Goal: Task Accomplishment & Management: Use online tool/utility

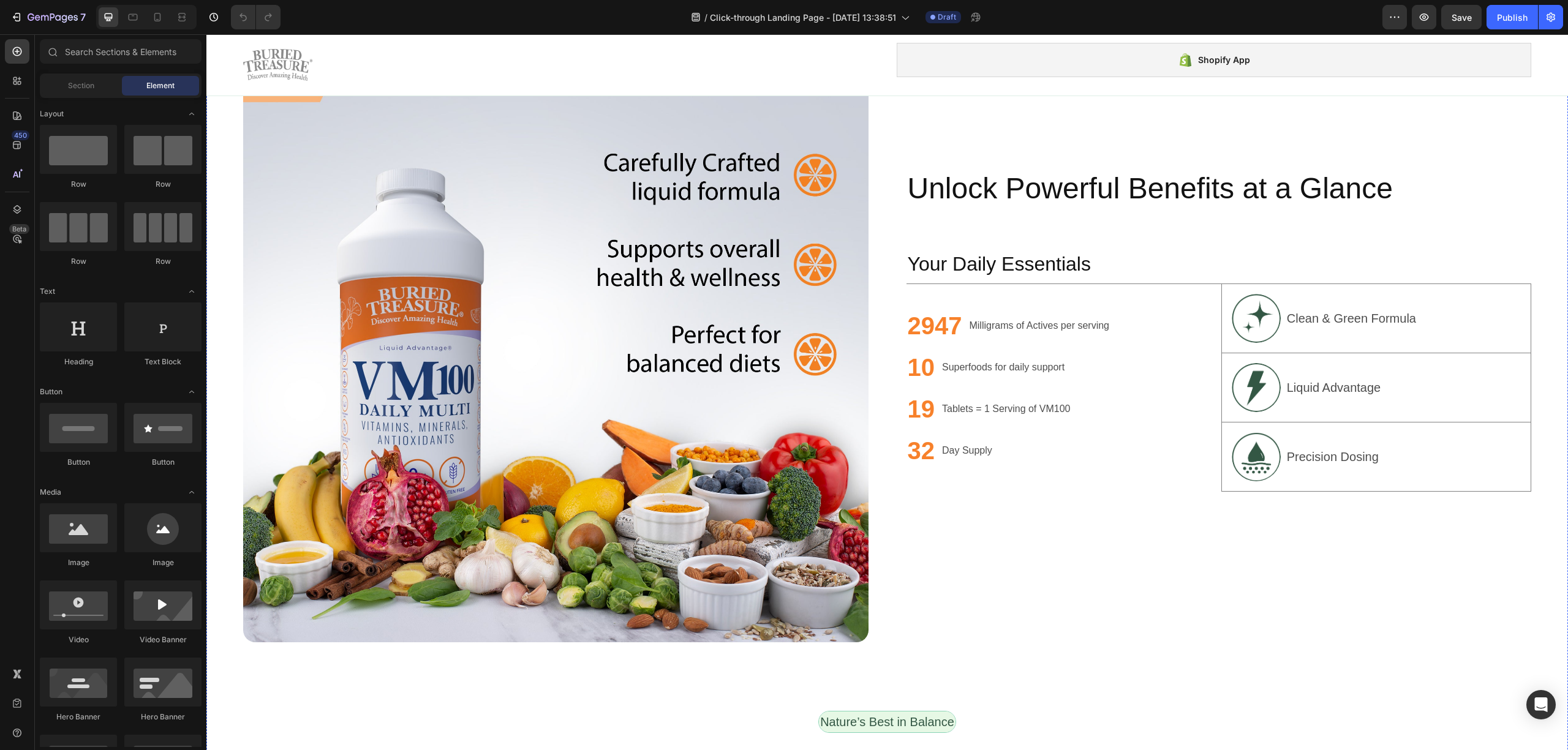
scroll to position [816, 0]
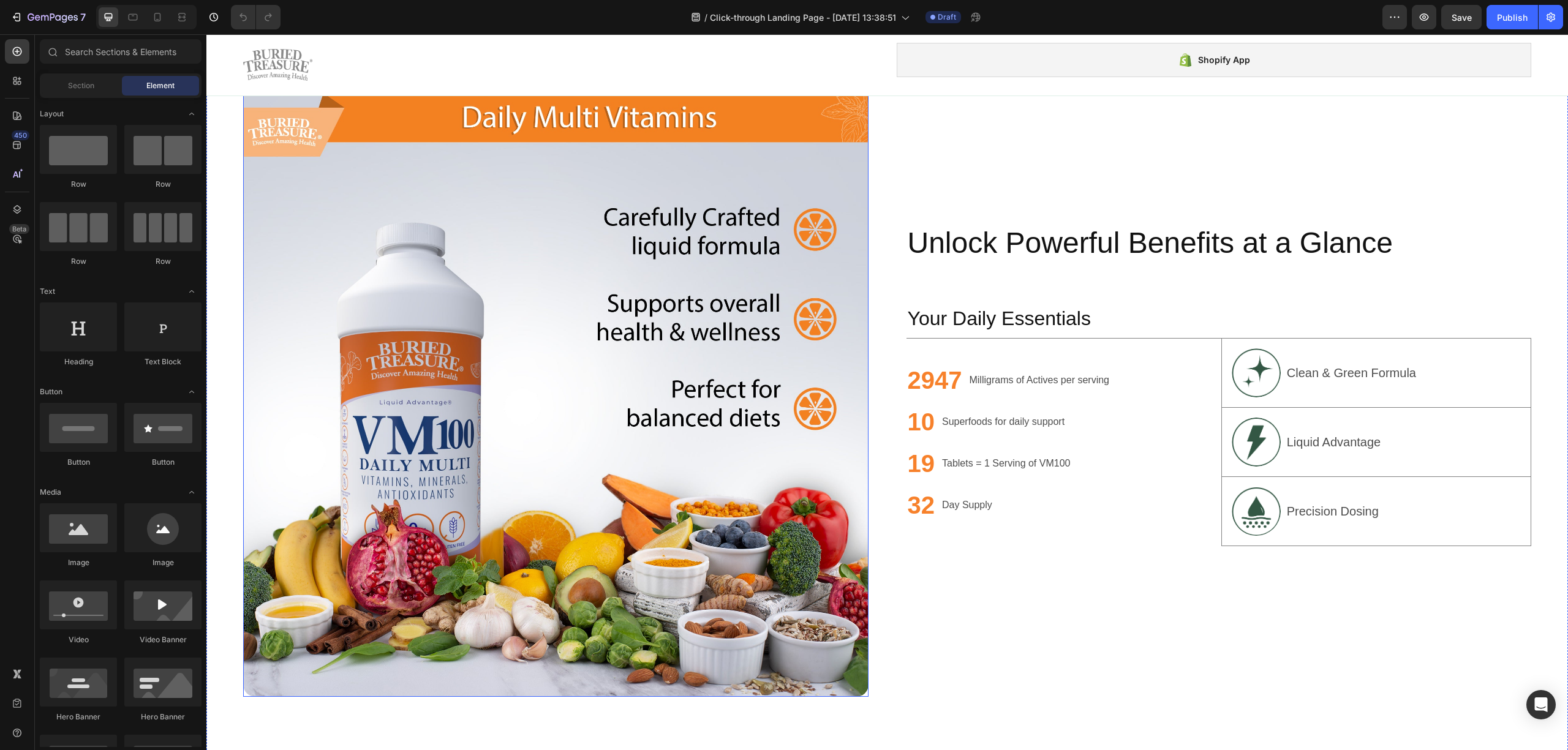
click at [618, 345] on img at bounding box center [556, 385] width 625 height 625
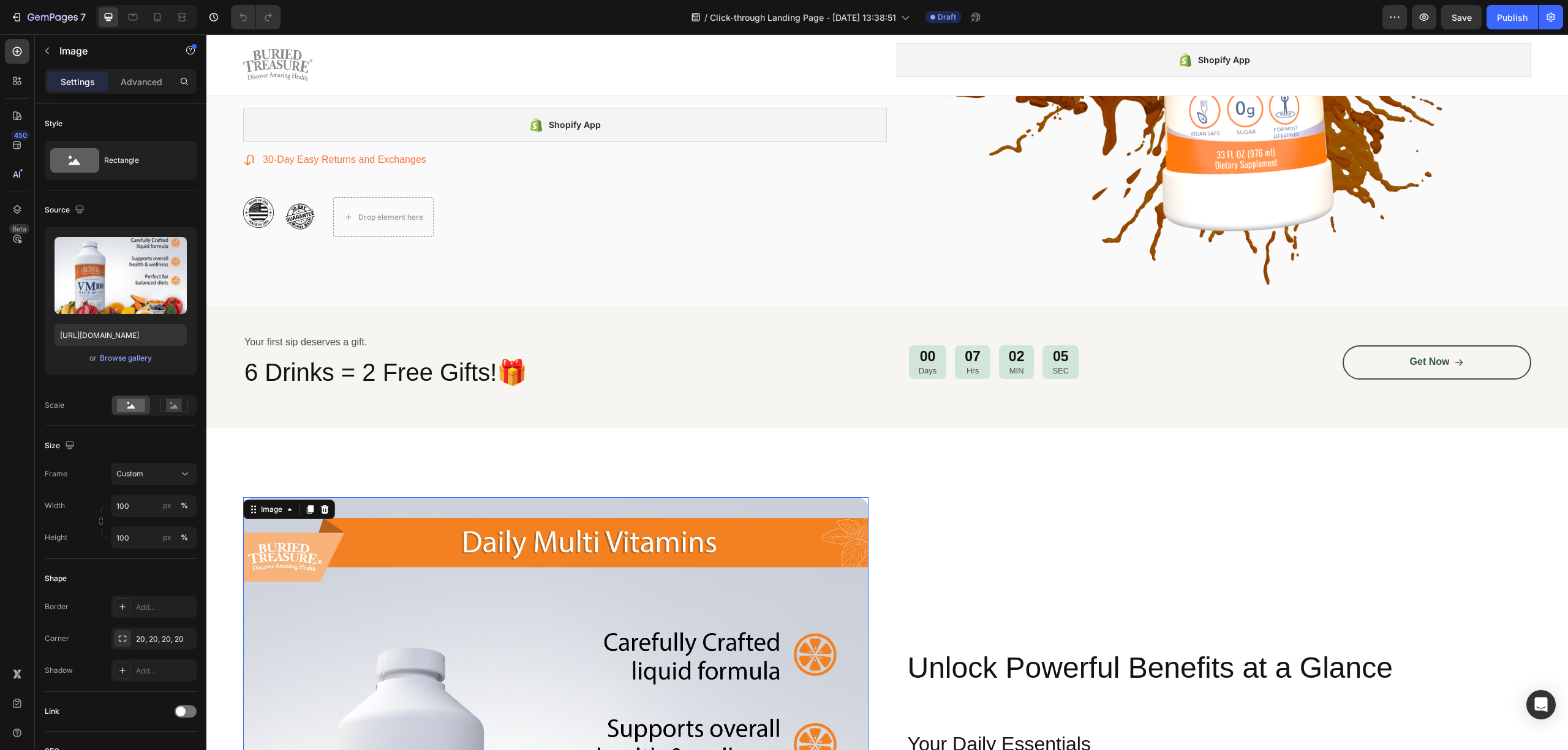
scroll to position [331, 0]
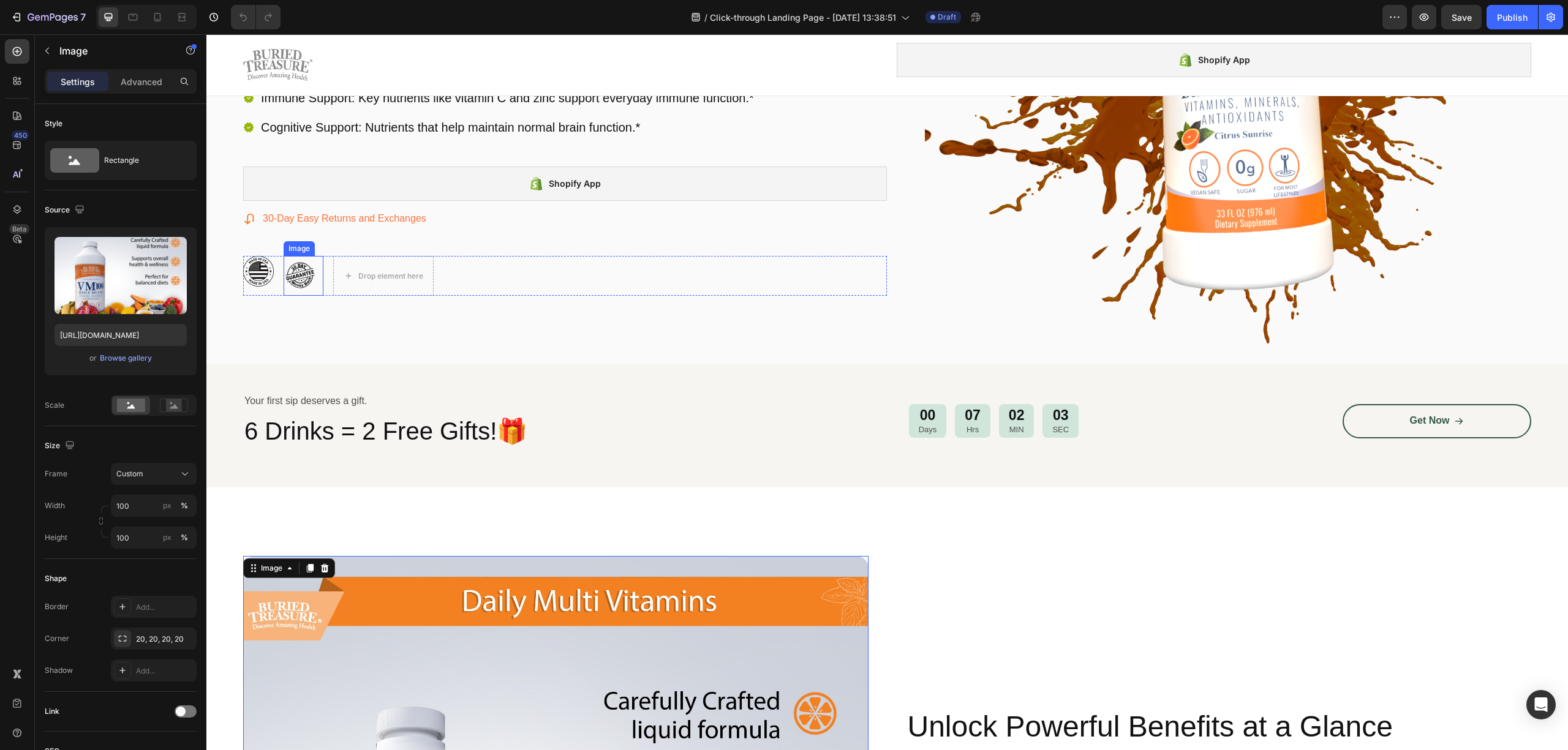
click at [304, 284] on img at bounding box center [303, 276] width 40 height 40
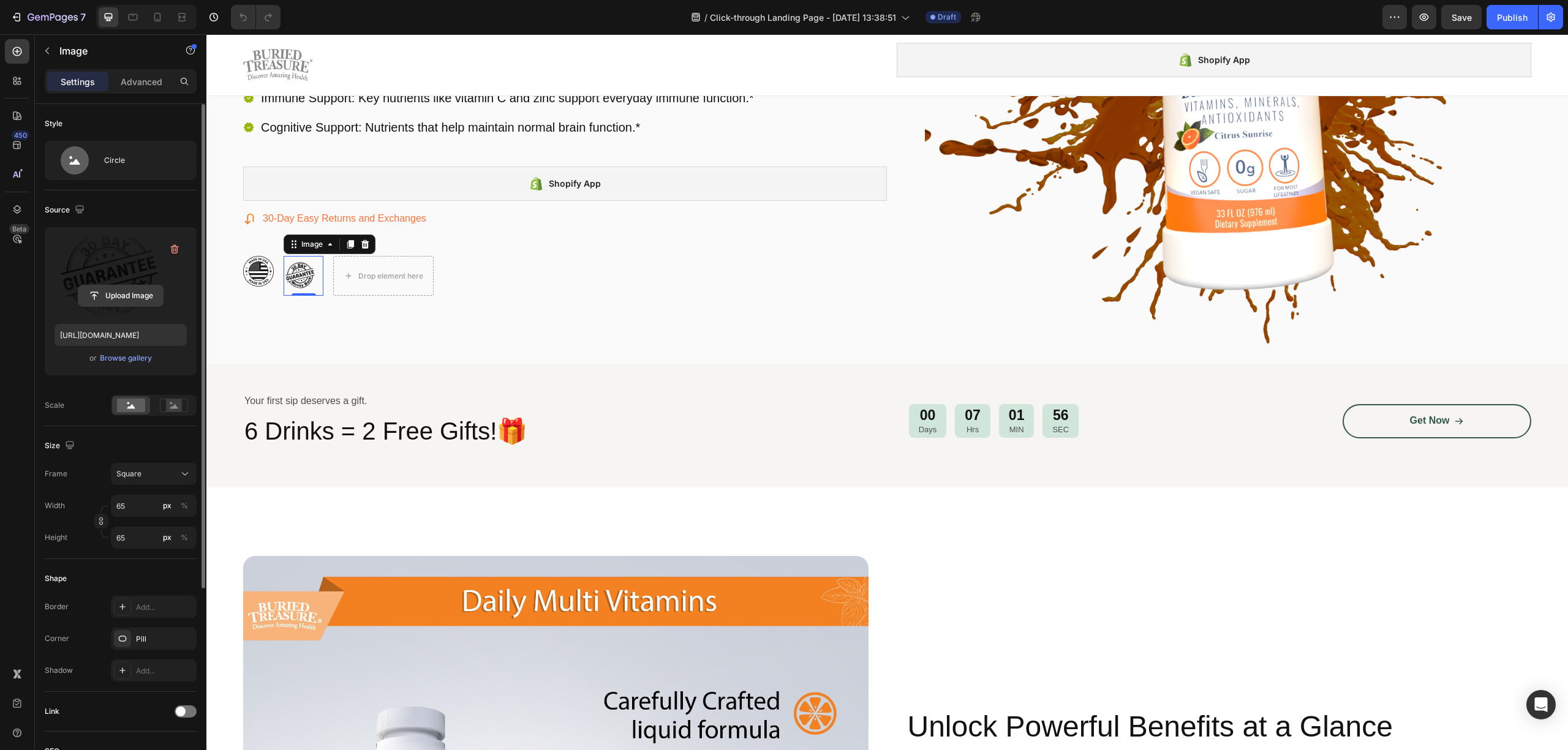
click at [116, 292] on input "file" at bounding box center [121, 295] width 84 height 21
type input "https://cdn.shopify.com/s/files/1/0522/8701/3054/files/gempages_552075437426082…"
click at [143, 500] on input "65" at bounding box center [153, 506] width 86 height 22
type input "6"
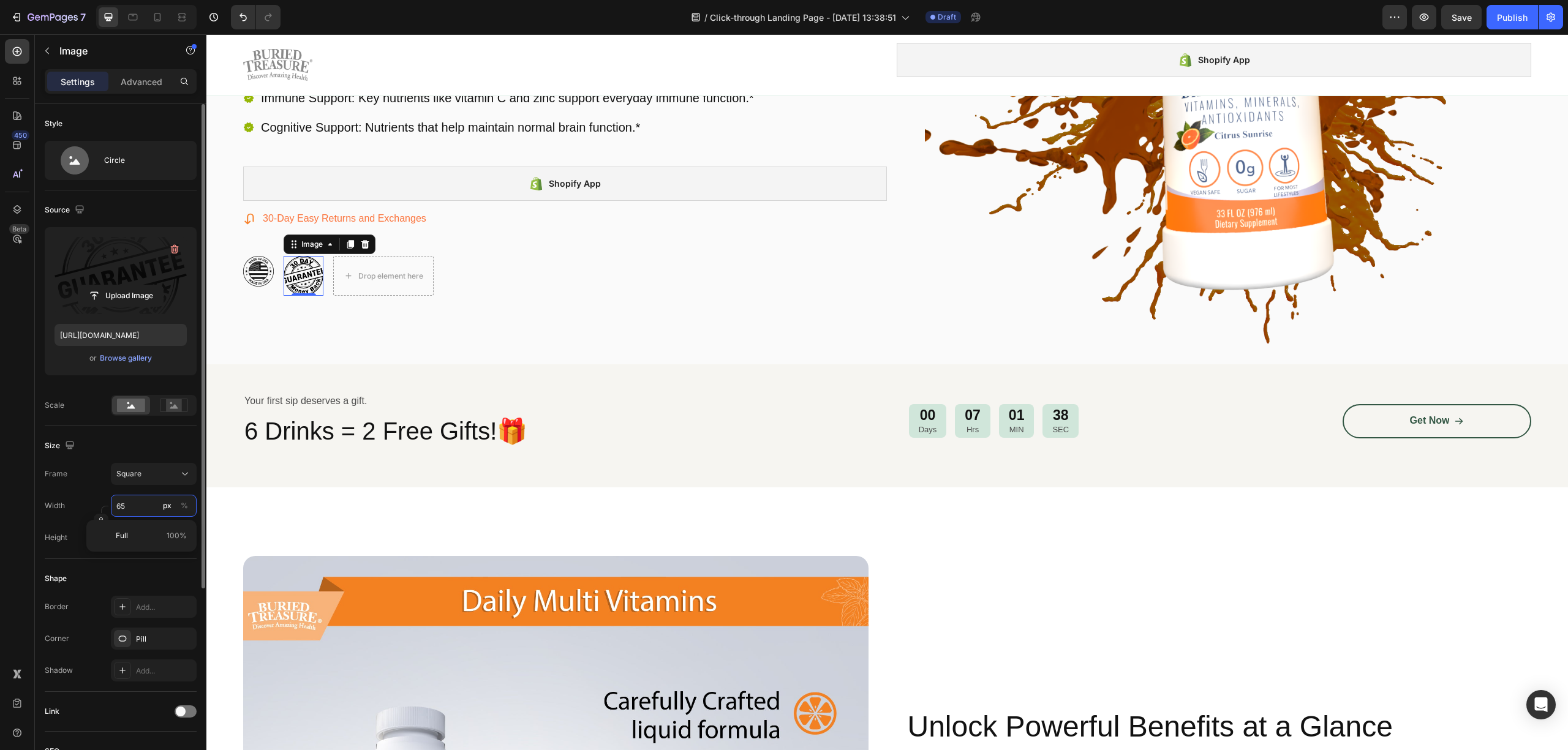
type input "6"
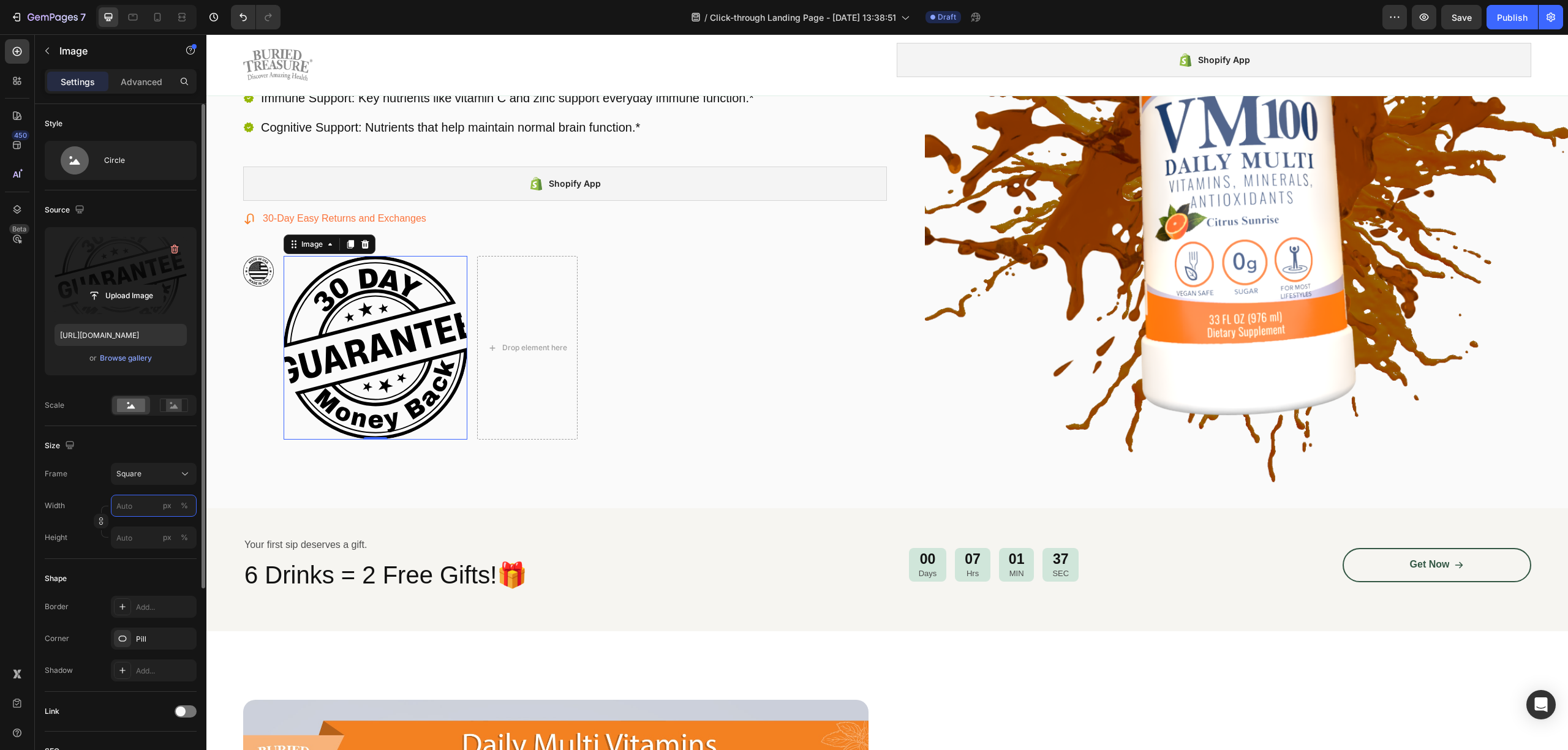
type input "6"
click at [127, 505] on input "px %" at bounding box center [153, 506] width 86 height 22
type input "5"
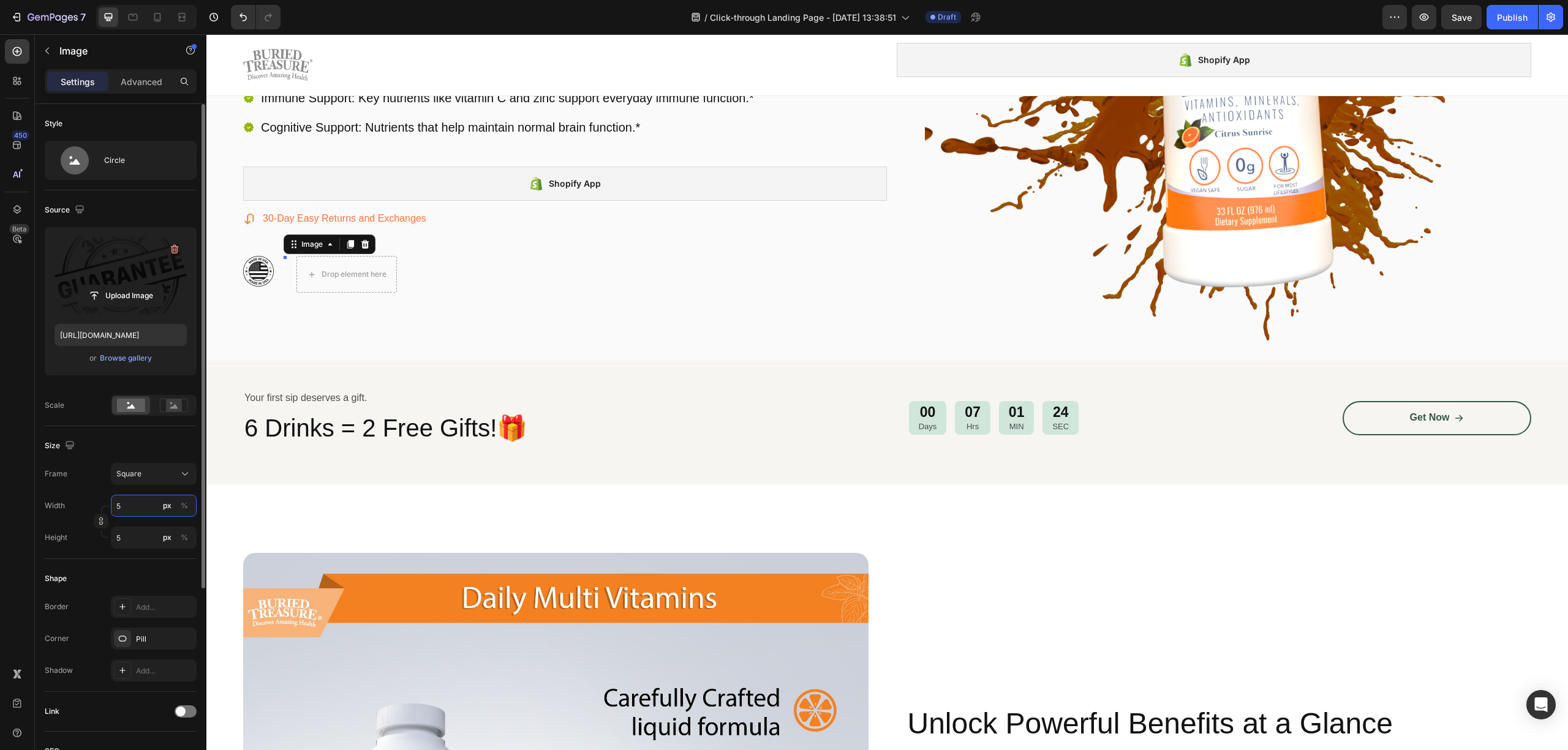
type input "50"
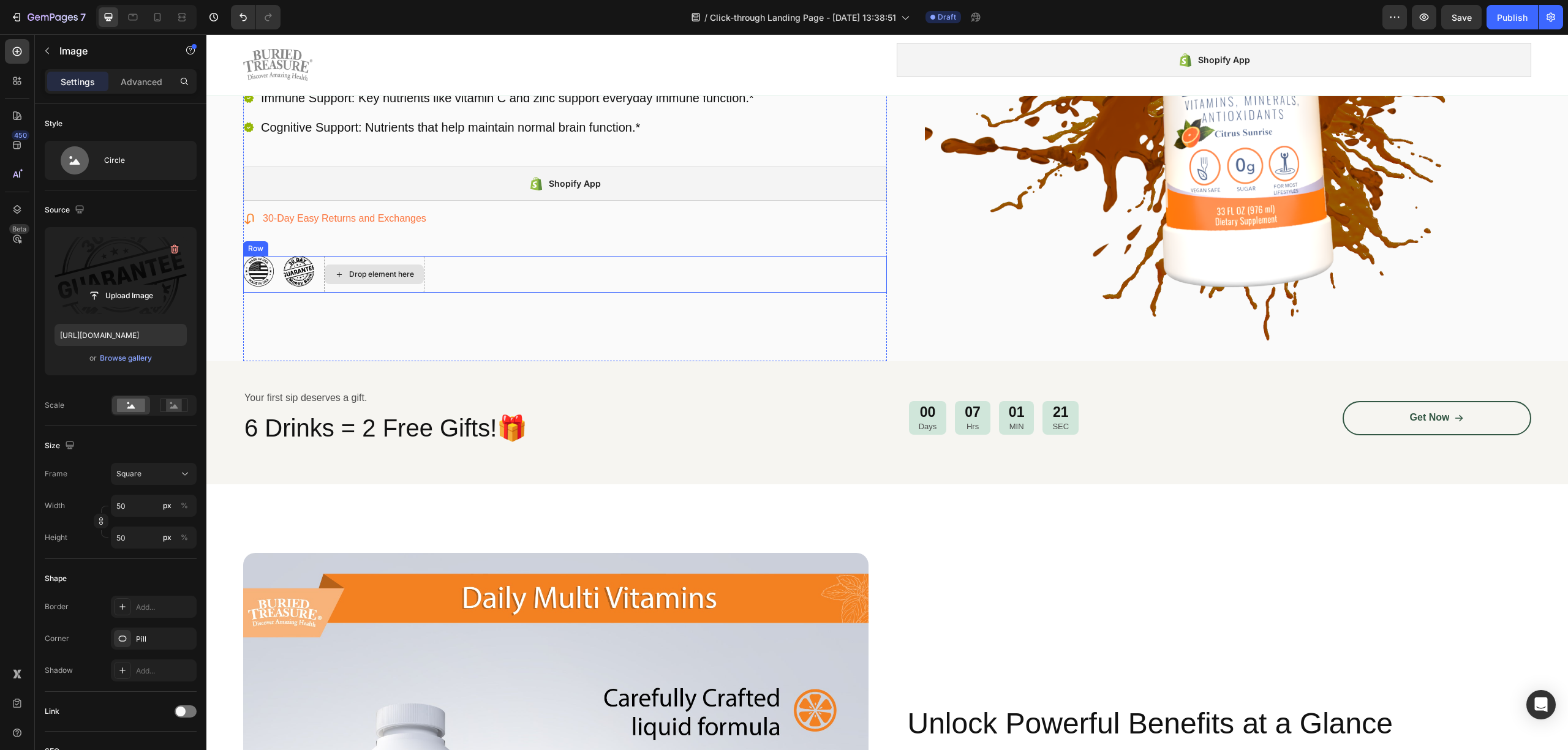
click at [343, 277] on icon at bounding box center [339, 274] width 10 height 10
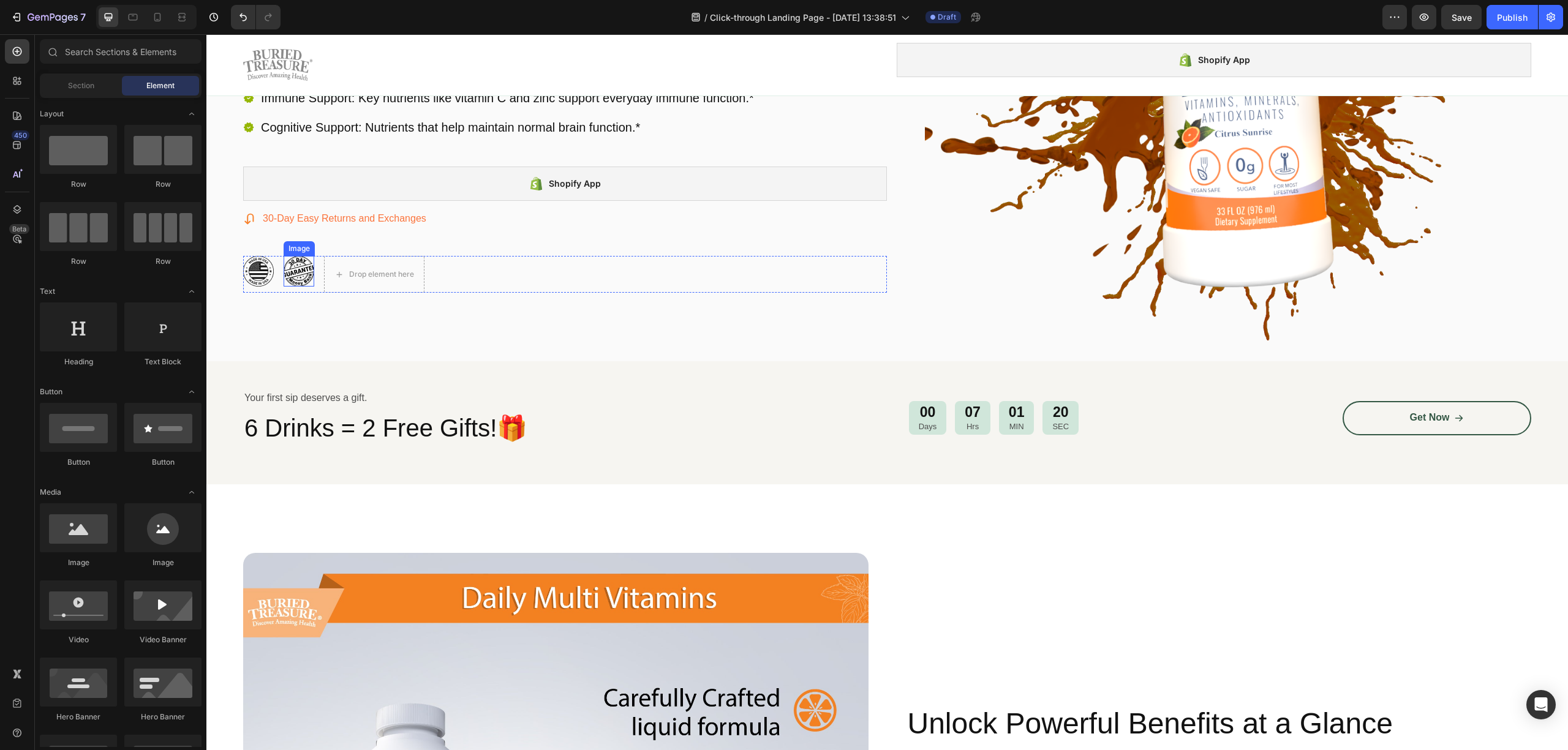
click at [302, 274] on img at bounding box center [299, 271] width 31 height 31
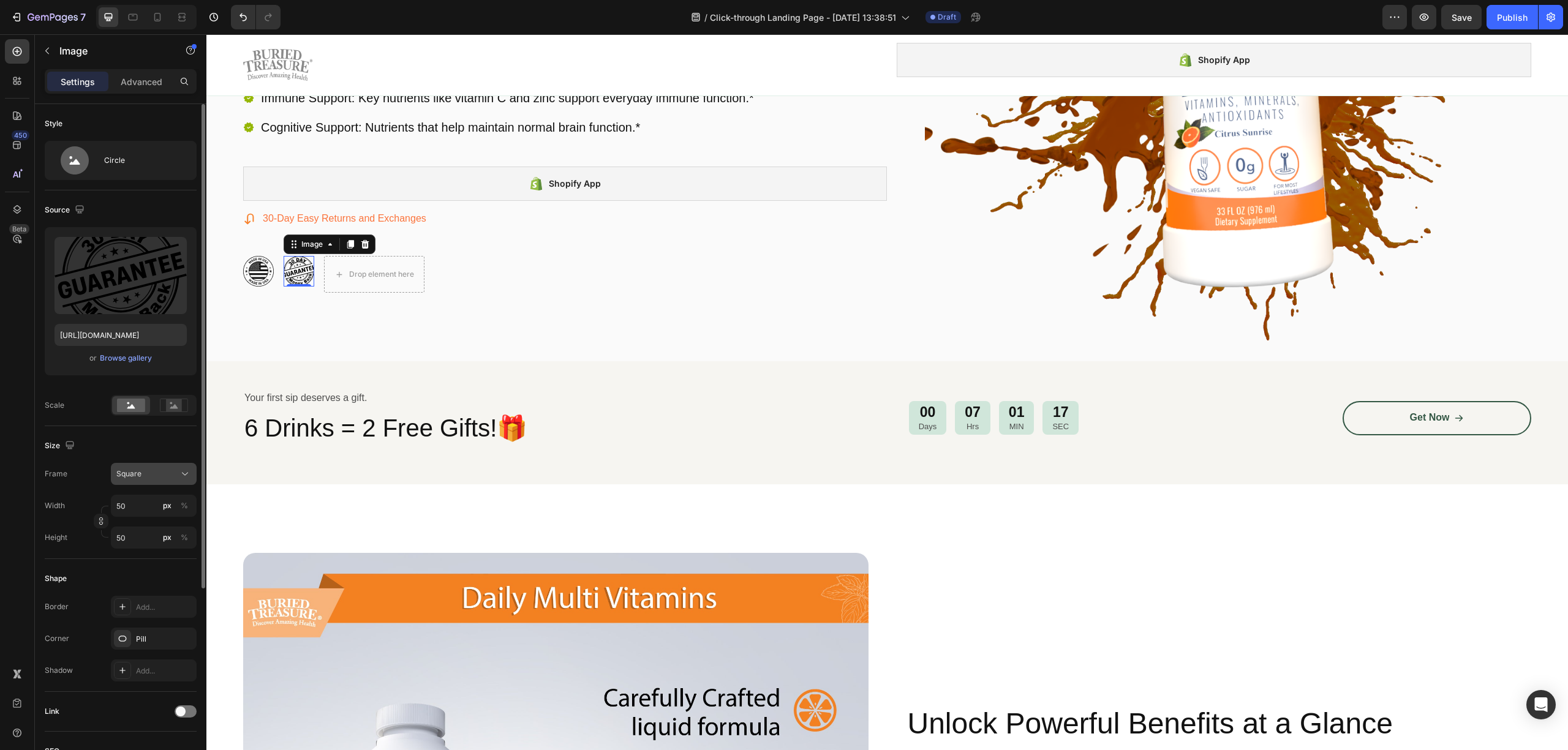
click at [179, 475] on icon at bounding box center [185, 474] width 12 height 12
click at [179, 542] on div "Horizontal" at bounding box center [143, 551] width 98 height 23
click at [163, 471] on div "Horizontal" at bounding box center [146, 474] width 60 height 11
click at [150, 576] on div "Original" at bounding box center [151, 573] width 71 height 11
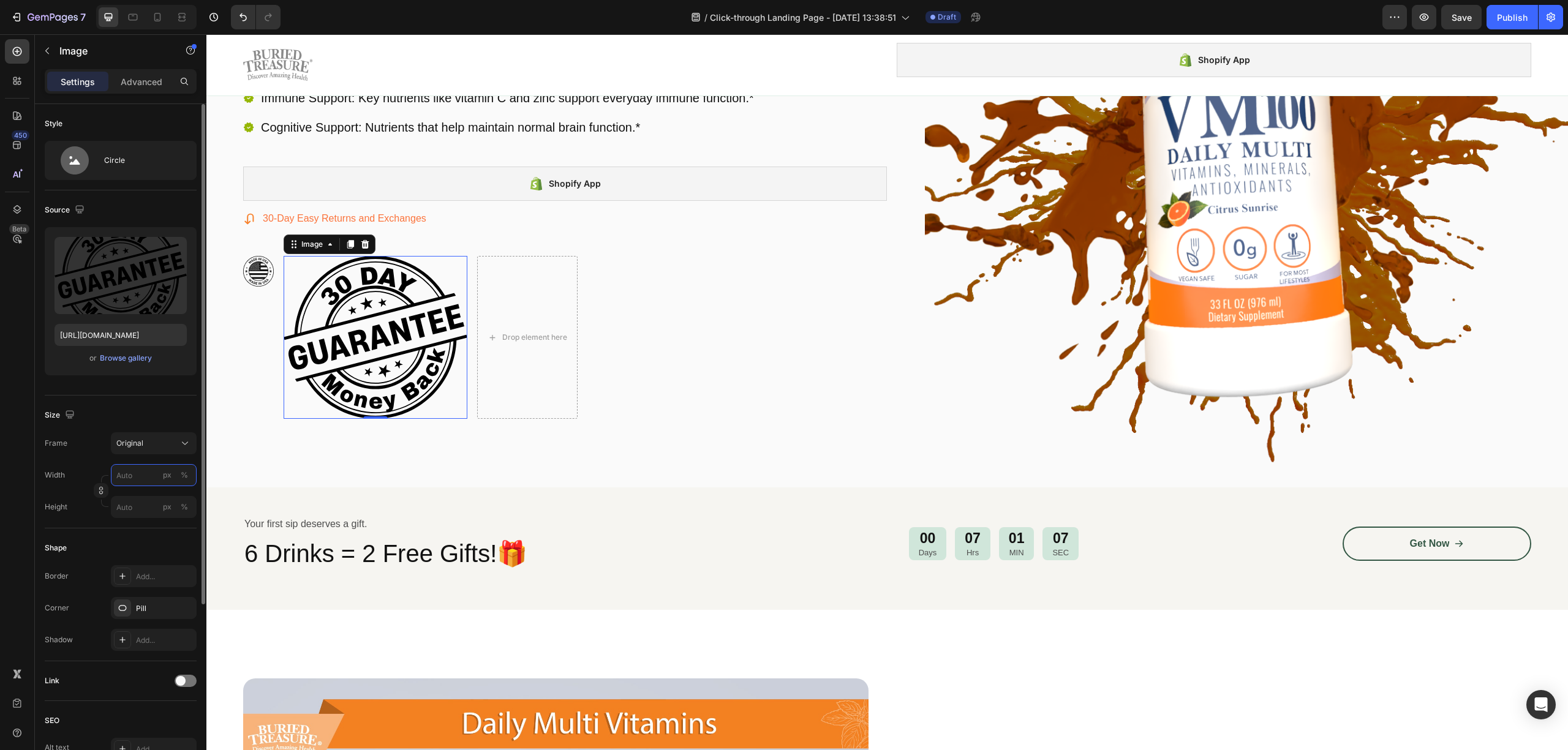
click at [137, 466] on input "px %" at bounding box center [153, 475] width 86 height 22
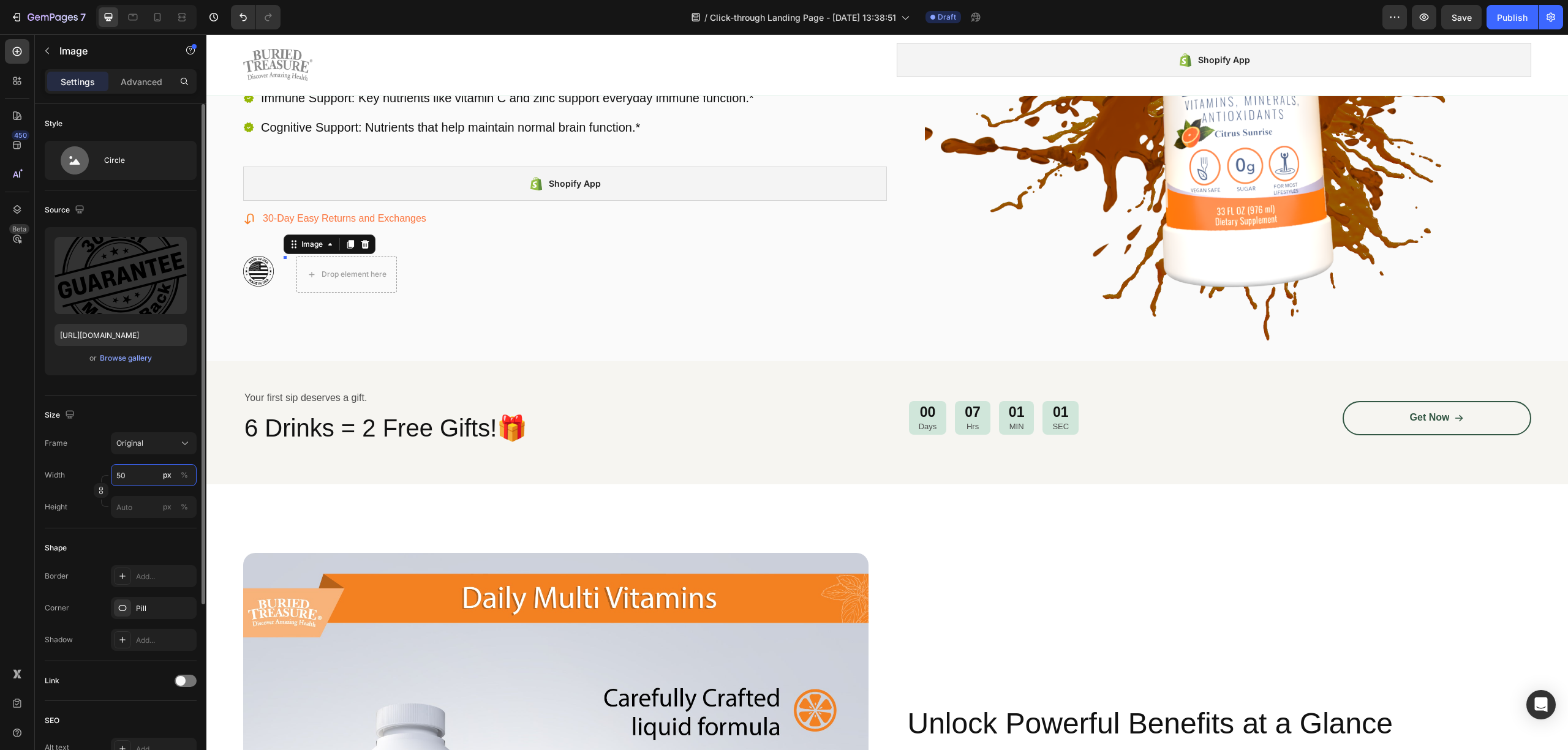
type input "50"
click at [137, 478] on input "50" at bounding box center [153, 475] width 86 height 22
type input "5"
type input "1"
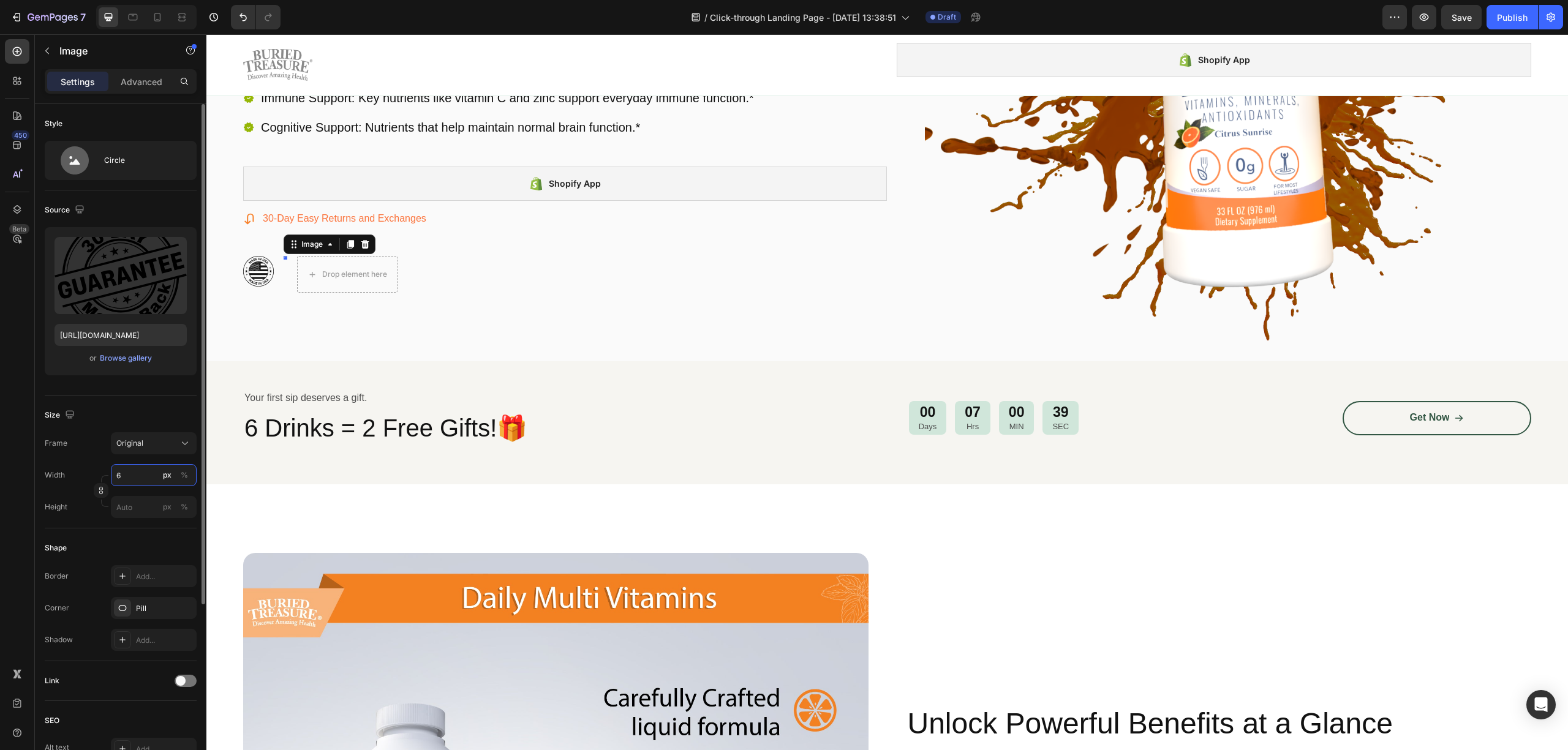
type input "60"
click at [375, 263] on div "Drop element here" at bounding box center [380, 274] width 100 height 36
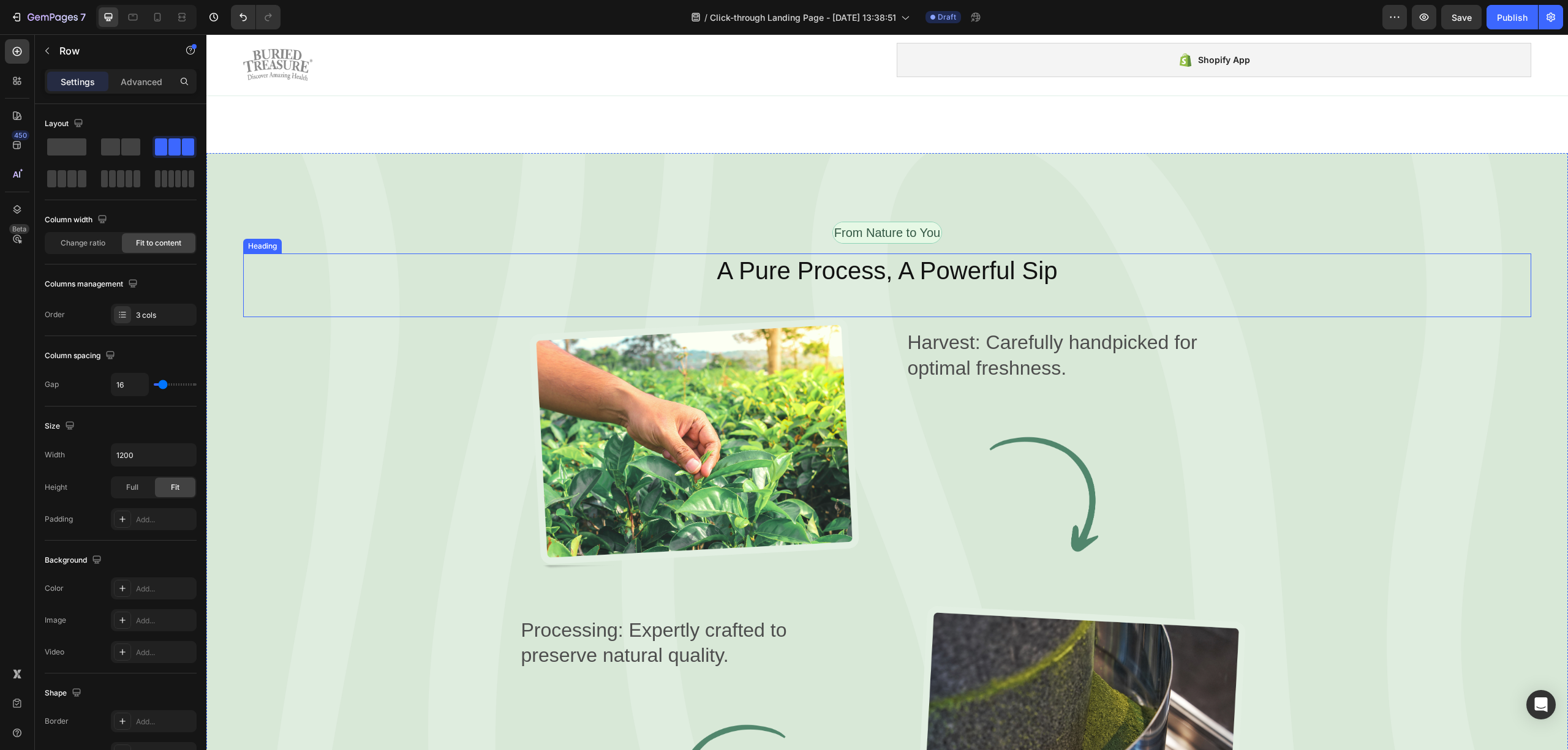
scroll to position [1963, 0]
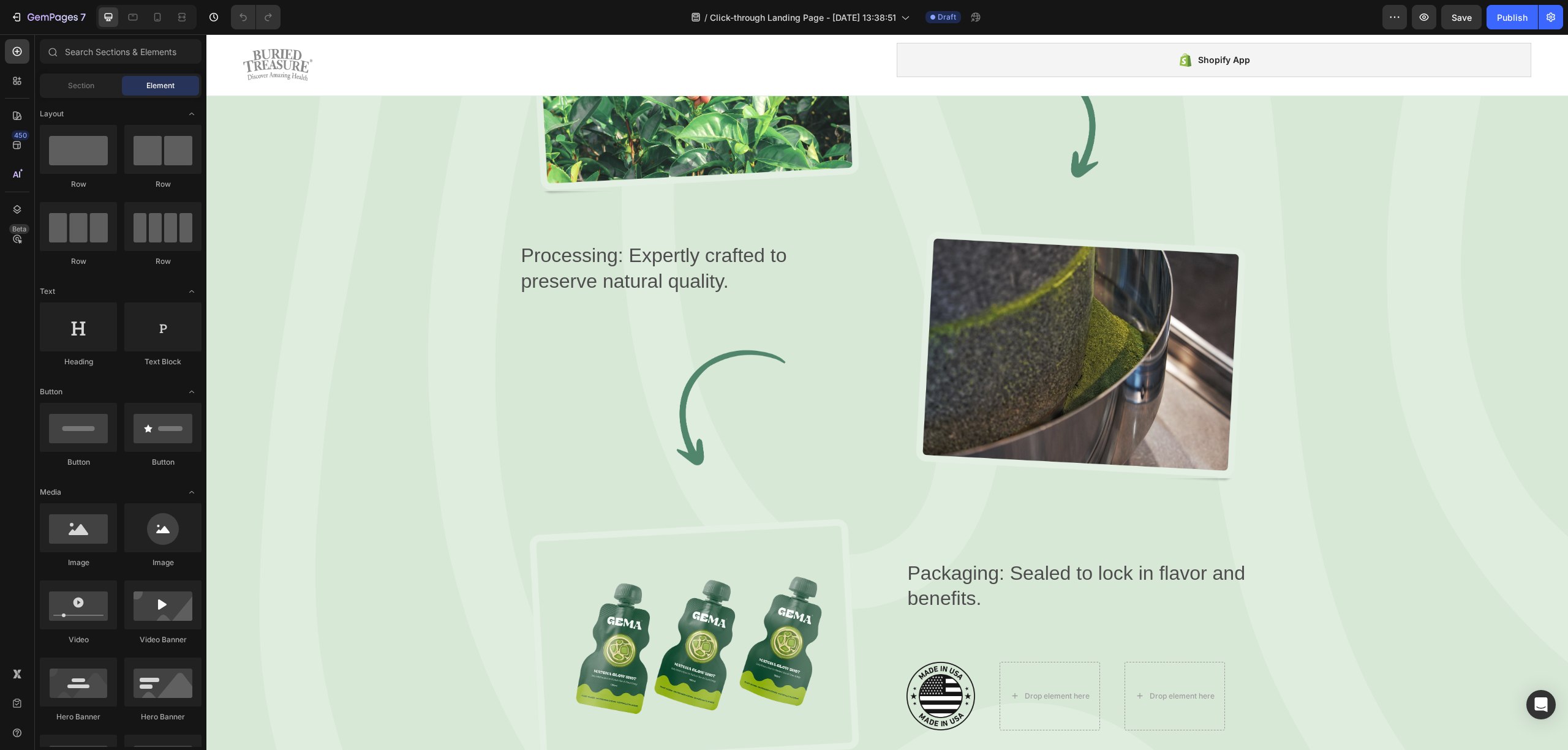
scroll to position [1964, 0]
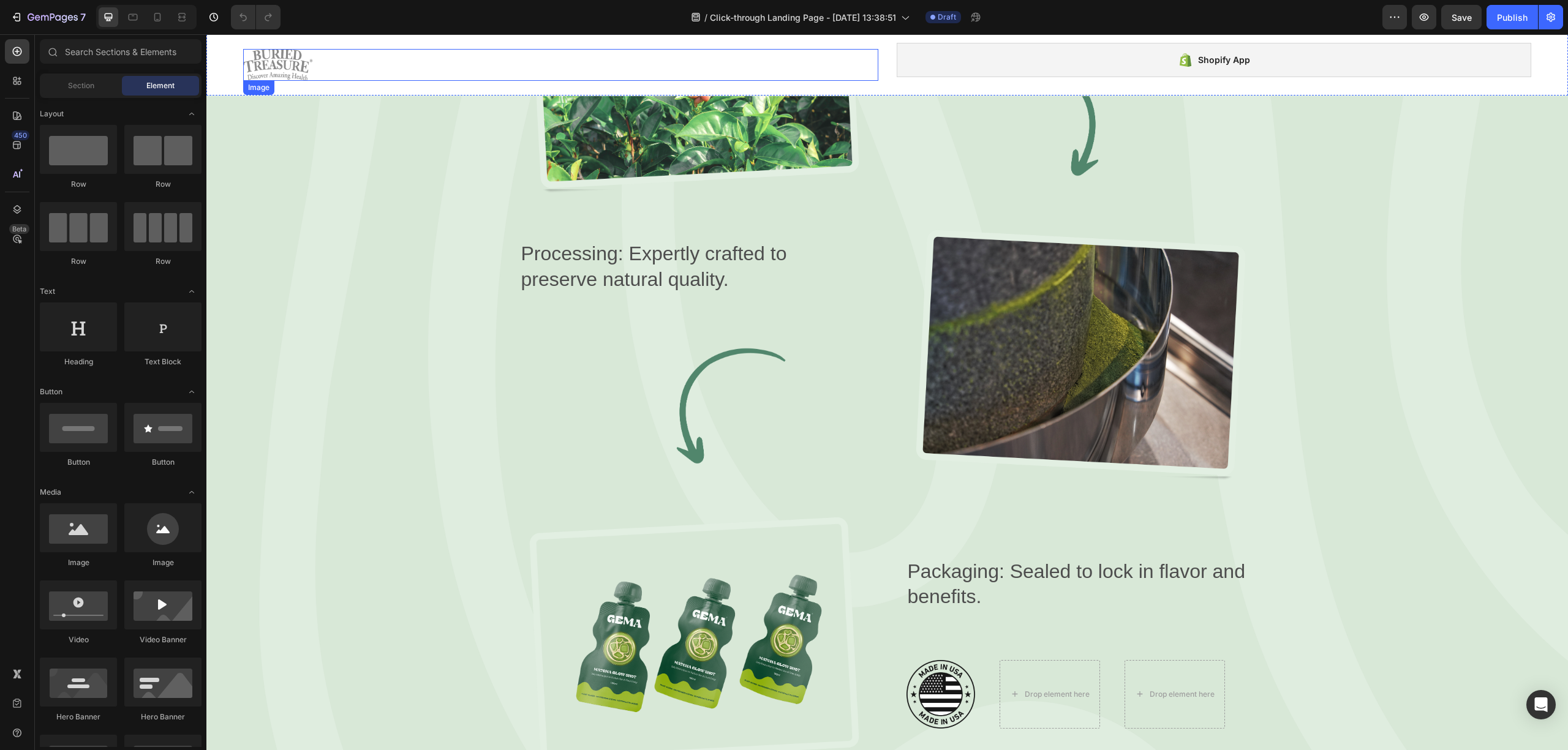
click at [283, 65] on img at bounding box center [278, 65] width 69 height 32
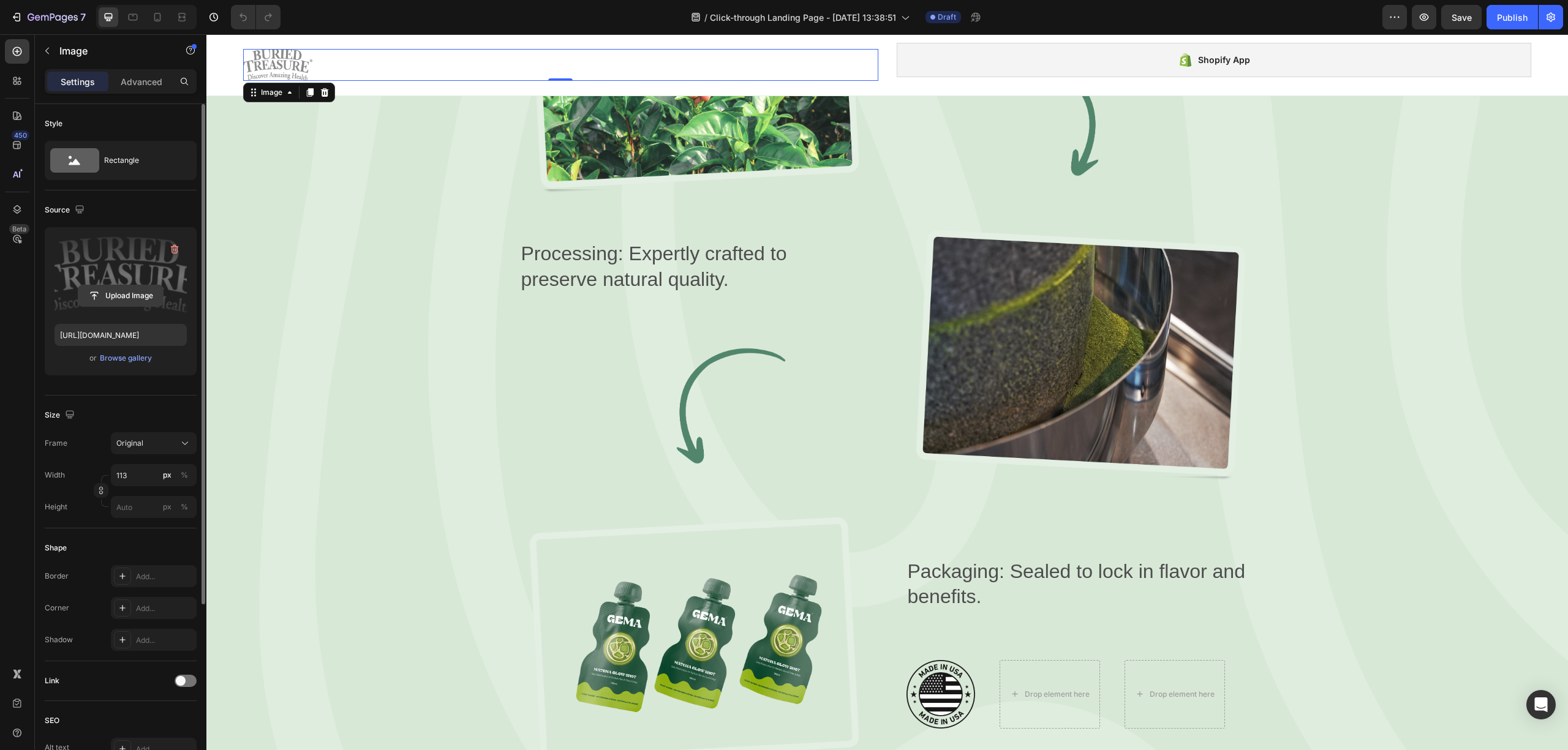
click at [116, 289] on input "file" at bounding box center [121, 295] width 84 height 21
type input "[URL][DOMAIN_NAME]"
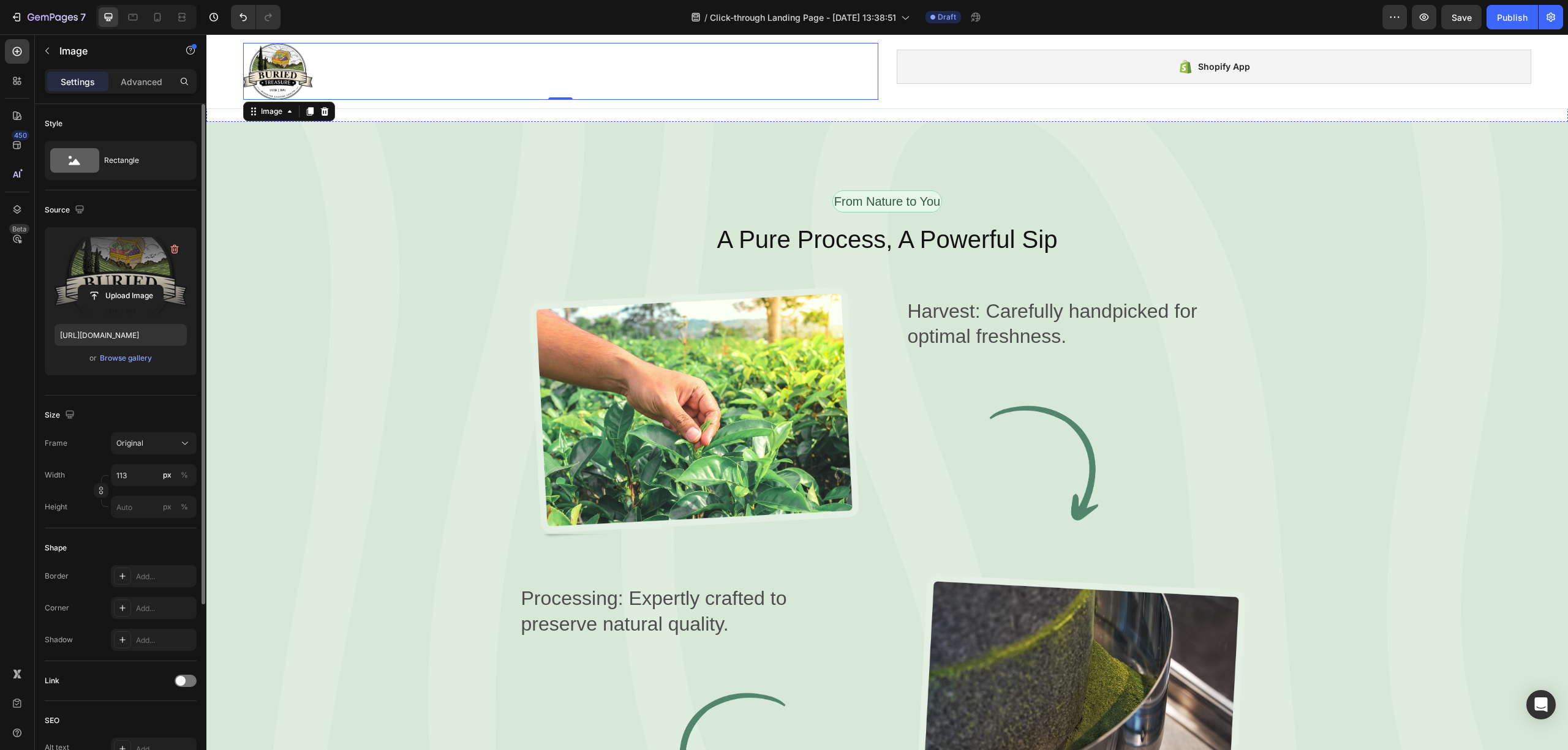
scroll to position [1650, 0]
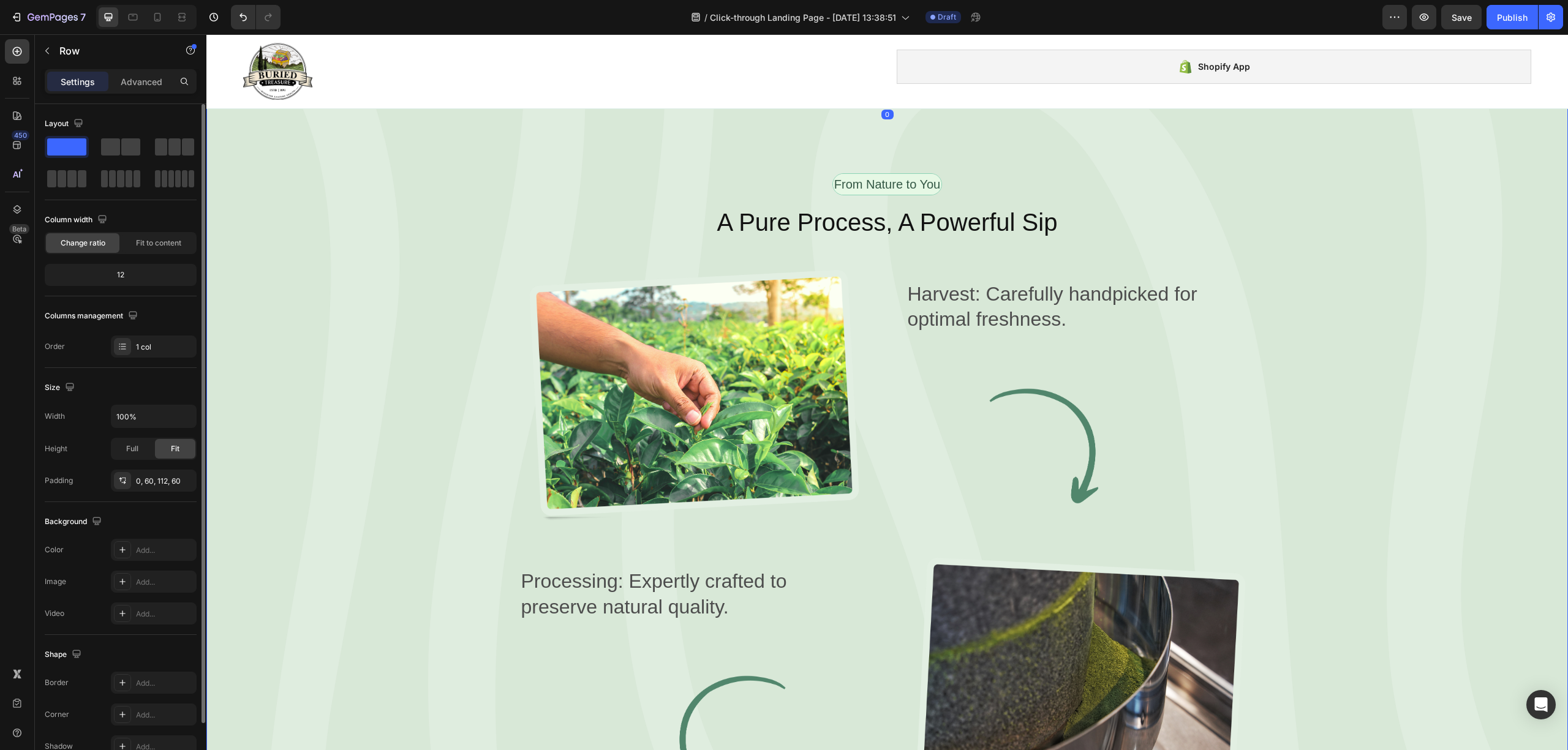
click at [732, 448] on div "From Nature to You Text Block Row A Pure Process, A Powerful Sip Heading Image …" at bounding box center [887, 636] width 1361 height 1061
click at [48, 42] on button "button" at bounding box center [47, 51] width 20 height 20
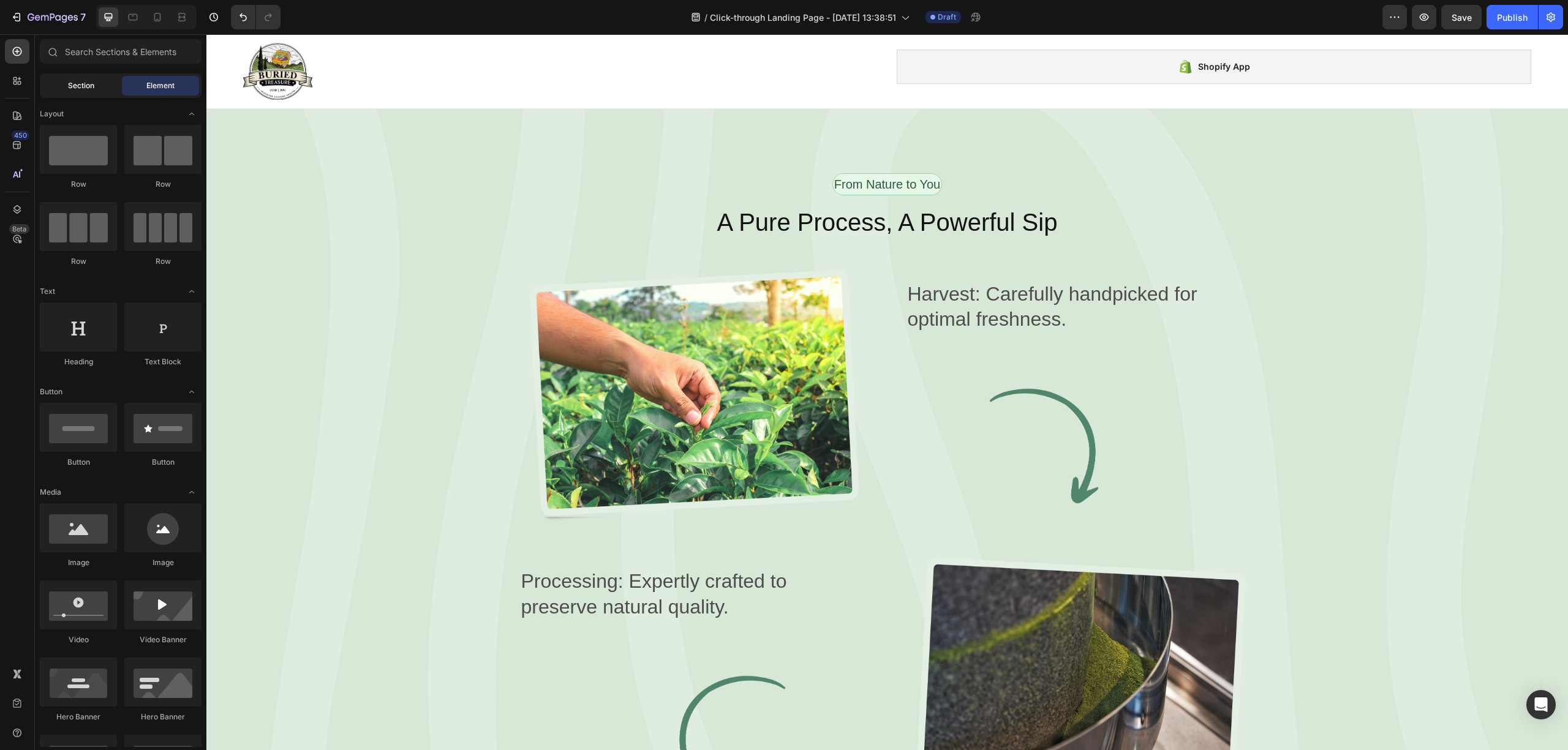
click at [57, 79] on div "Section" at bounding box center [81, 86] width 77 height 20
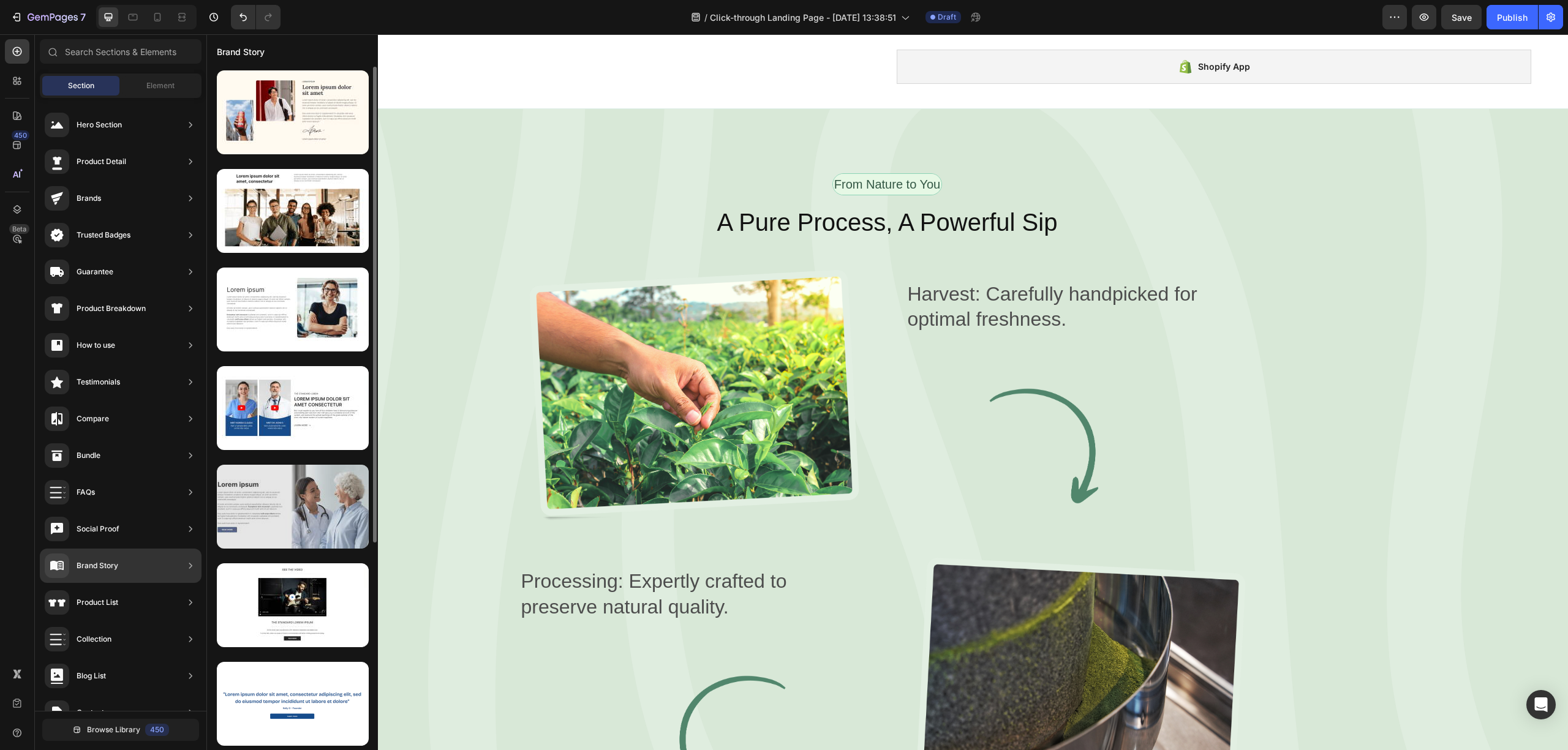
click at [263, 520] on div at bounding box center [293, 506] width 152 height 84
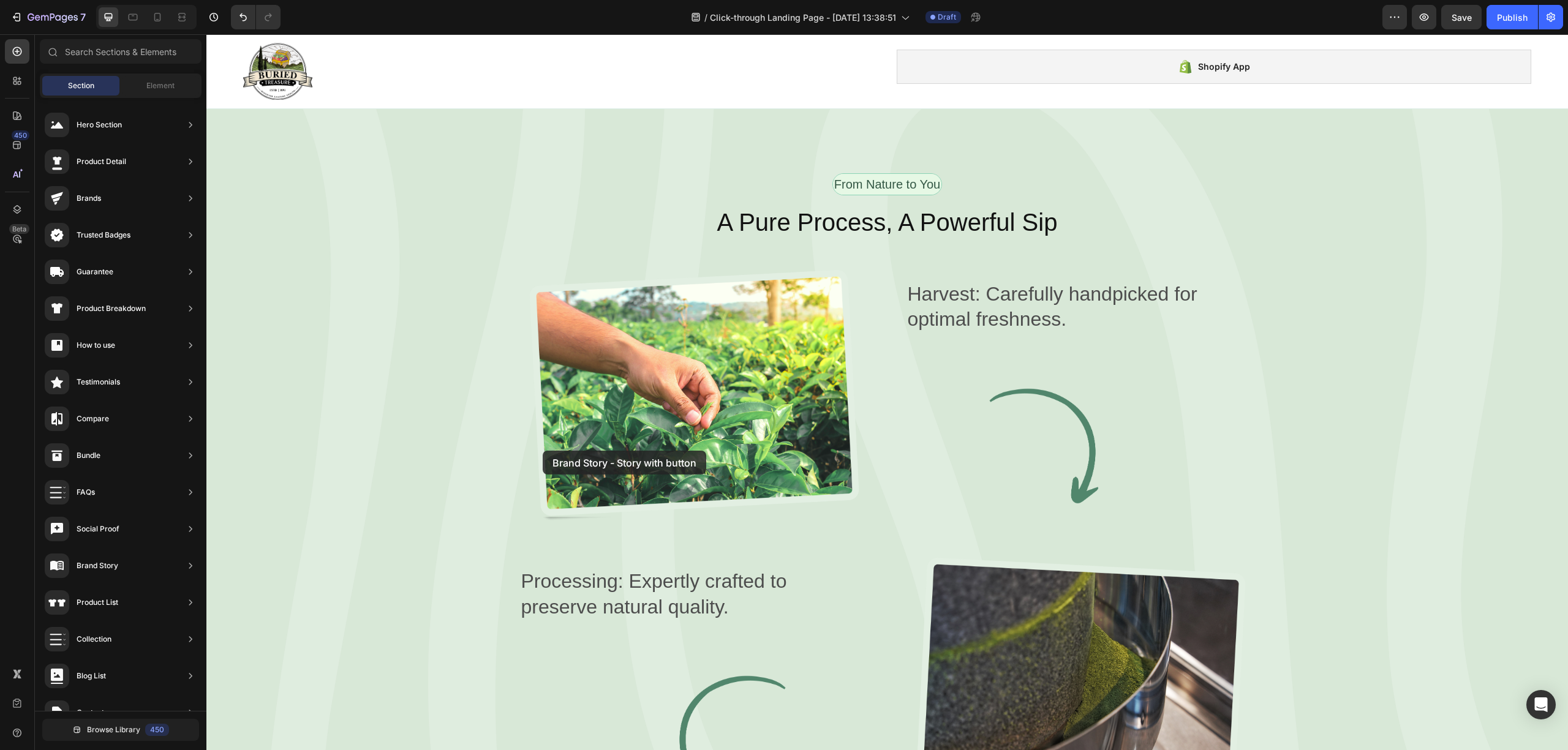
drag, startPoint x: 470, startPoint y: 554, endPoint x: 543, endPoint y: 451, distance: 126.2
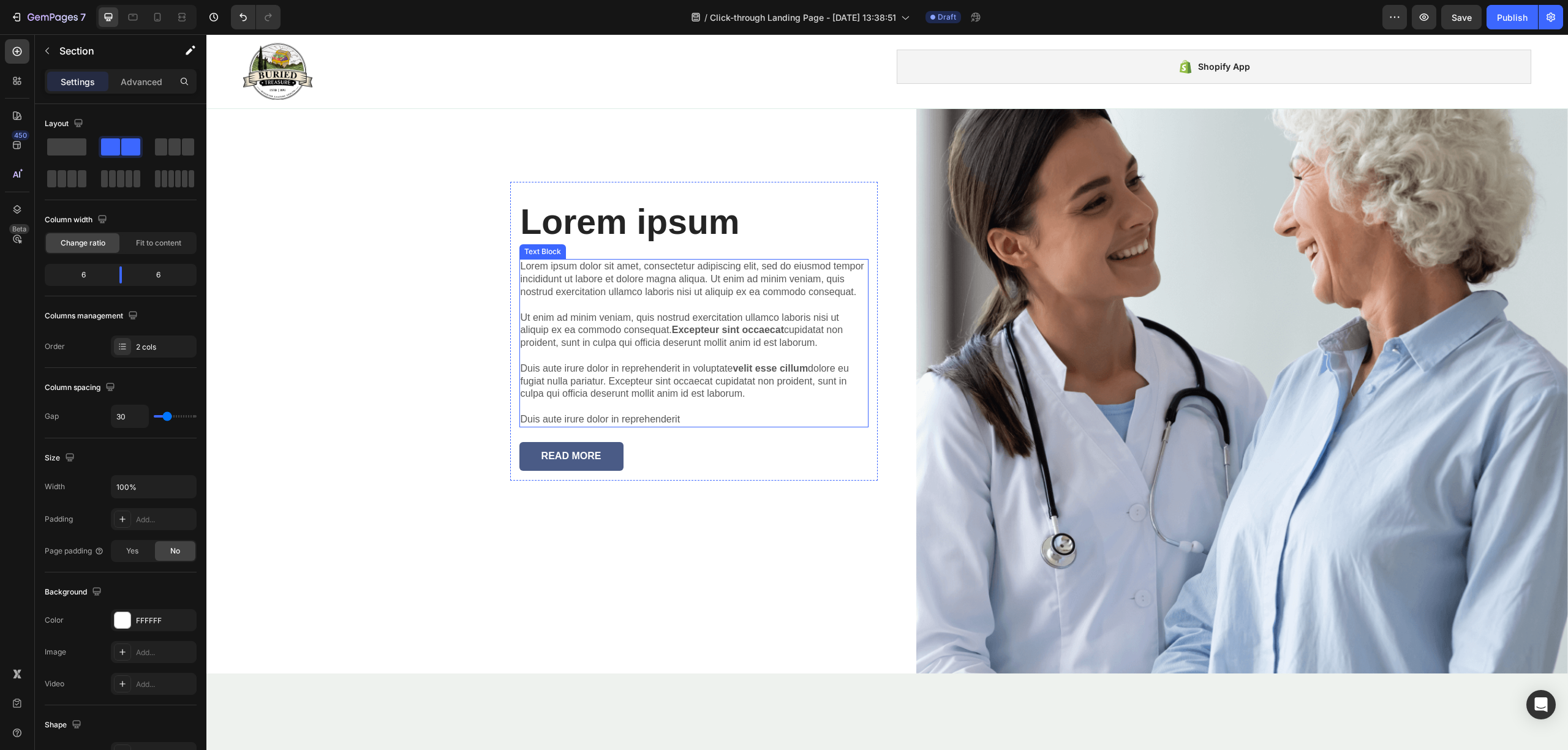
scroll to position [2872, 0]
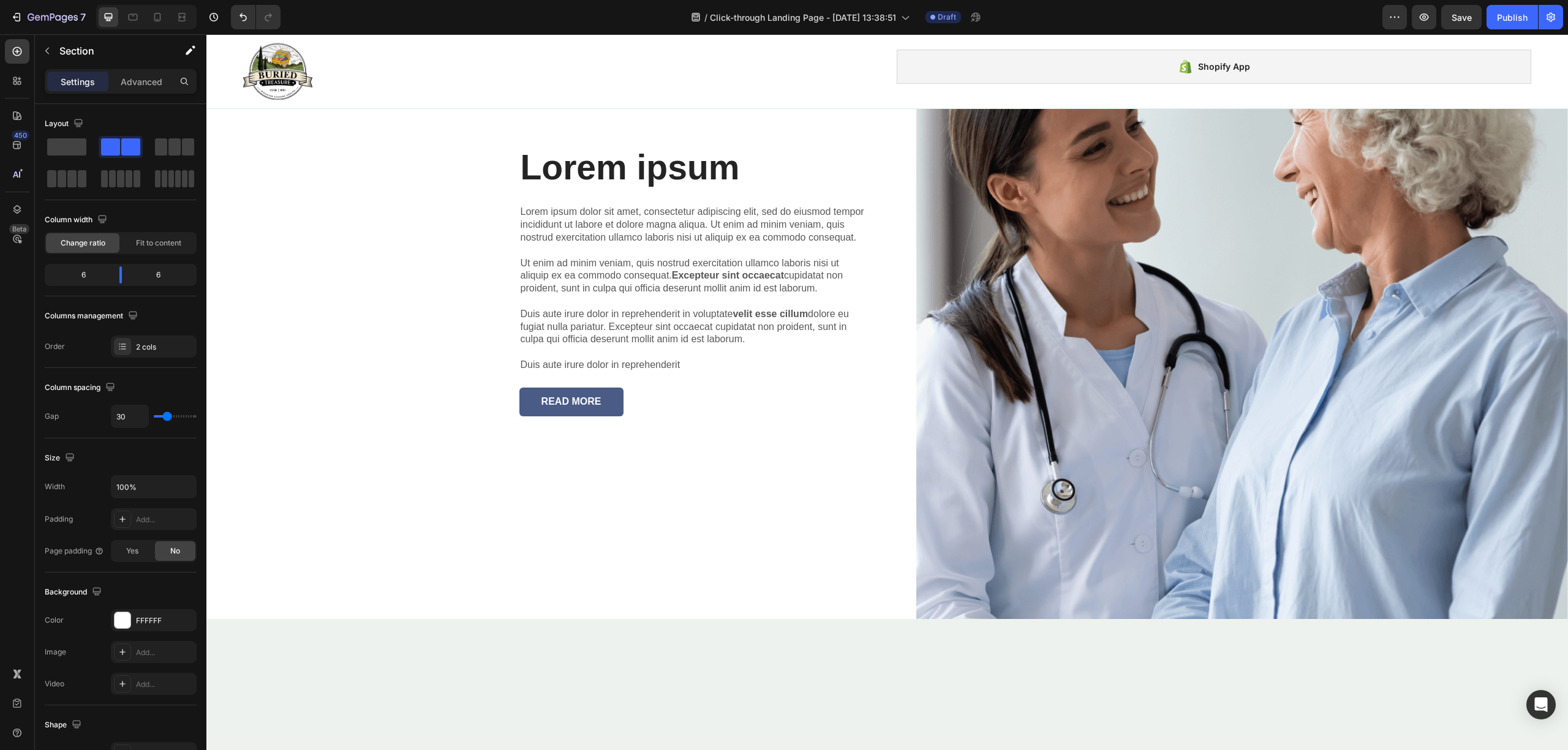
click at [278, 387] on div "Lorem ipsum Heading Lorem ipsum dolor sit amet, consectetur adipiscing elit, se…" at bounding box center [542, 281] width 672 height 675
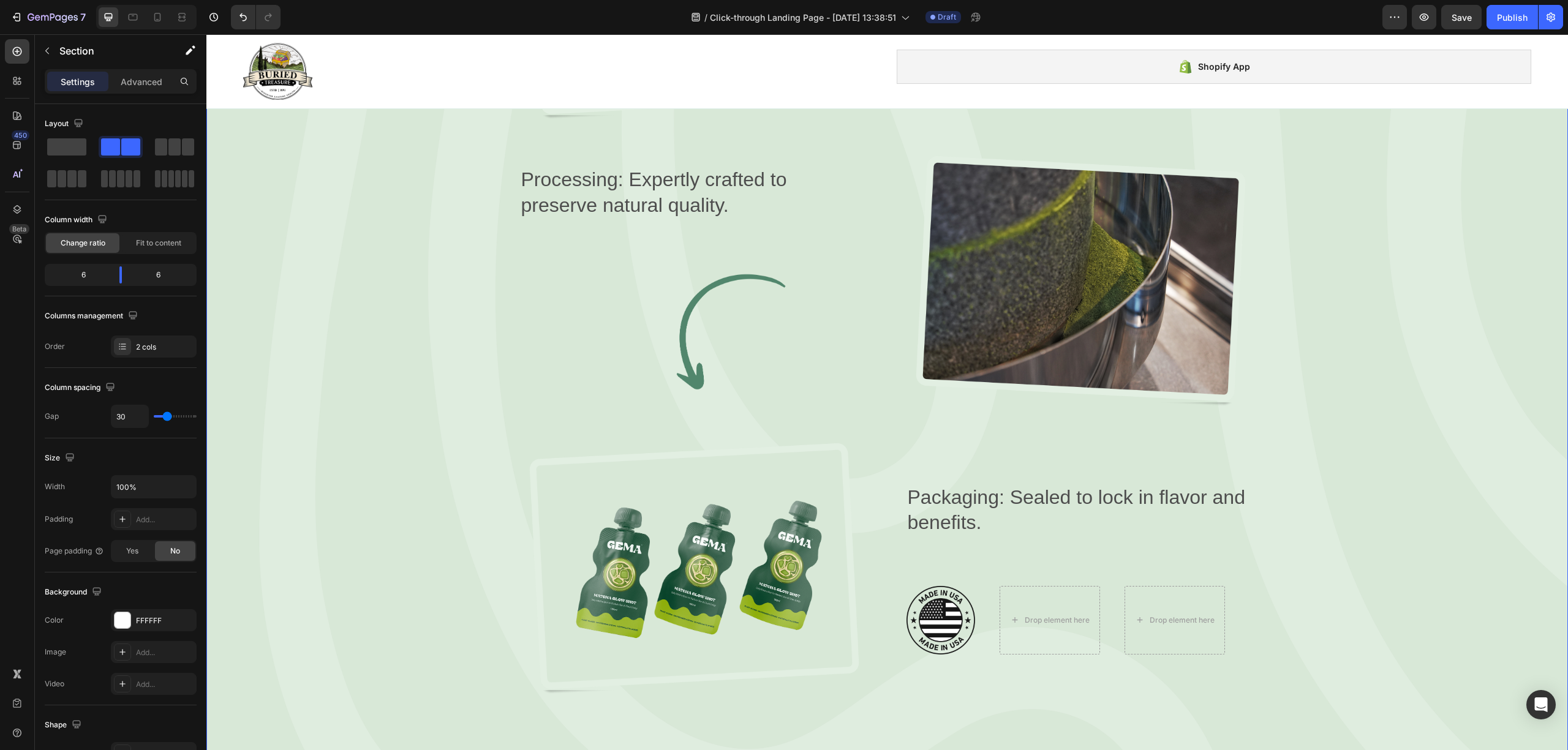
scroll to position [1730, 0]
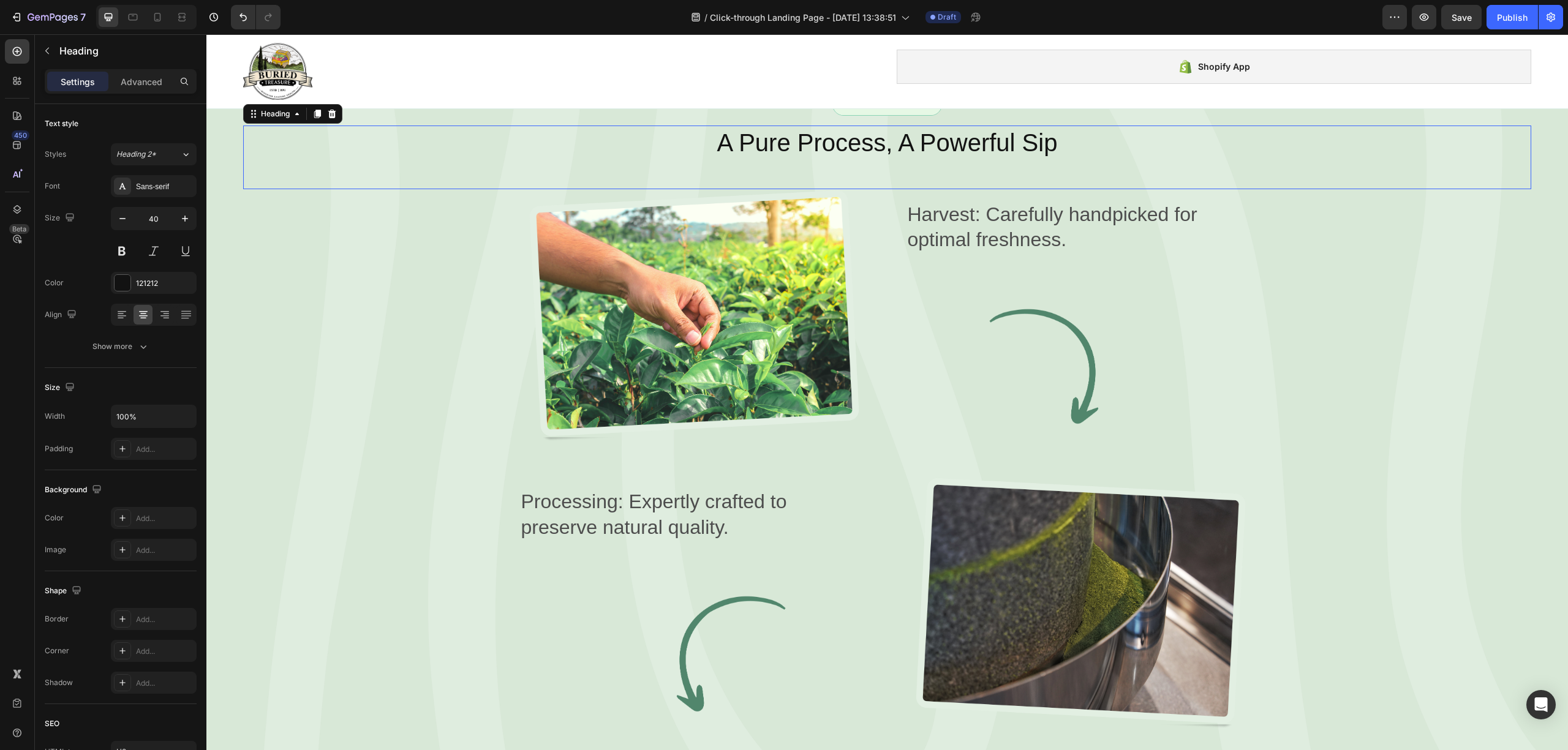
click at [366, 160] on h2 "A Pure Process, A Powerful Sip" at bounding box center [887, 143] width 1288 height 35
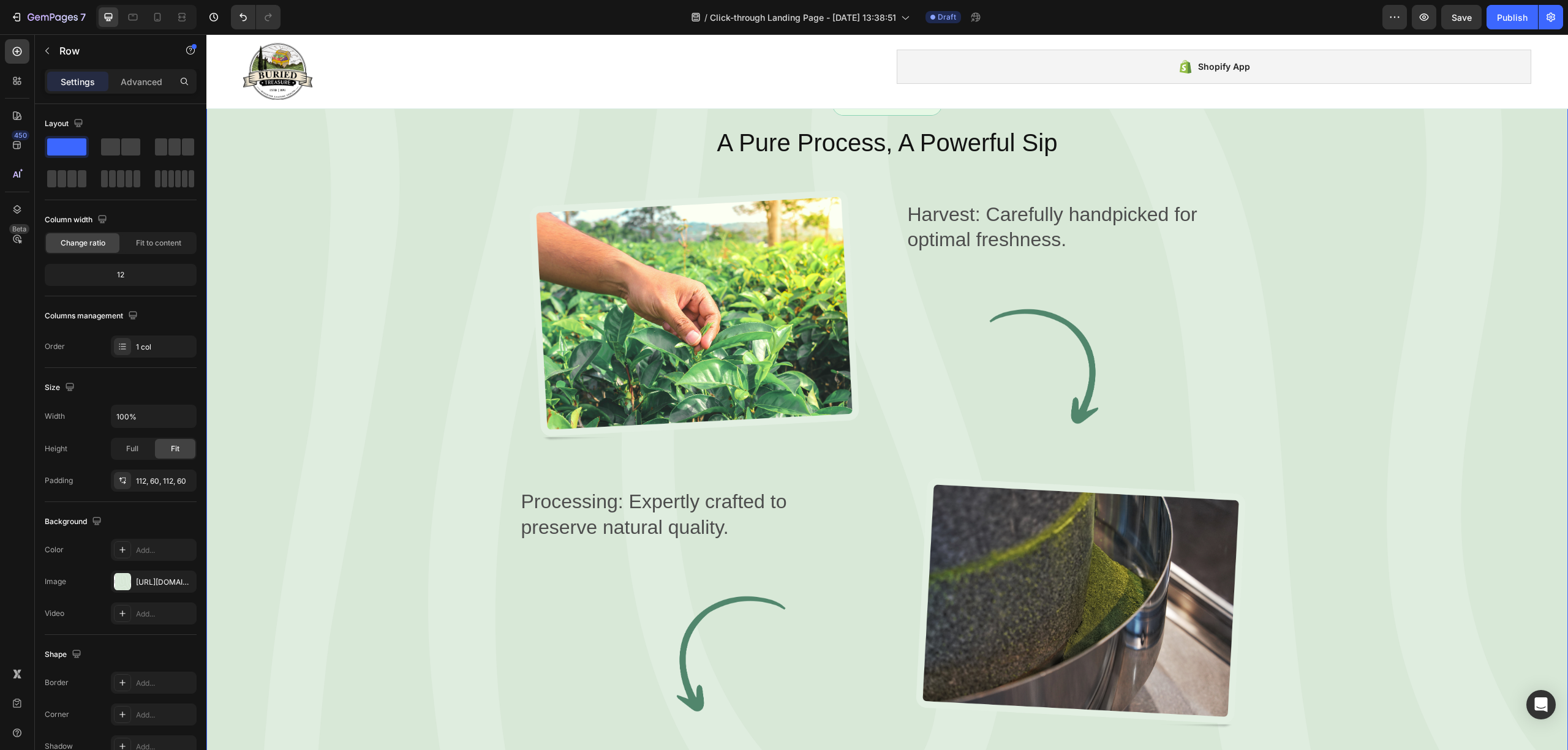
click at [370, 387] on div "From Nature to You Text Block Row A Pure Process, A Powerful Sip Heading Image …" at bounding box center [887, 556] width 1361 height 1061
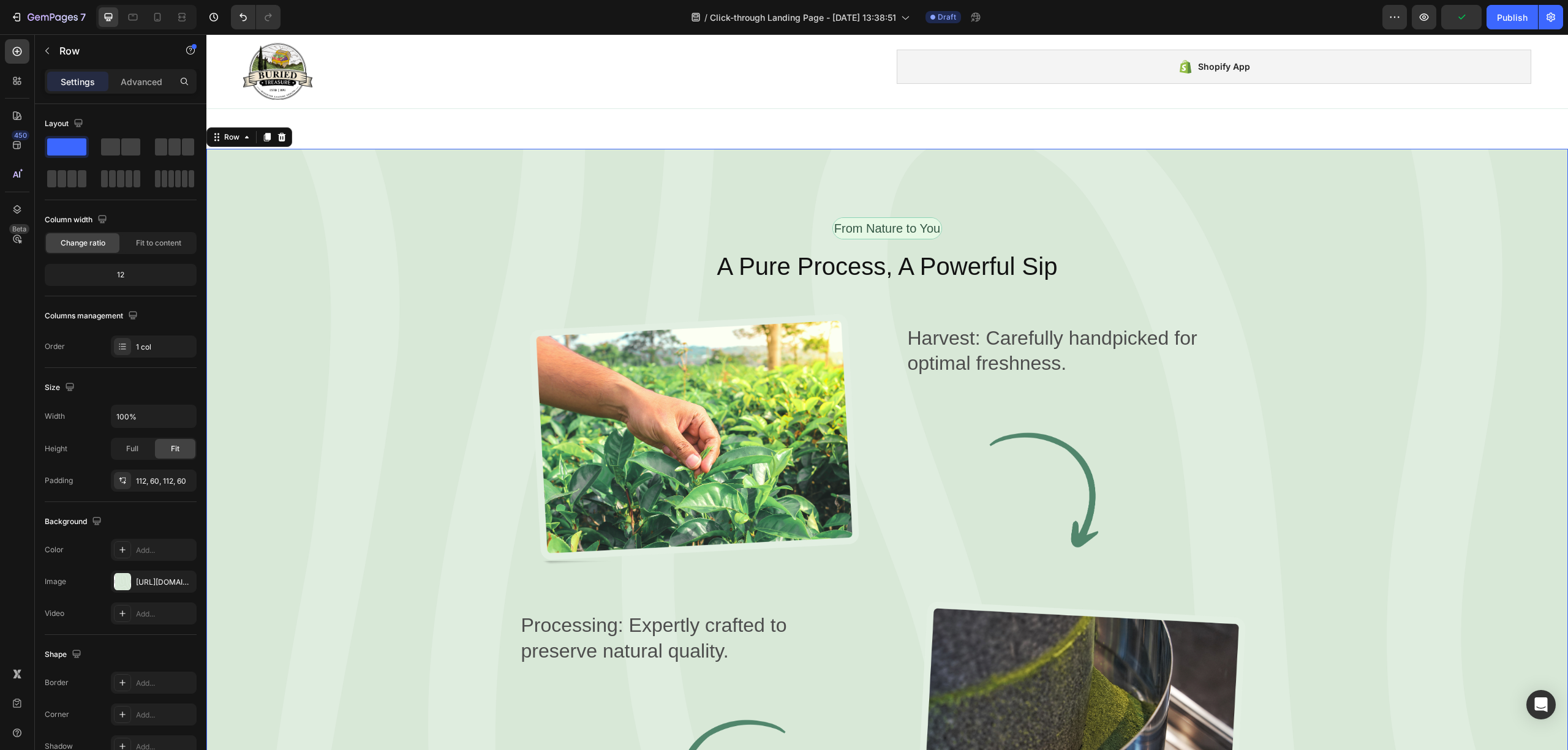
scroll to position [1566, 0]
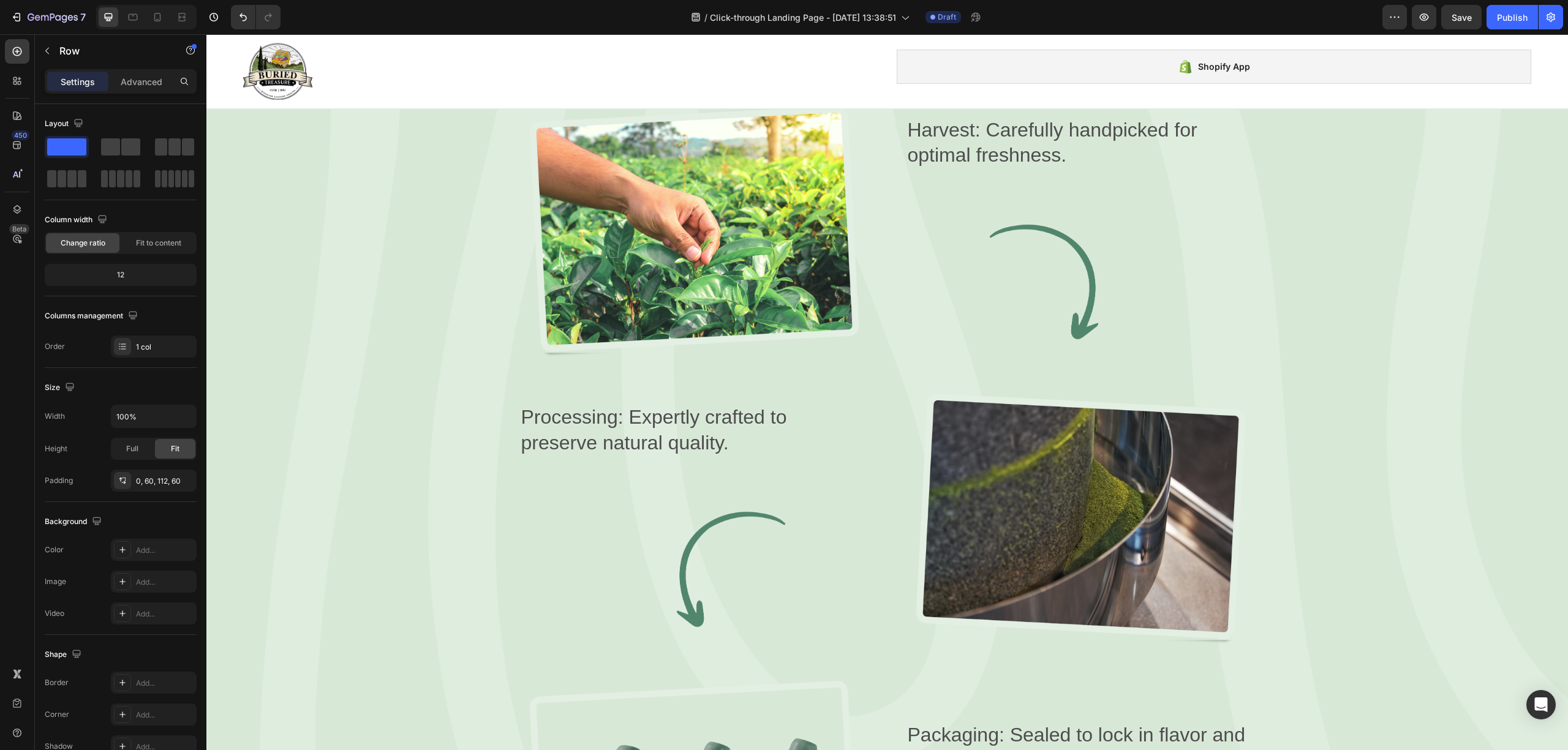
scroll to position [1892, 0]
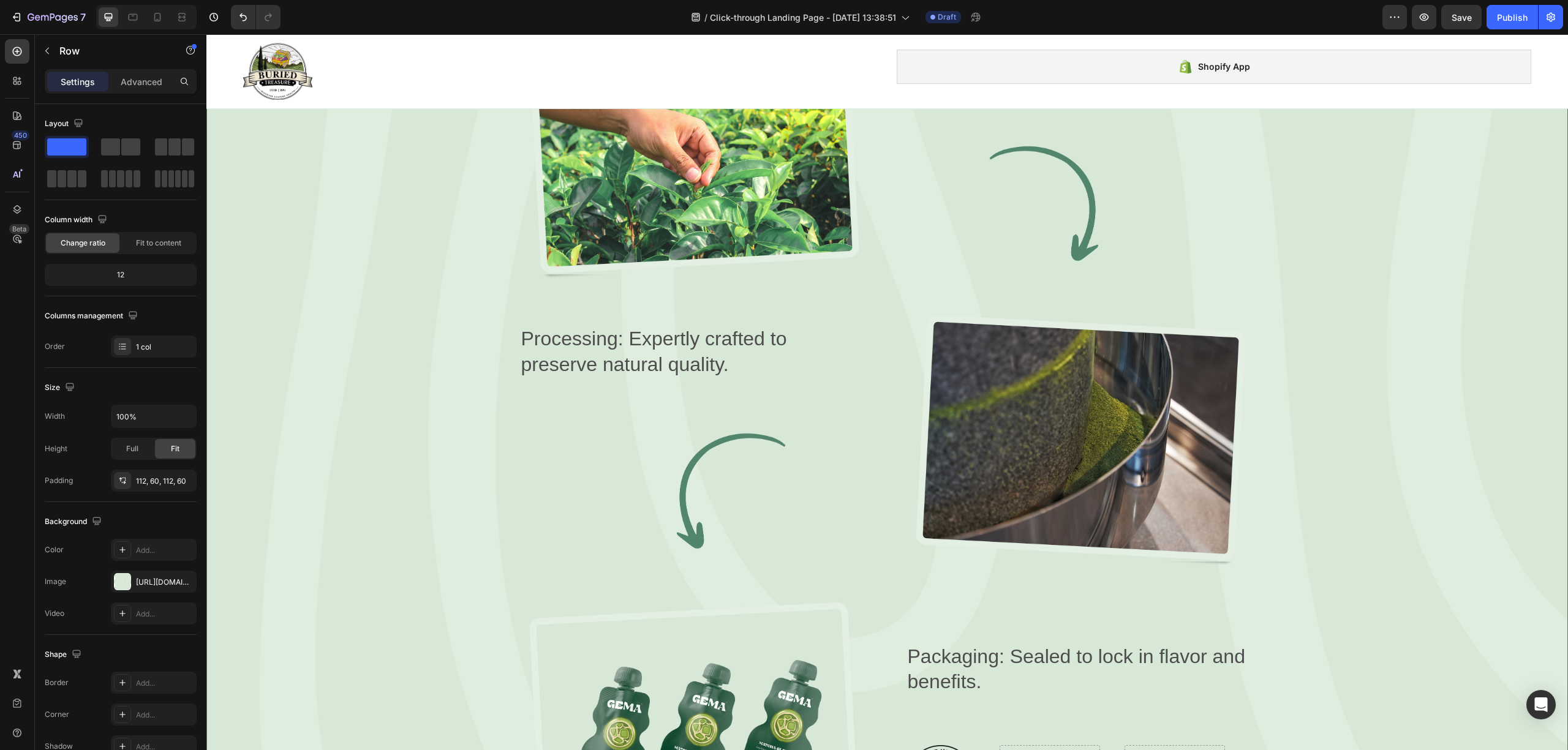
click at [348, 370] on div "From Nature to You Text Block Row A Pure Process, A Powerful Sip Heading Image …" at bounding box center [887, 393] width 1288 height 924
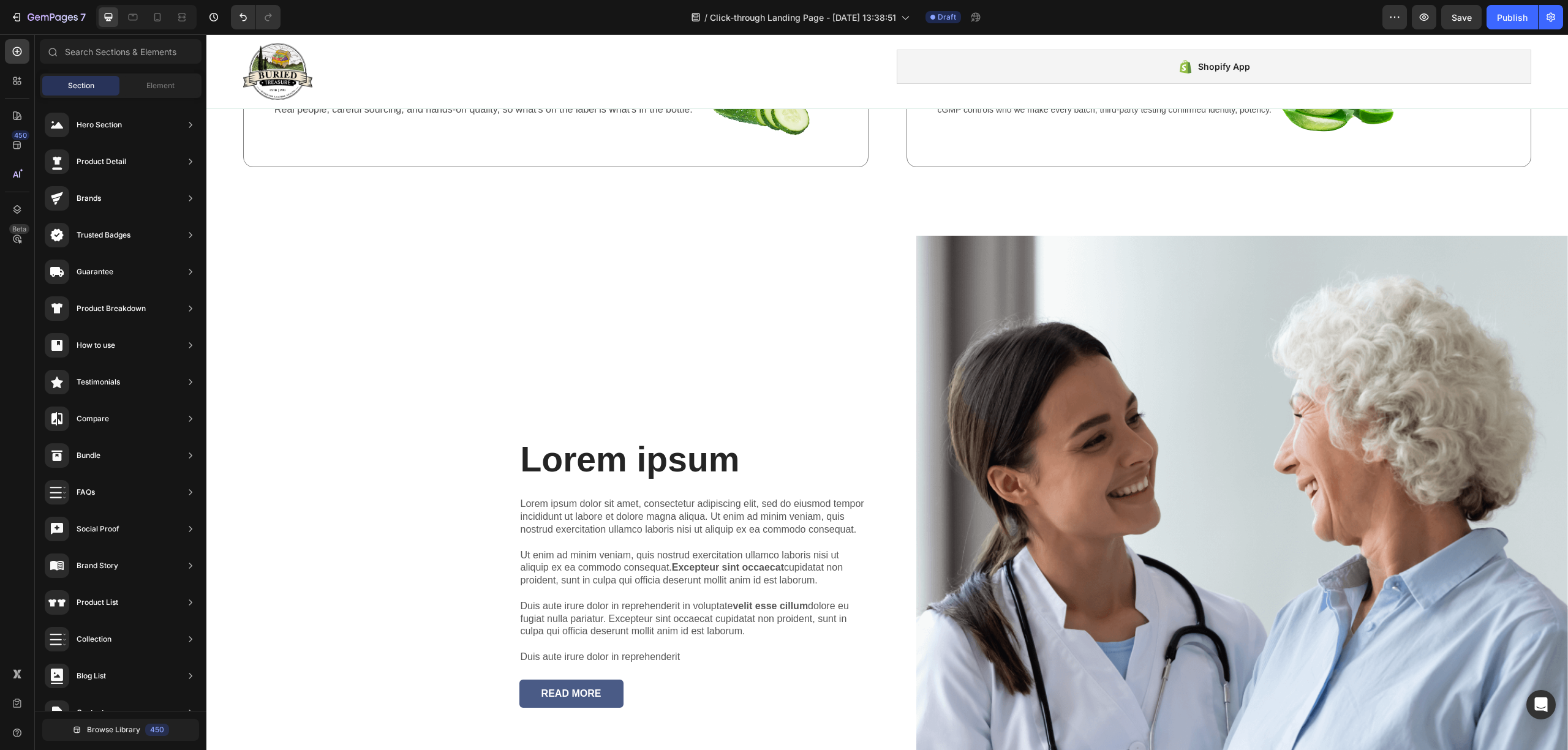
scroll to position [1698, 0]
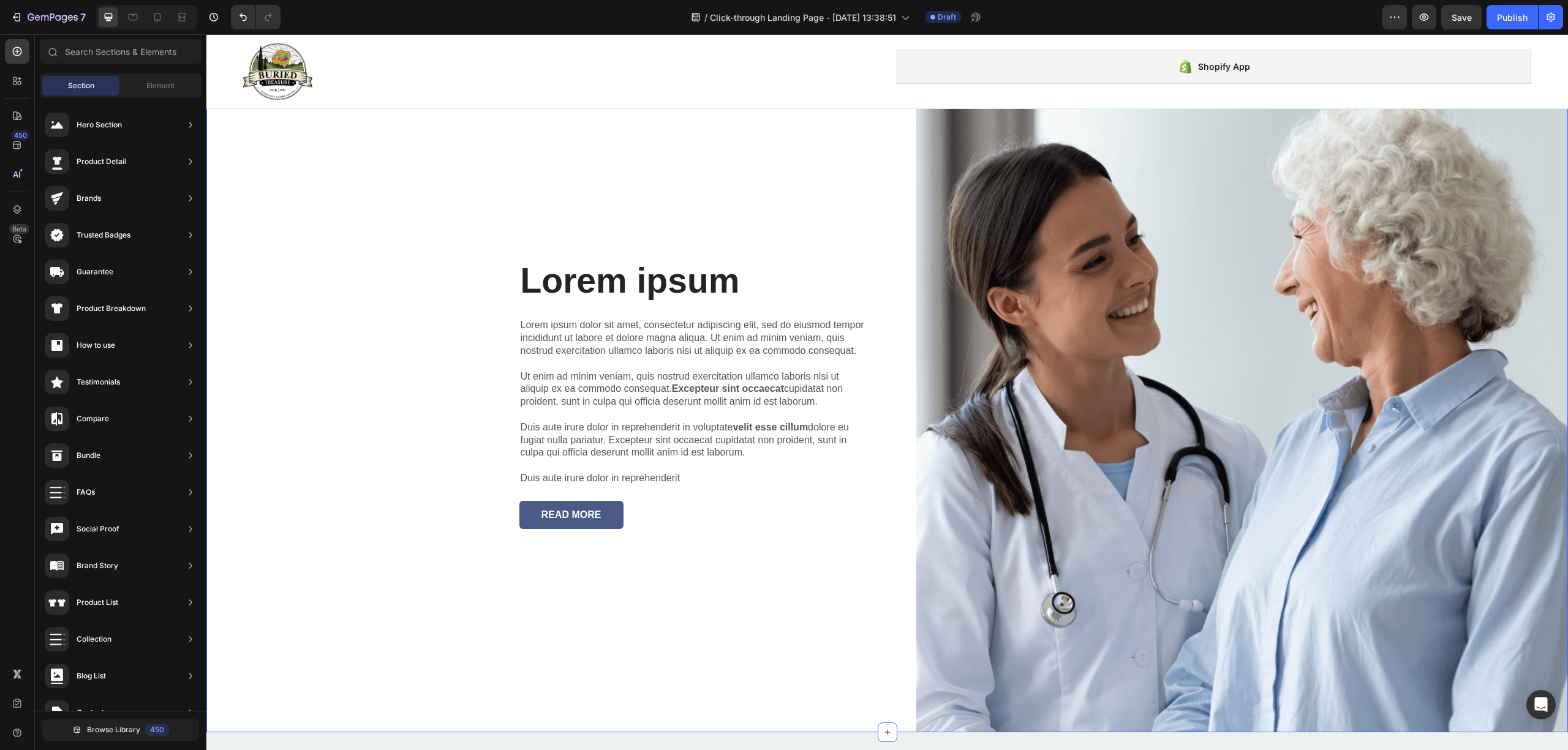
click at [499, 476] on div "Lorem ipsum Heading Lorem ipsum dolor sit amet, consectetur adipiscing elit, se…" at bounding box center [542, 395] width 672 height 675
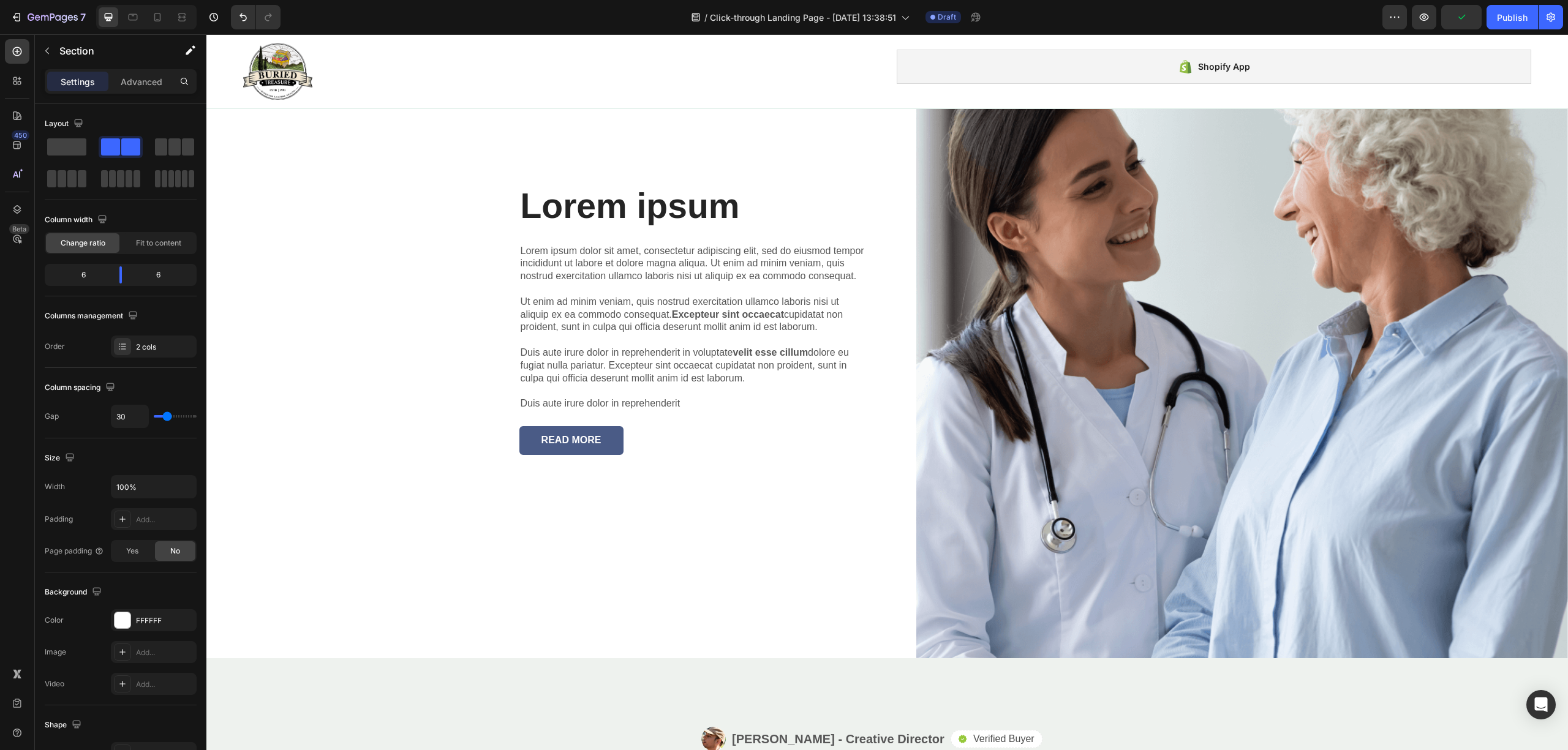
scroll to position [1960, 0]
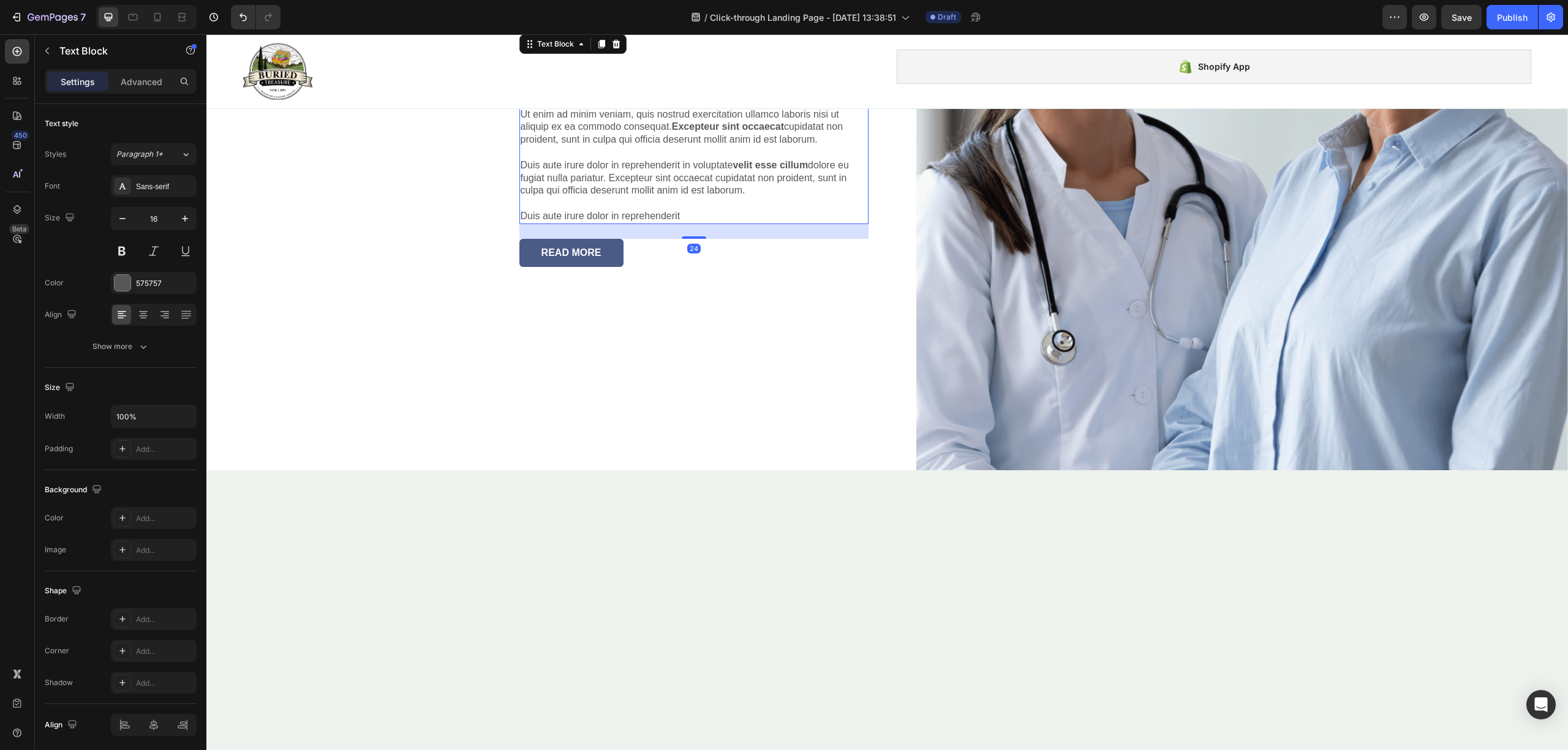
click at [608, 223] on p "Lorem ipsum dolor sit amet, consectetur adipiscing elit, sed do eiusmod tempor …" at bounding box center [694, 139] width 347 height 166
click at [563, 223] on p "Lorem ipsum dolor sit amet, consectetur adipiscing elit, sed do eiusmod tempor …" at bounding box center [694, 139] width 347 height 166
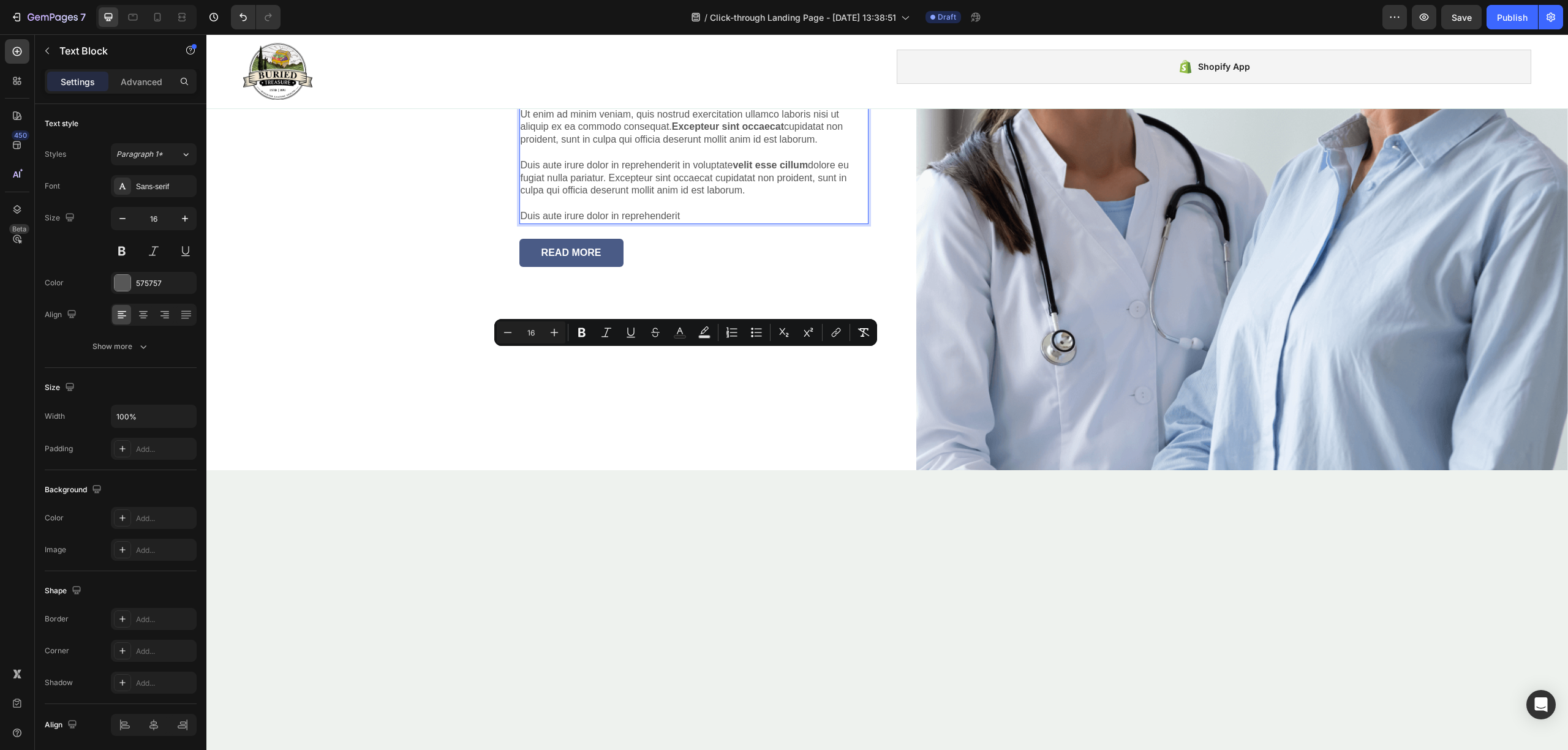
scroll to position [1857, 0]
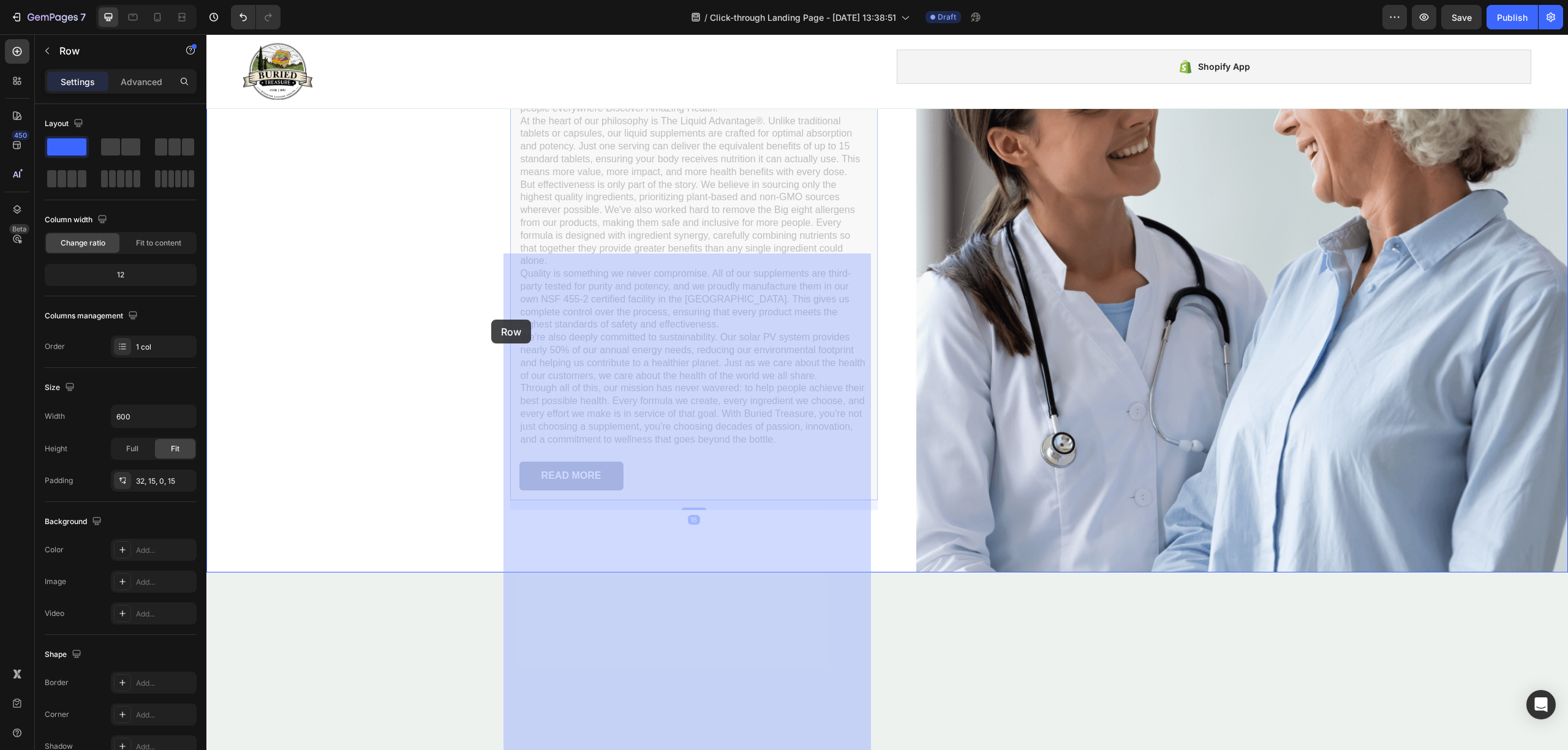
drag, startPoint x: 549, startPoint y: 329, endPoint x: 491, endPoint y: 320, distance: 58.7
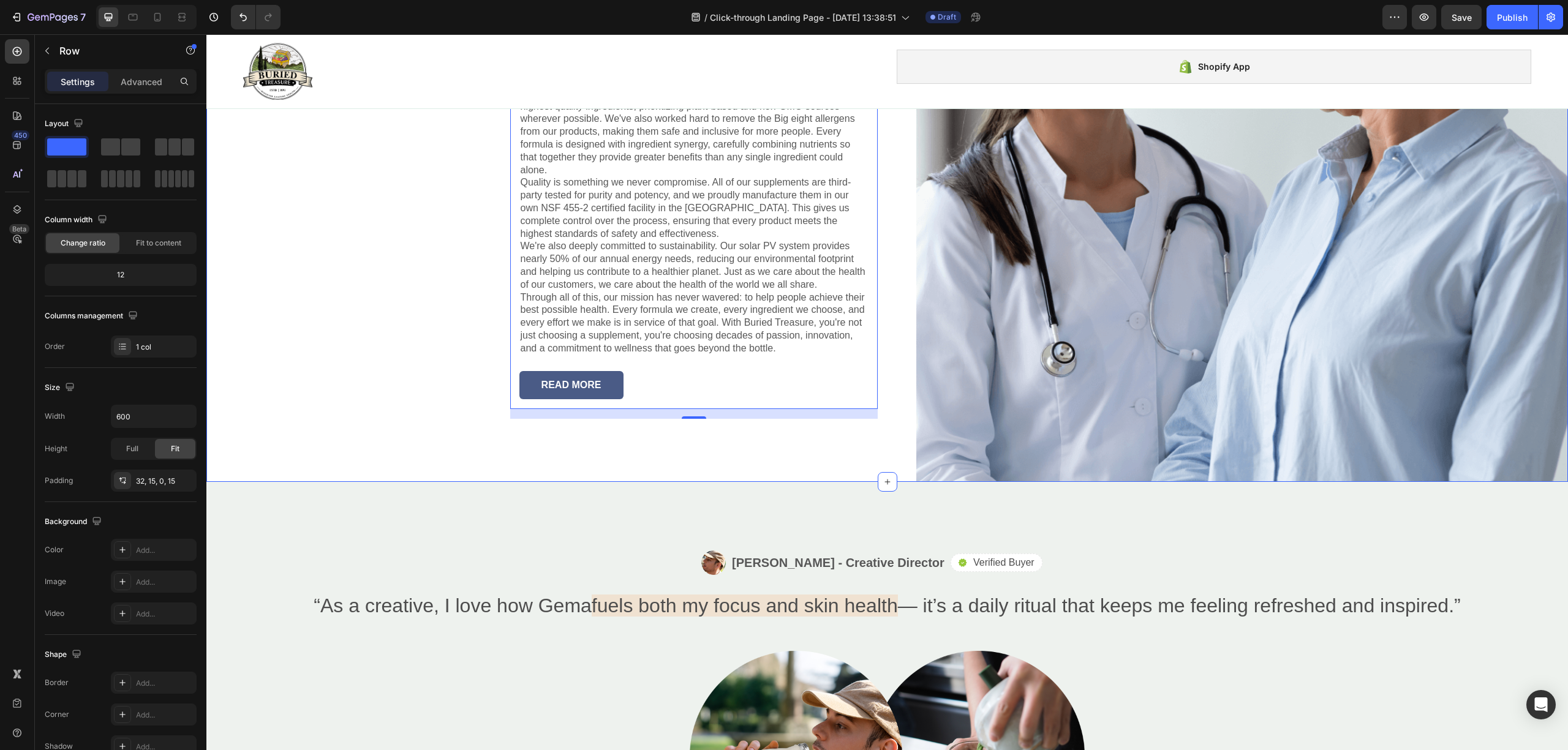
scroll to position [2184, 0]
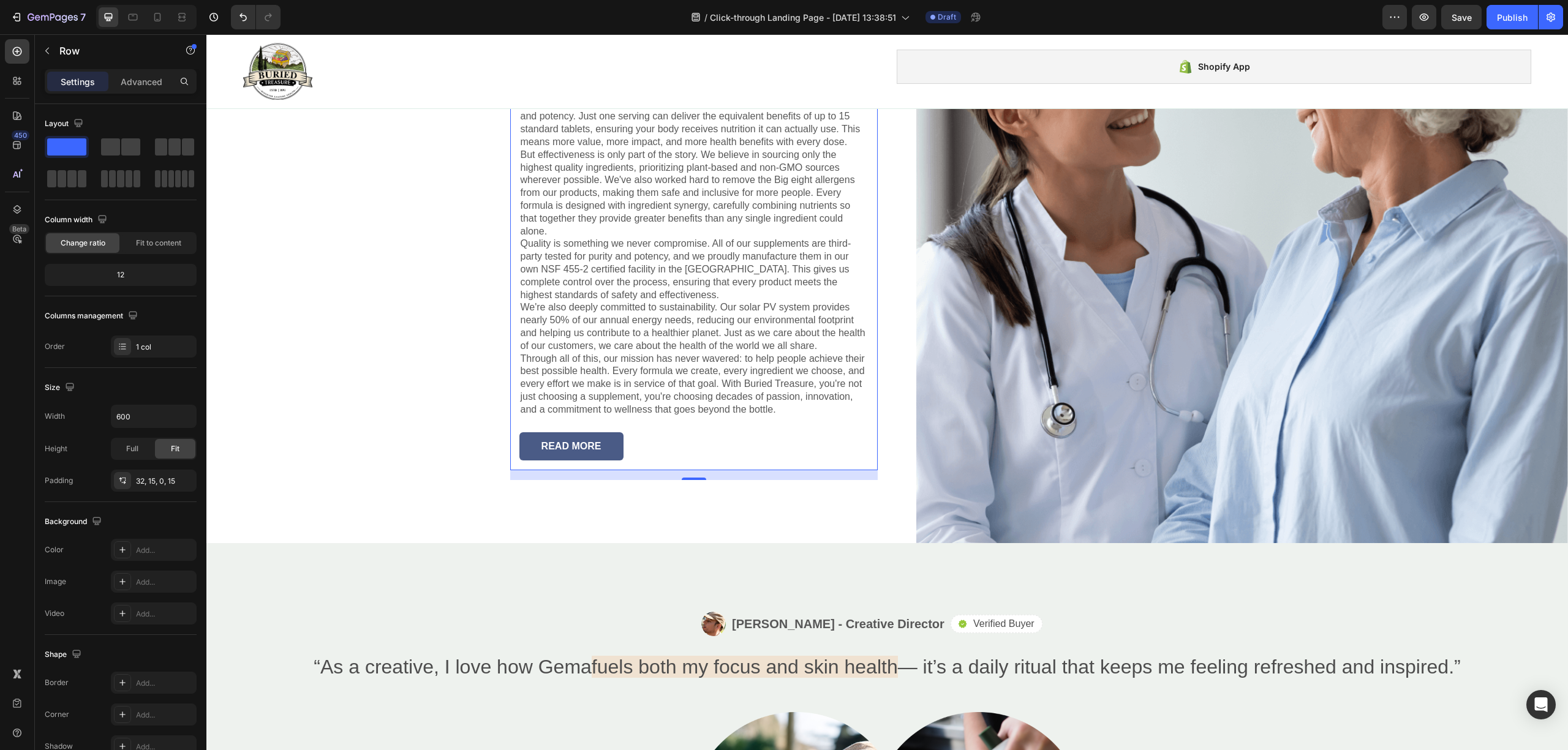
click at [510, 314] on div "Lorem ipsum Heading Nearly three decades ago, in [DATE], the [PERSON_NAME] fami…" at bounding box center [694, 200] width 368 height 541
click at [502, 315] on div "Lorem ipsum Heading Nearly three decades ago, in [DATE], the [PERSON_NAME] fami…" at bounding box center [542, 205] width 672 height 675
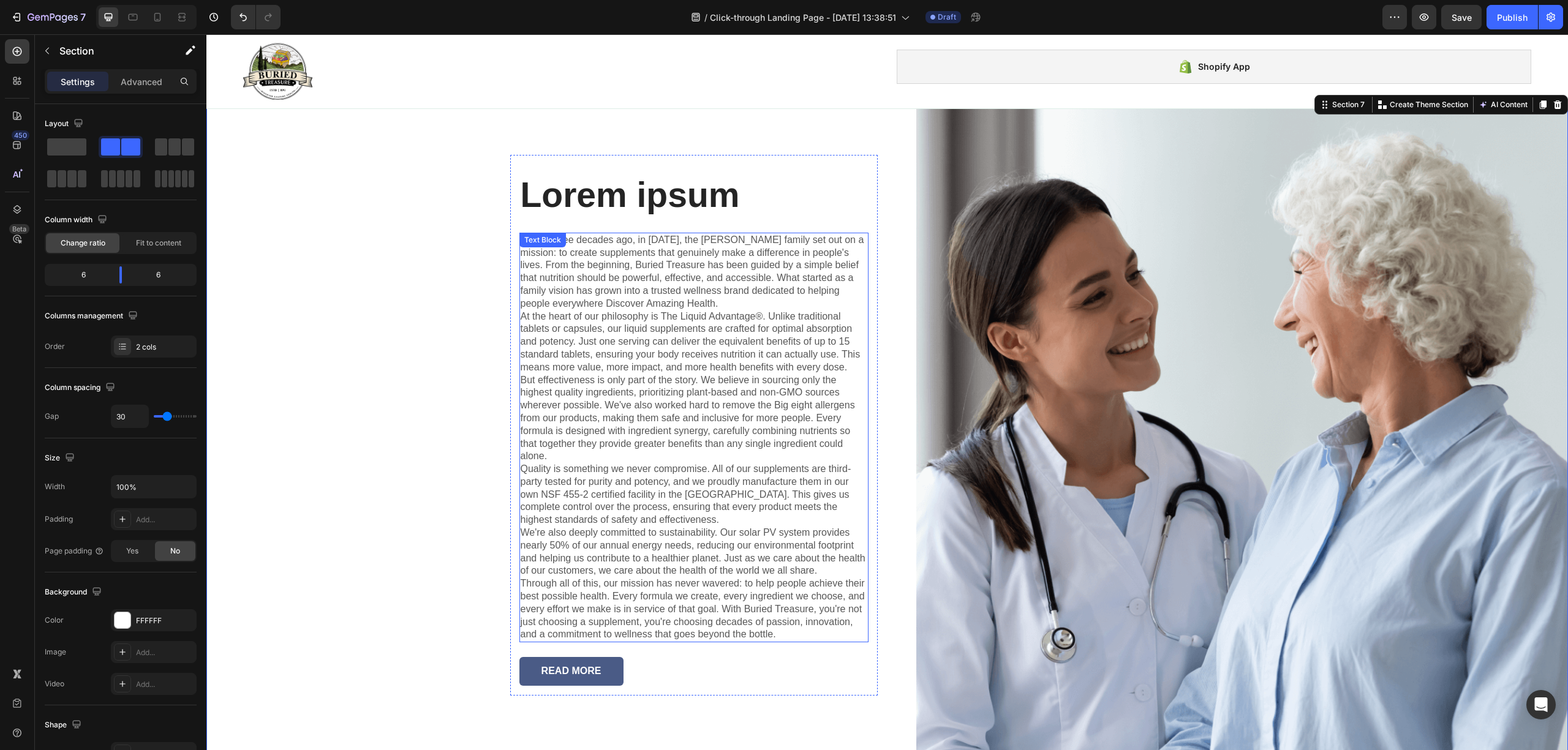
scroll to position [1825, 0]
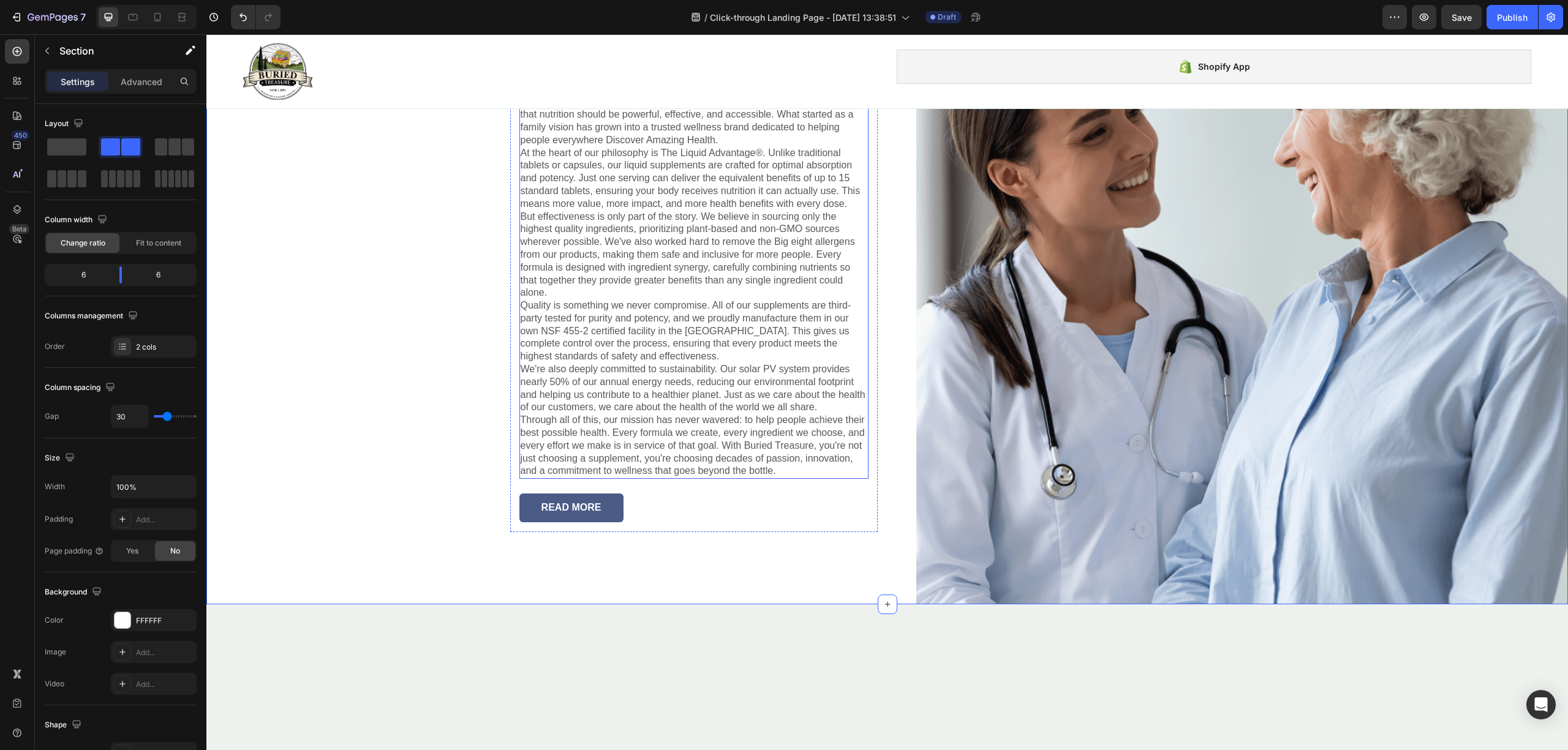
click at [571, 147] on p "Nearly three decades ago, in [DATE], the [PERSON_NAME] family set out on a miss…" at bounding box center [694, 109] width 347 height 77
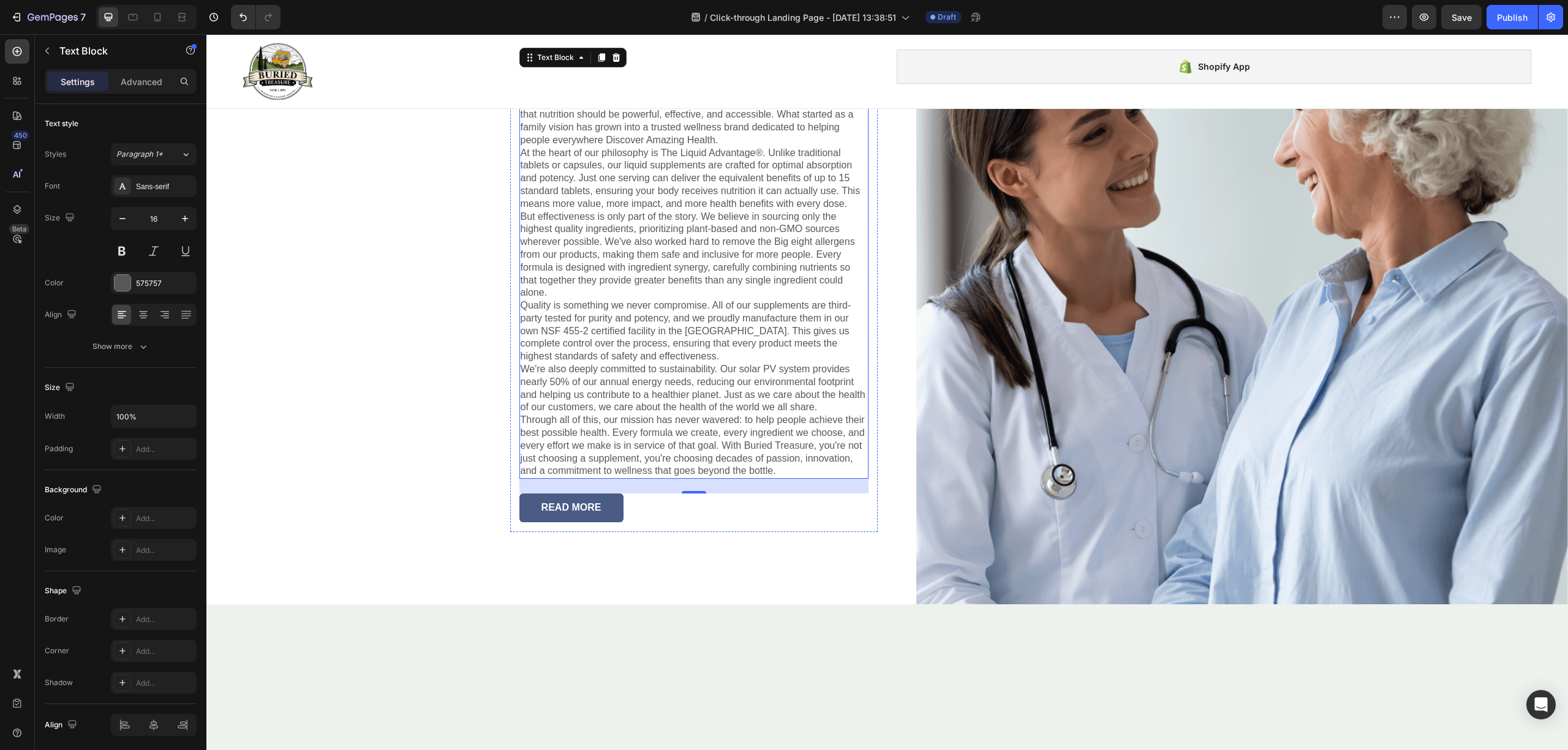
click at [675, 52] on h2 "Lorem ipsum" at bounding box center [694, 31] width 349 height 41
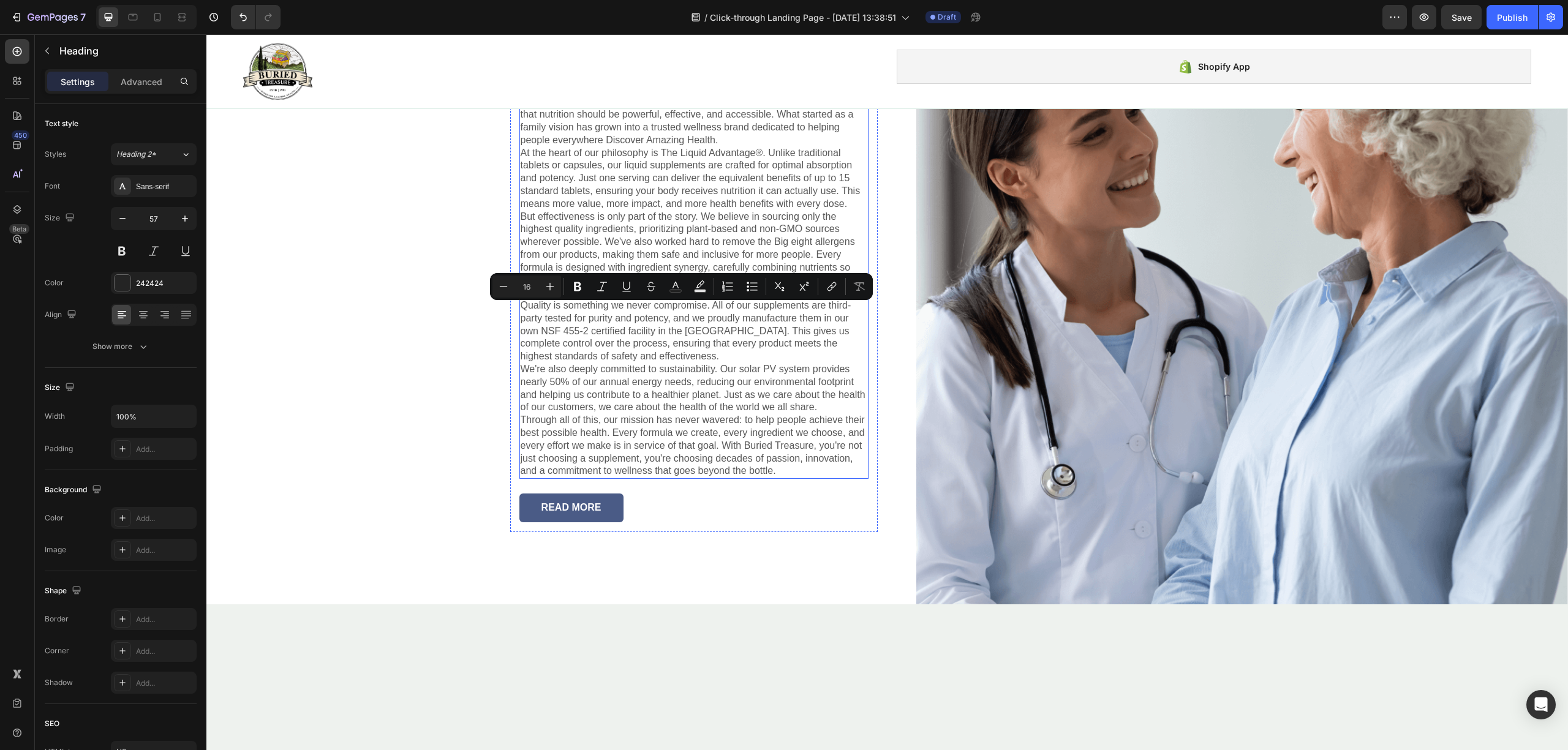
click at [660, 210] on p "At the heart of our philosophy is The Liquid Advantage®. Unlike traditional tab…" at bounding box center [694, 179] width 347 height 64
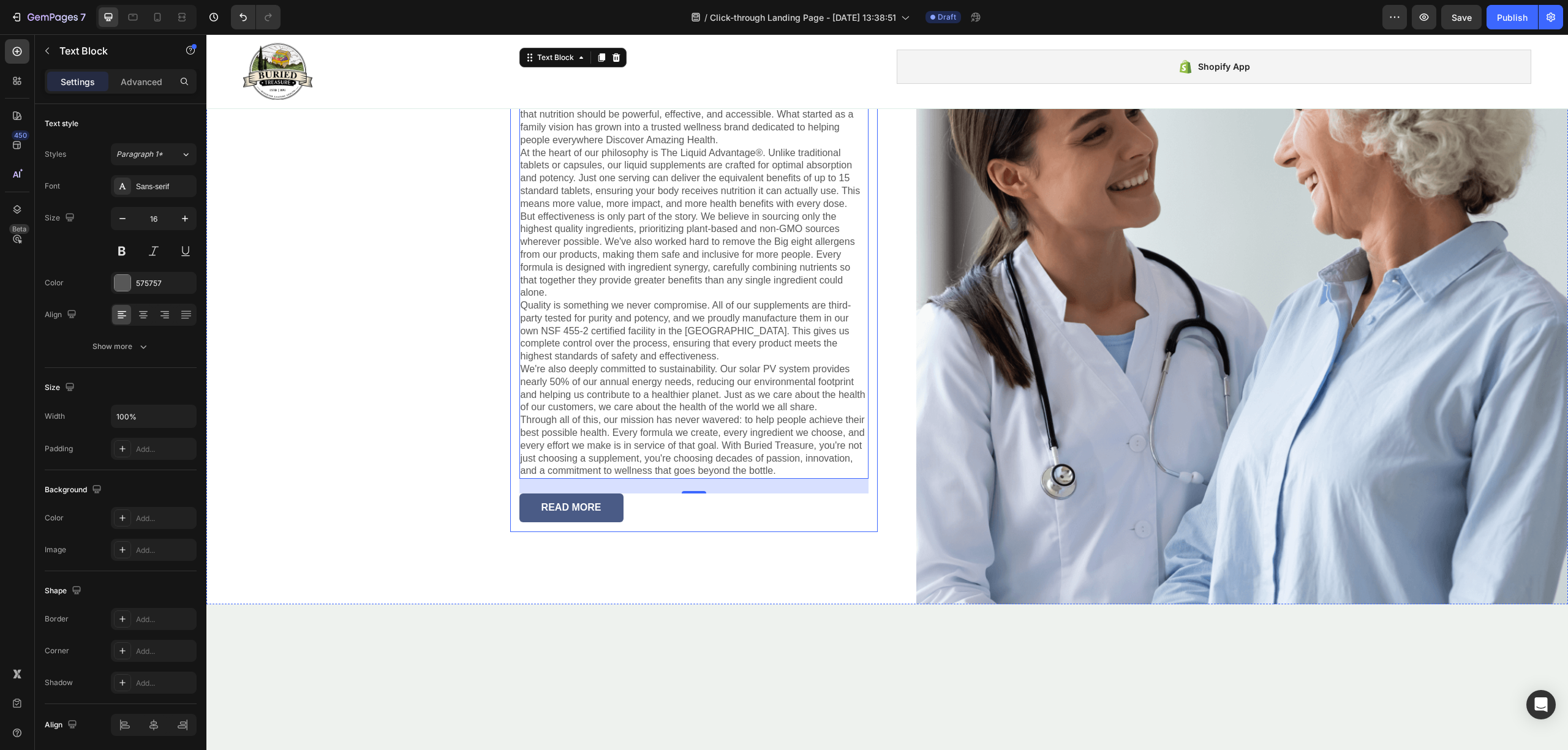
click at [510, 530] on div "Lorem ipsum Heading Nearly three decades ago, in [DATE], the [PERSON_NAME] fami…" at bounding box center [694, 262] width 368 height 541
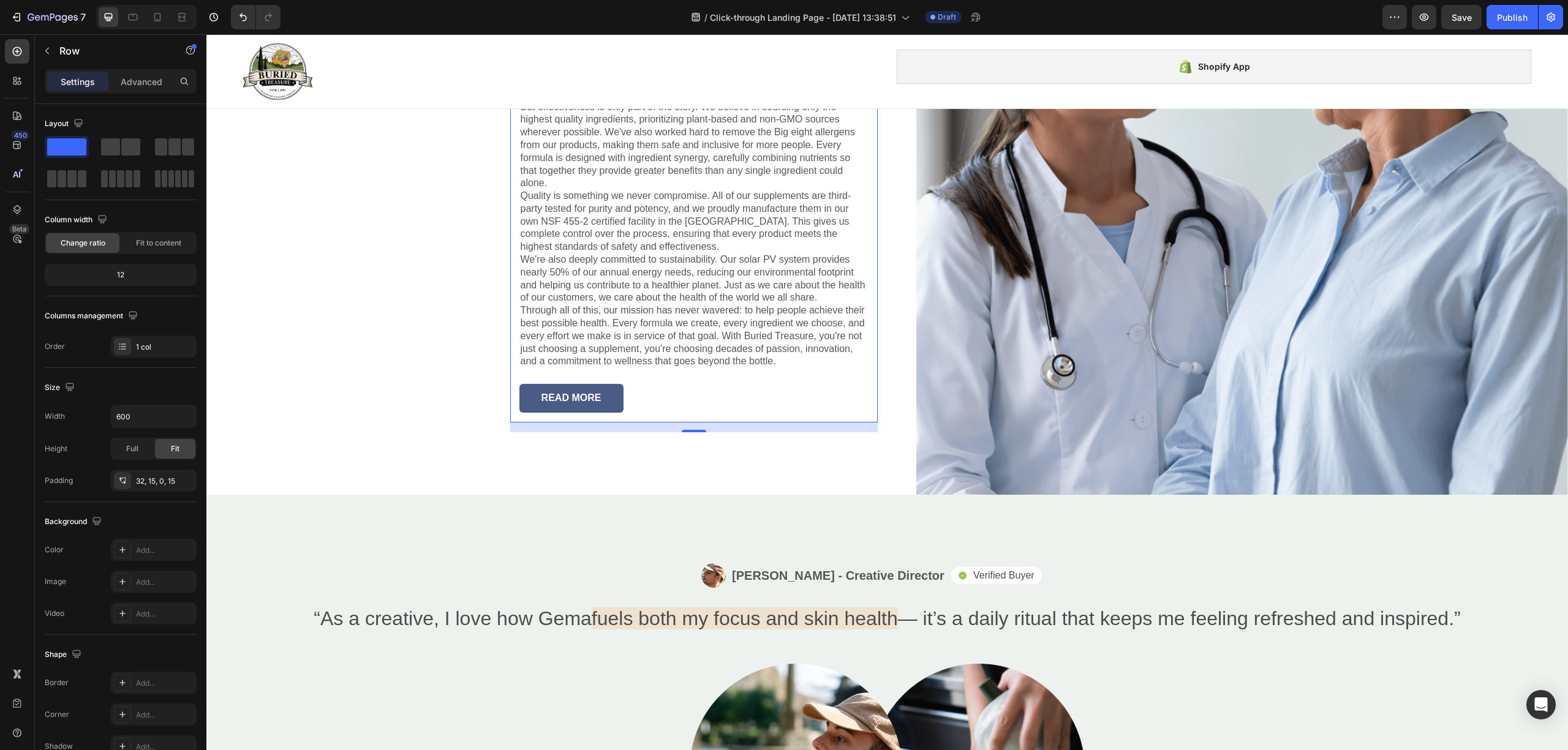
scroll to position [1989, 0]
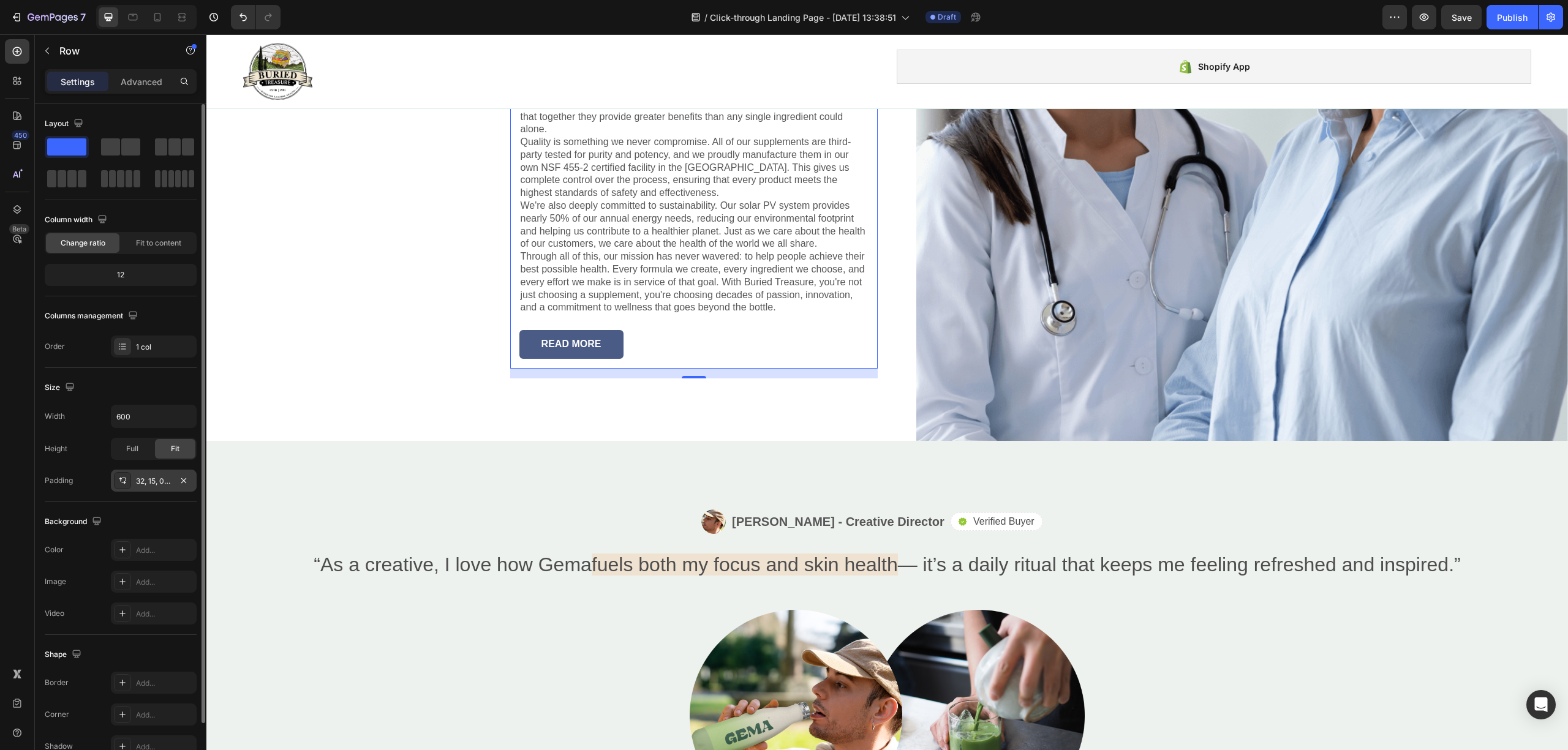
click at [118, 485] on div at bounding box center [122, 480] width 17 height 17
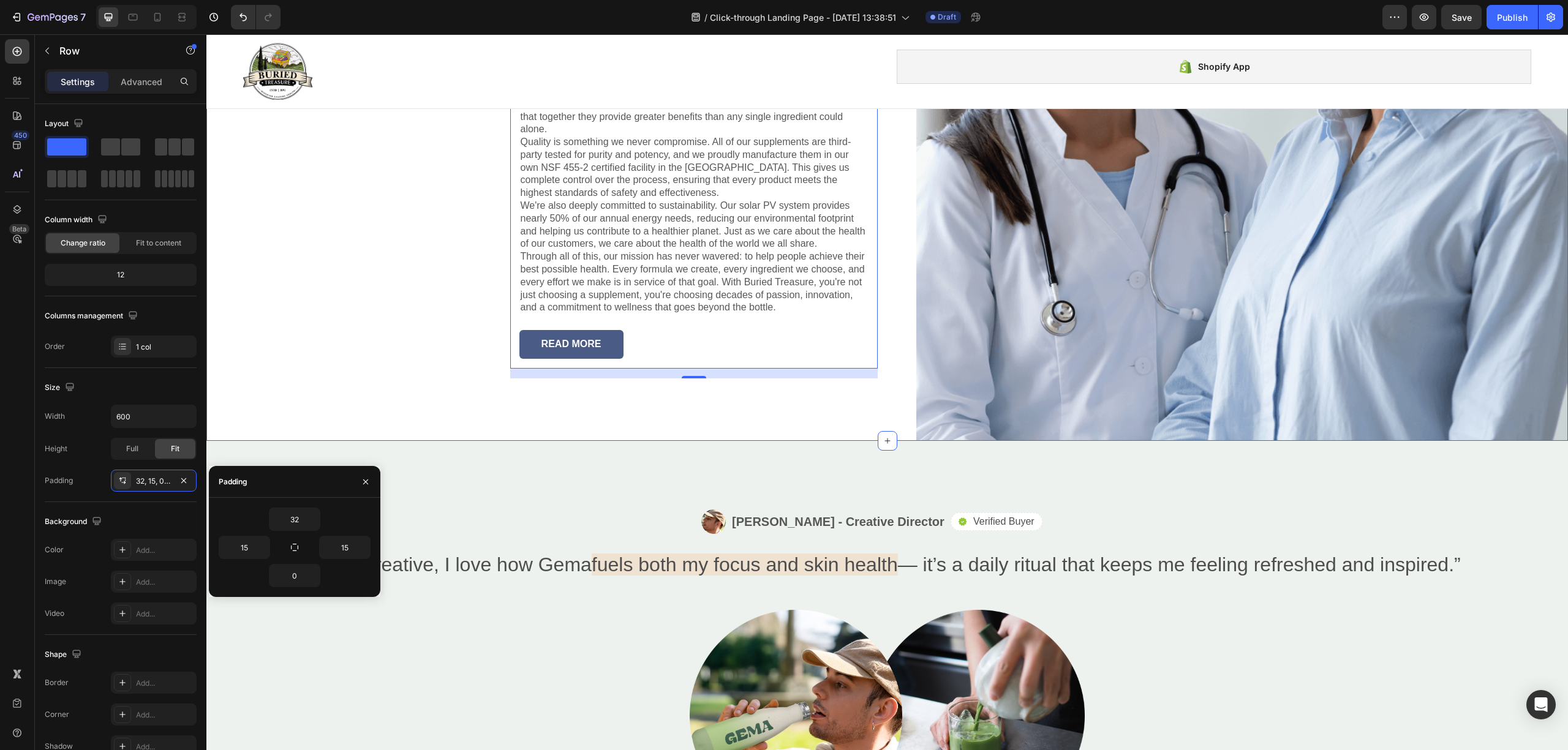
click at [500, 409] on div "Lorem ipsum Heading Nearly three decades ago, in [DATE], the [PERSON_NAME] fami…" at bounding box center [542, 103] width 672 height 675
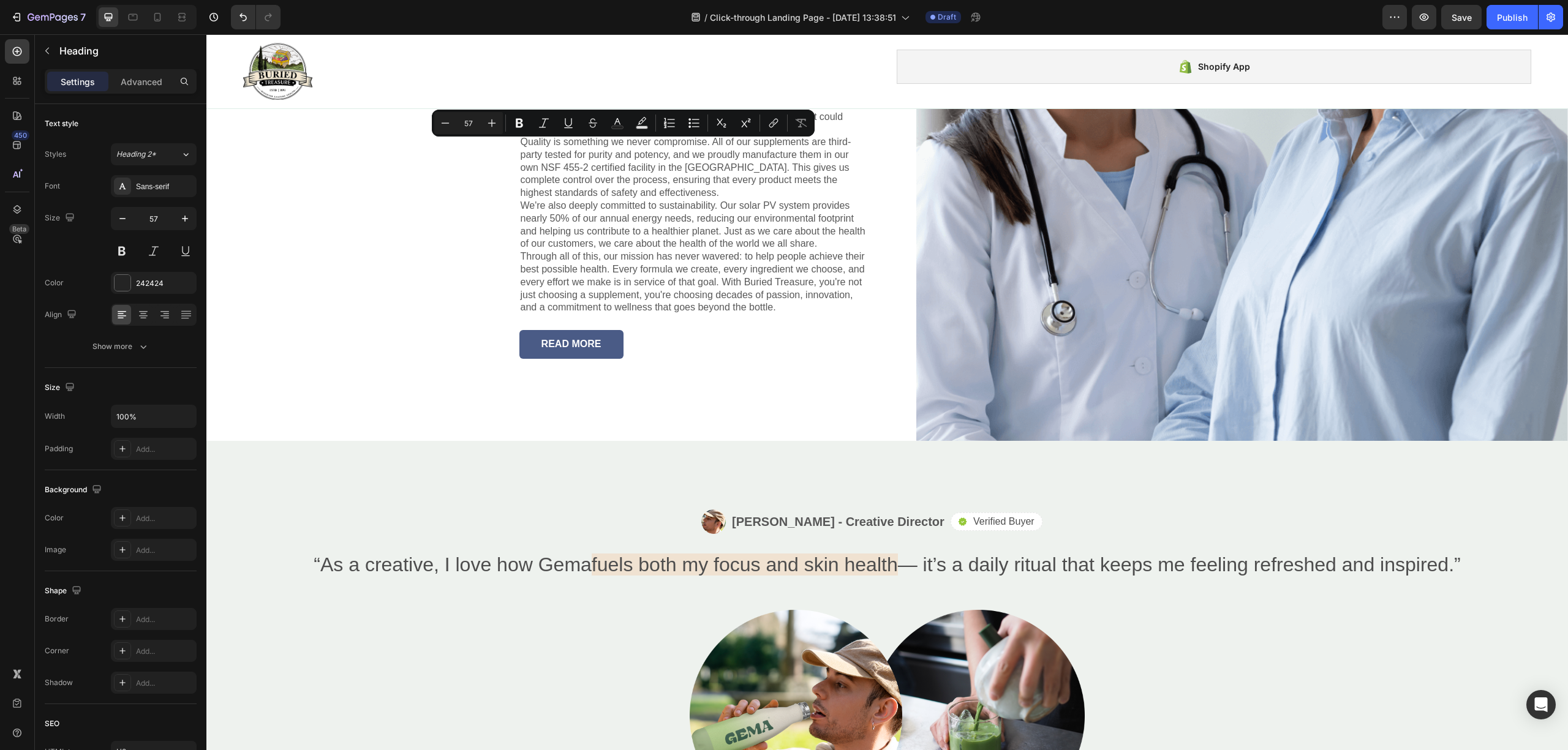
drag, startPoint x: 750, startPoint y: 162, endPoint x: 515, endPoint y: 167, distance: 235.1
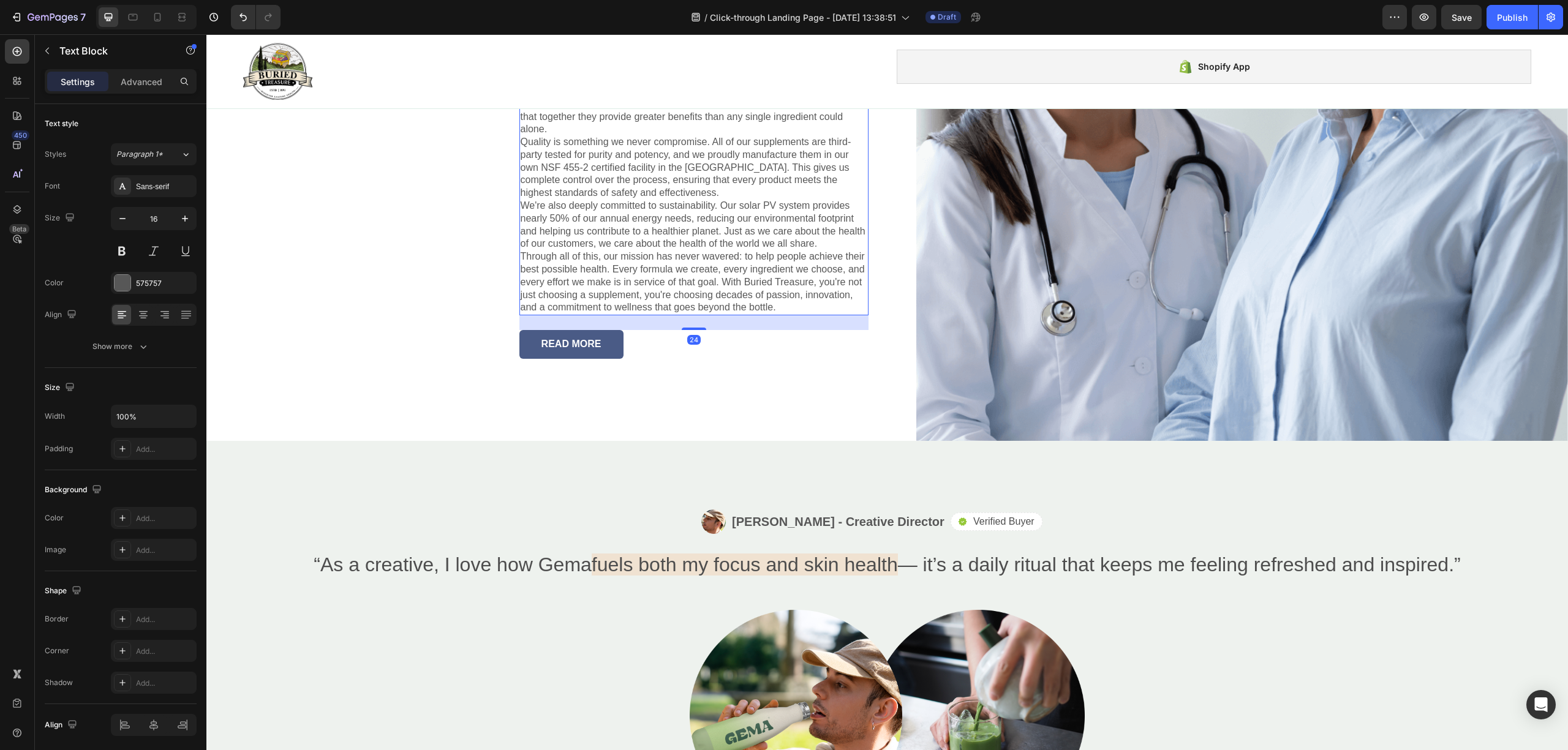
click at [554, 137] on p "But effectiveness is only part of the story. We believe in sourcing only the hi…" at bounding box center [694, 92] width 347 height 90
click at [266, 308] on div "Family Owned Heading Nearly three decades ago, in [DATE], the [PERSON_NAME] fam…" at bounding box center [542, 103] width 672 height 675
click at [652, 47] on p "At the heart of our philosophy is The Liquid Advantage®. Unlike traditional tab…" at bounding box center [694, 15] width 347 height 64
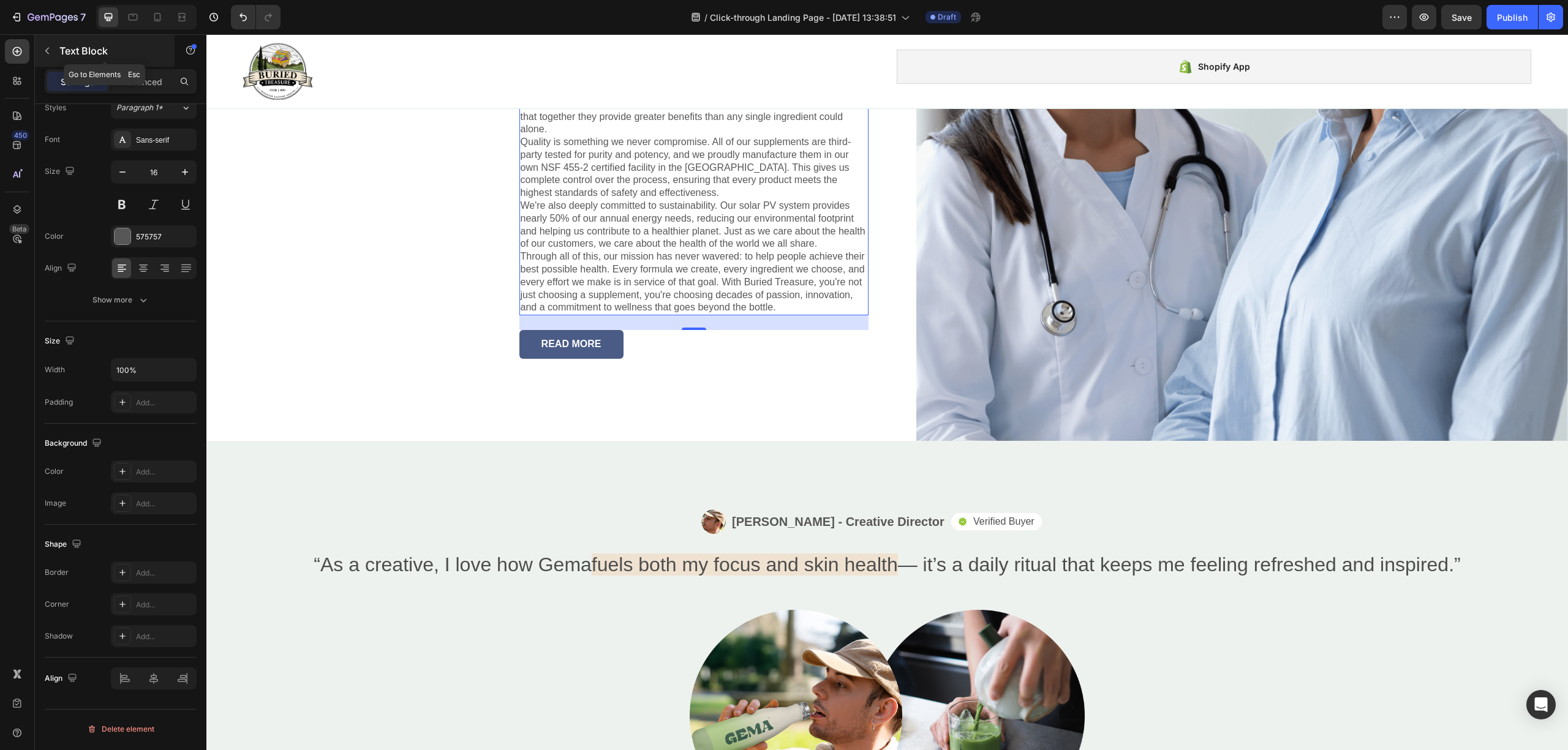
click at [50, 49] on icon "button" at bounding box center [47, 51] width 10 height 10
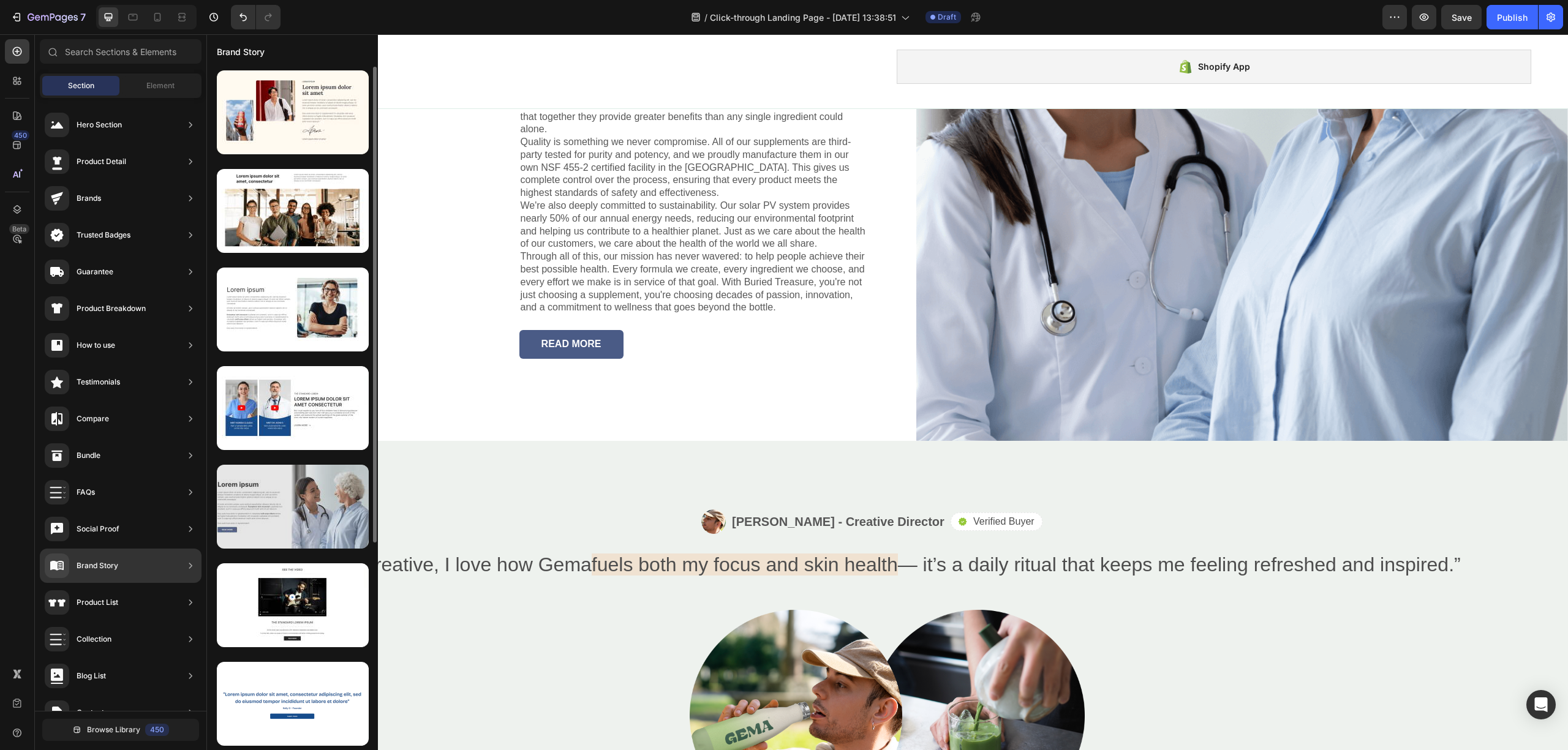
click at [230, 508] on div at bounding box center [293, 506] width 152 height 84
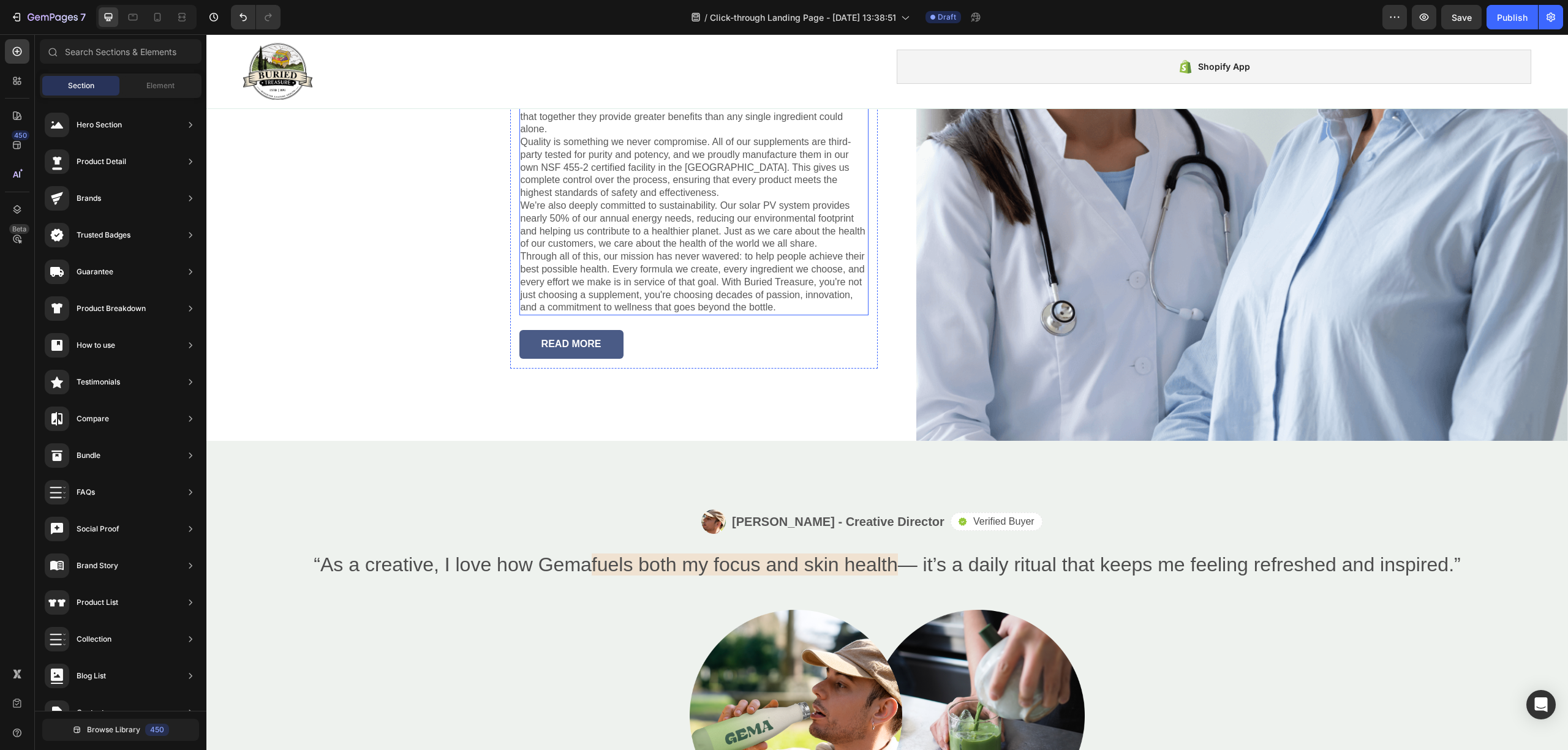
click at [529, 47] on p "At the heart of our philosophy is The Liquid Advantage®. Unlike traditional tab…" at bounding box center [694, 15] width 347 height 64
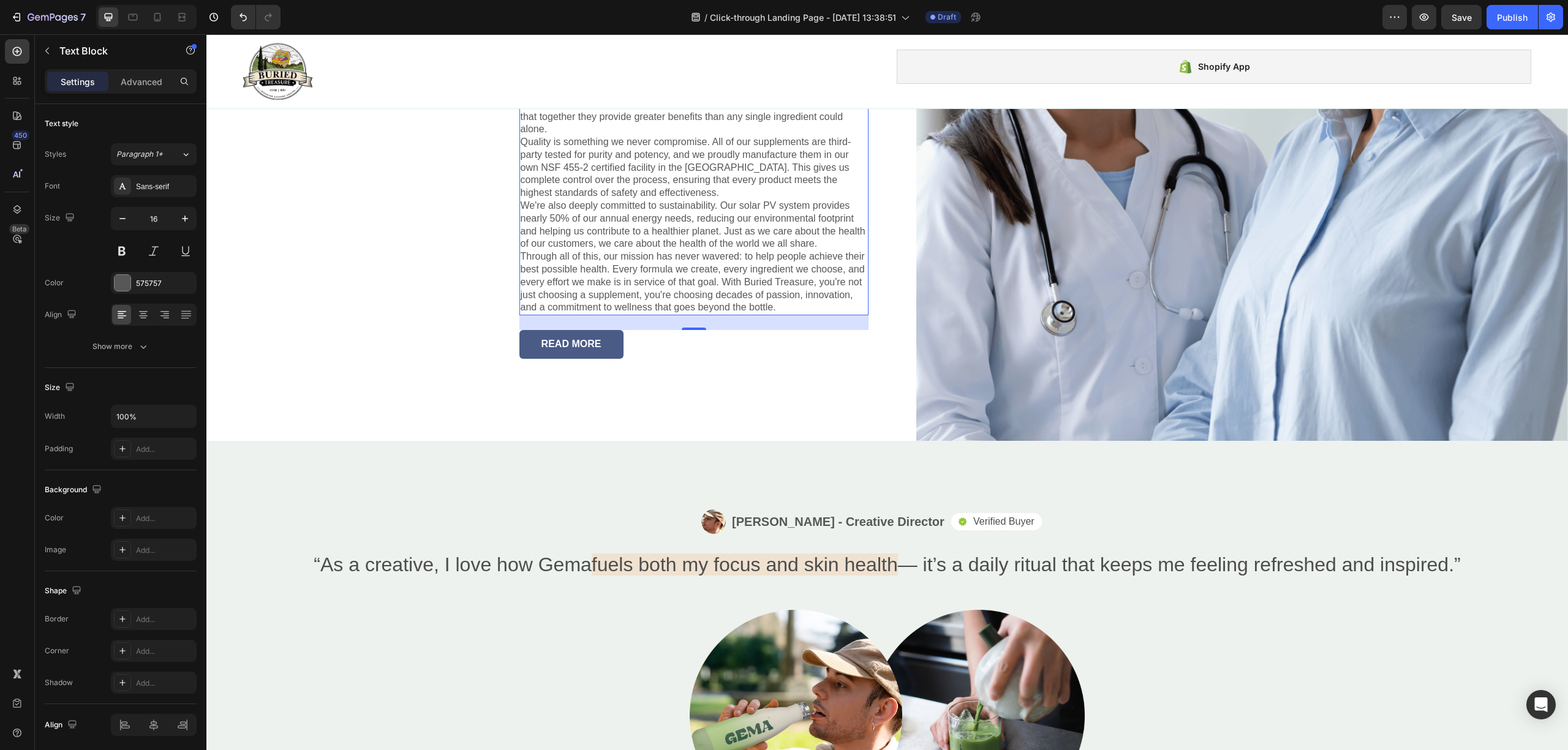
drag, startPoint x: 579, startPoint y: 304, endPoint x: 578, endPoint y: 311, distance: 7.1
click at [1399, 13] on icon "button" at bounding box center [1394, 17] width 12 height 12
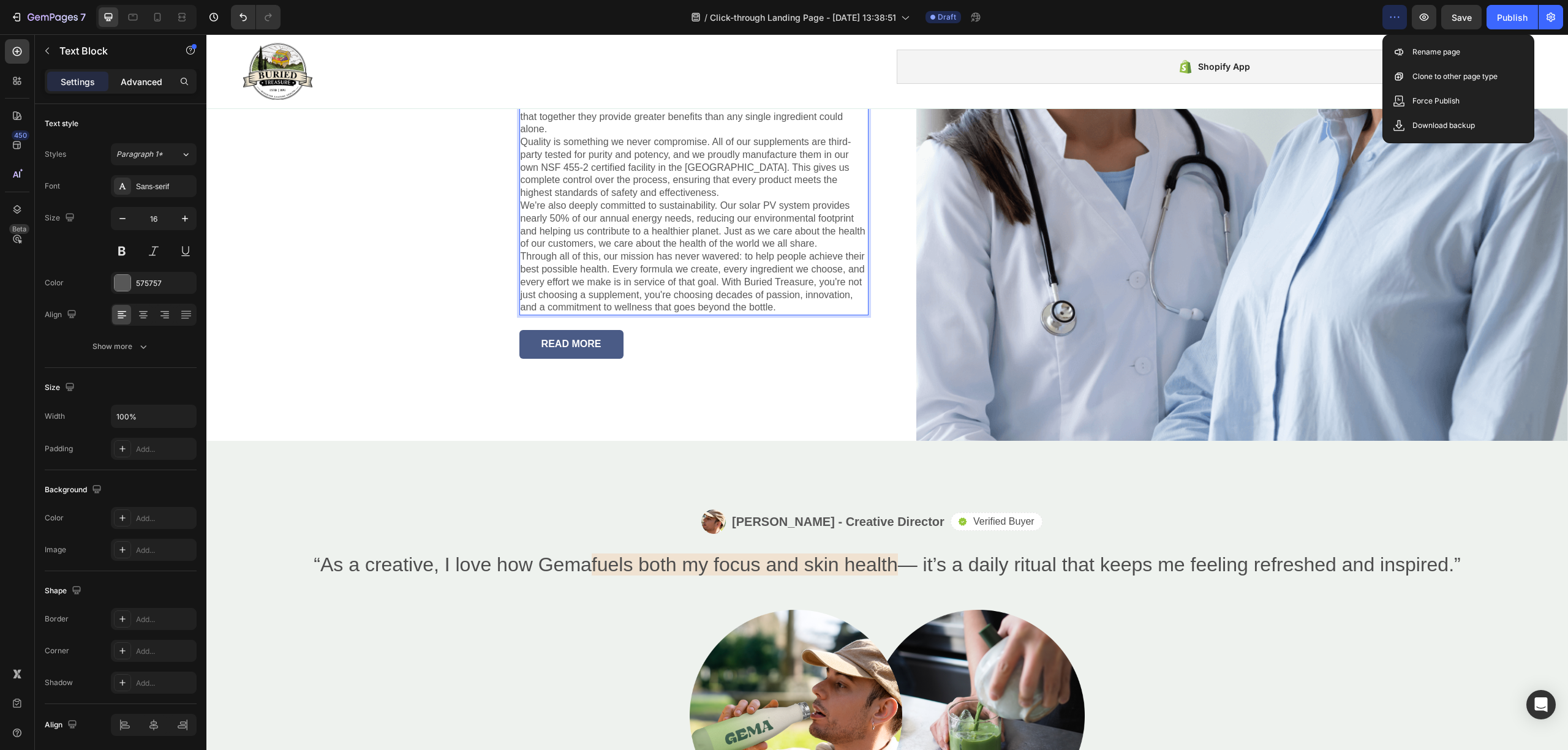
click at [148, 79] on p "Advanced" at bounding box center [141, 82] width 42 height 13
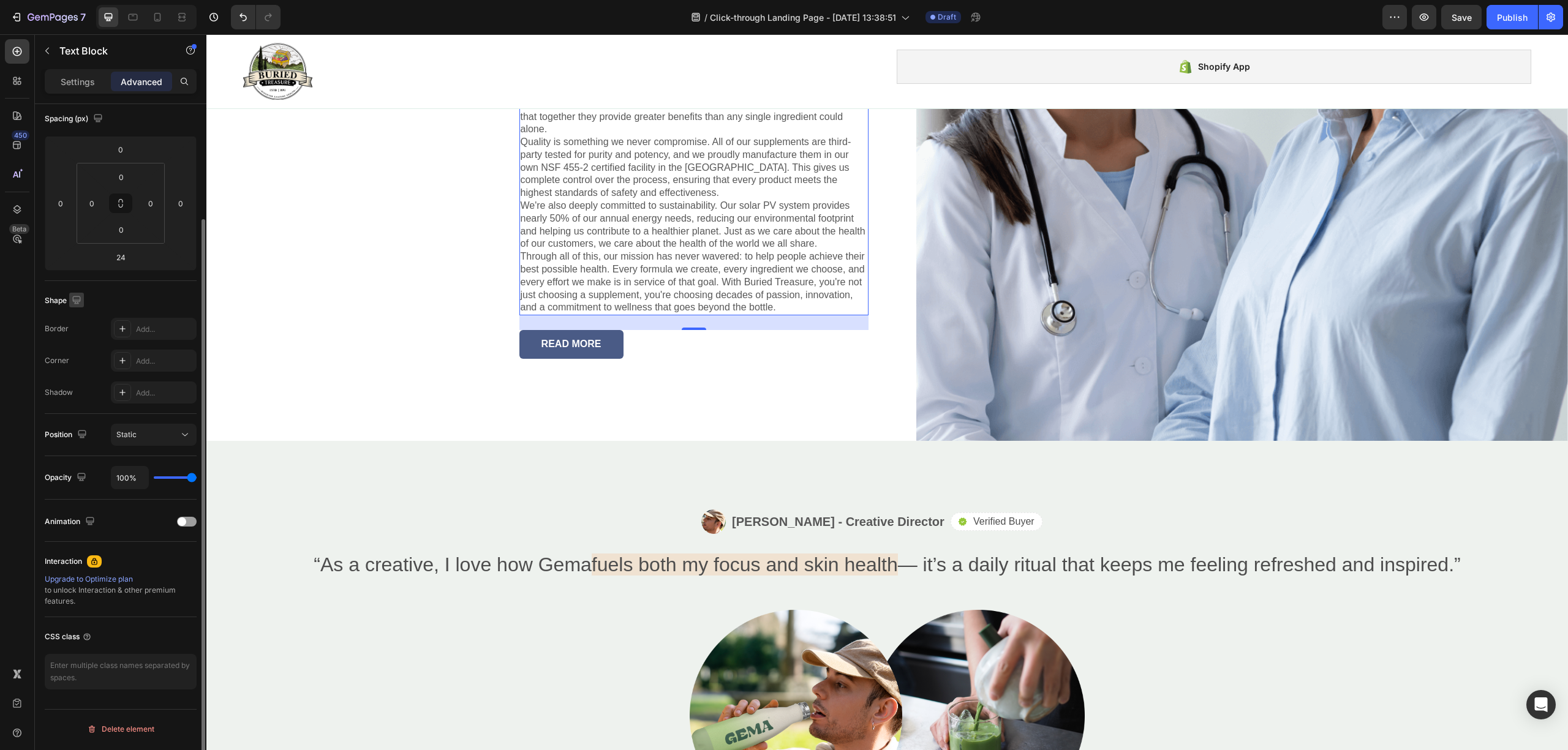
scroll to position [0, 0]
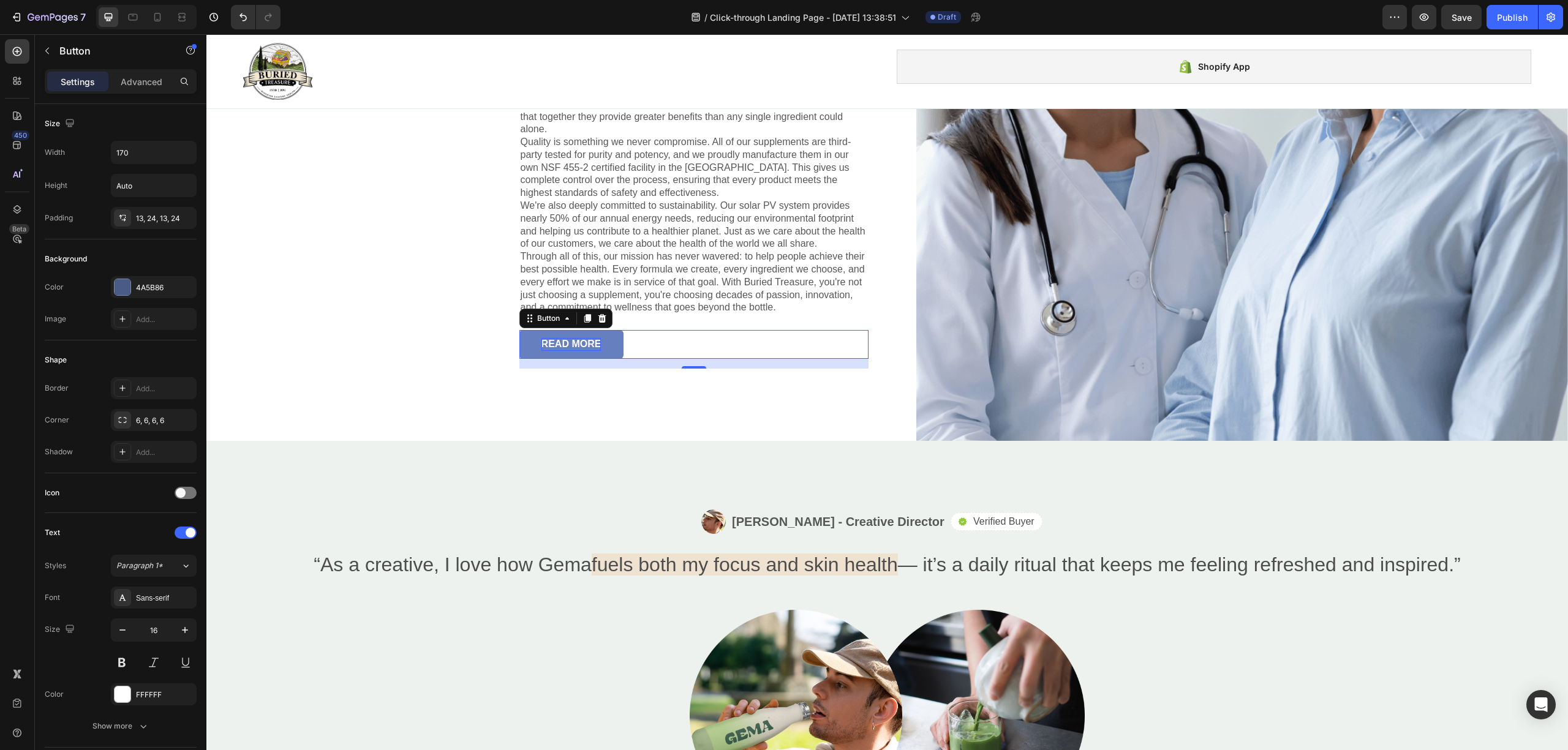
click at [568, 351] on div "READ MORE" at bounding box center [572, 345] width 60 height 13
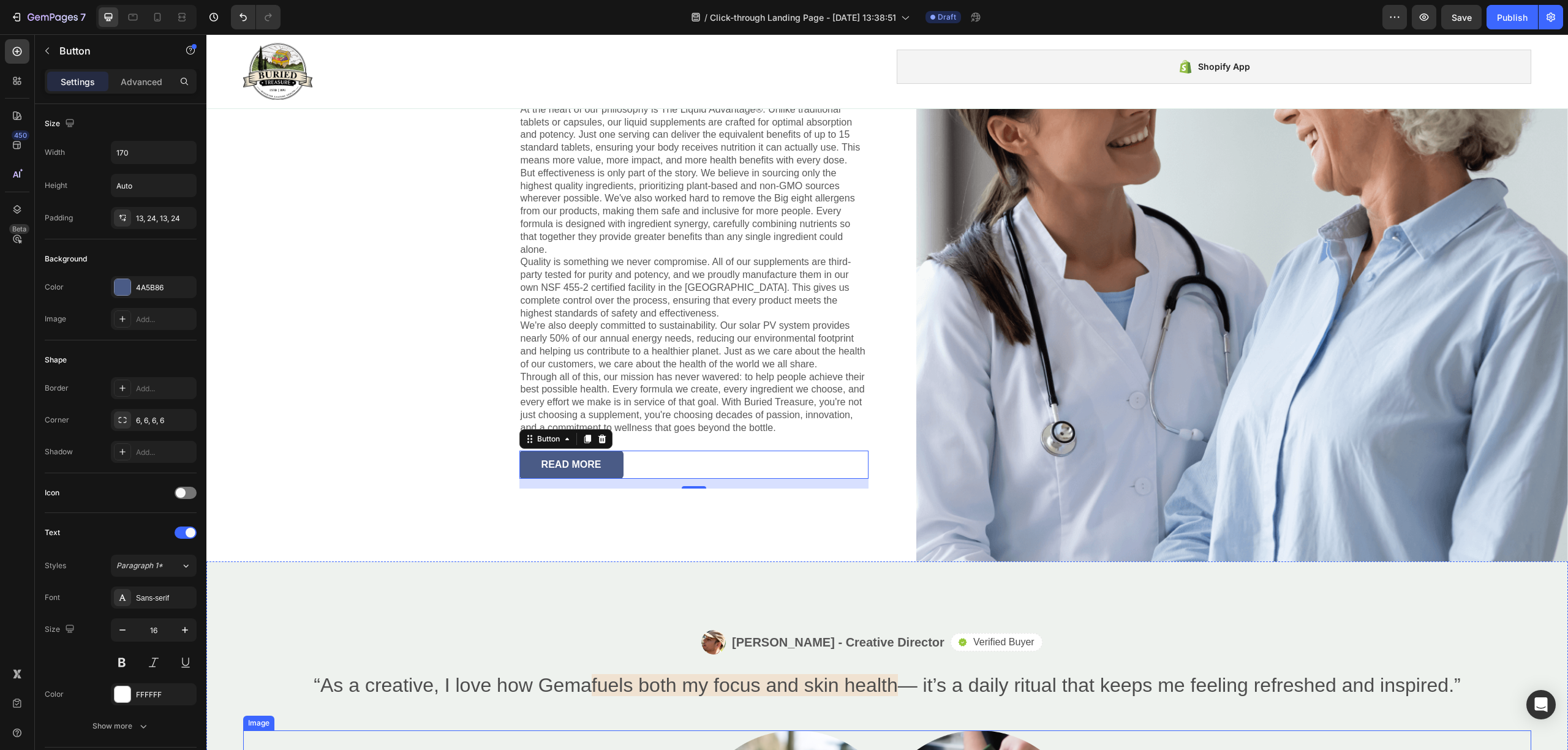
scroll to position [2152, 0]
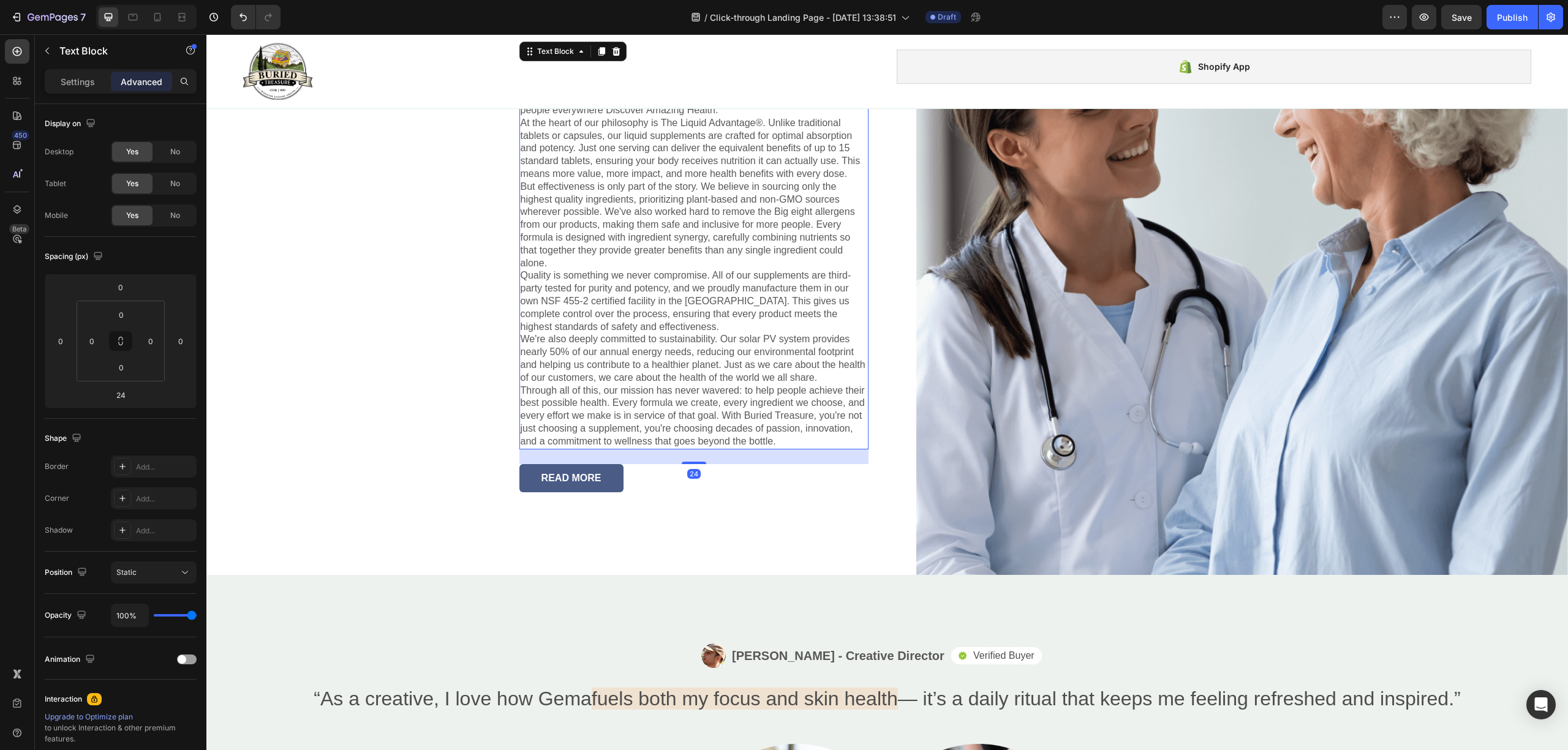
click at [654, 277] on p "Quality is something we never compromise. All of our supplements are third-part…" at bounding box center [694, 301] width 347 height 64
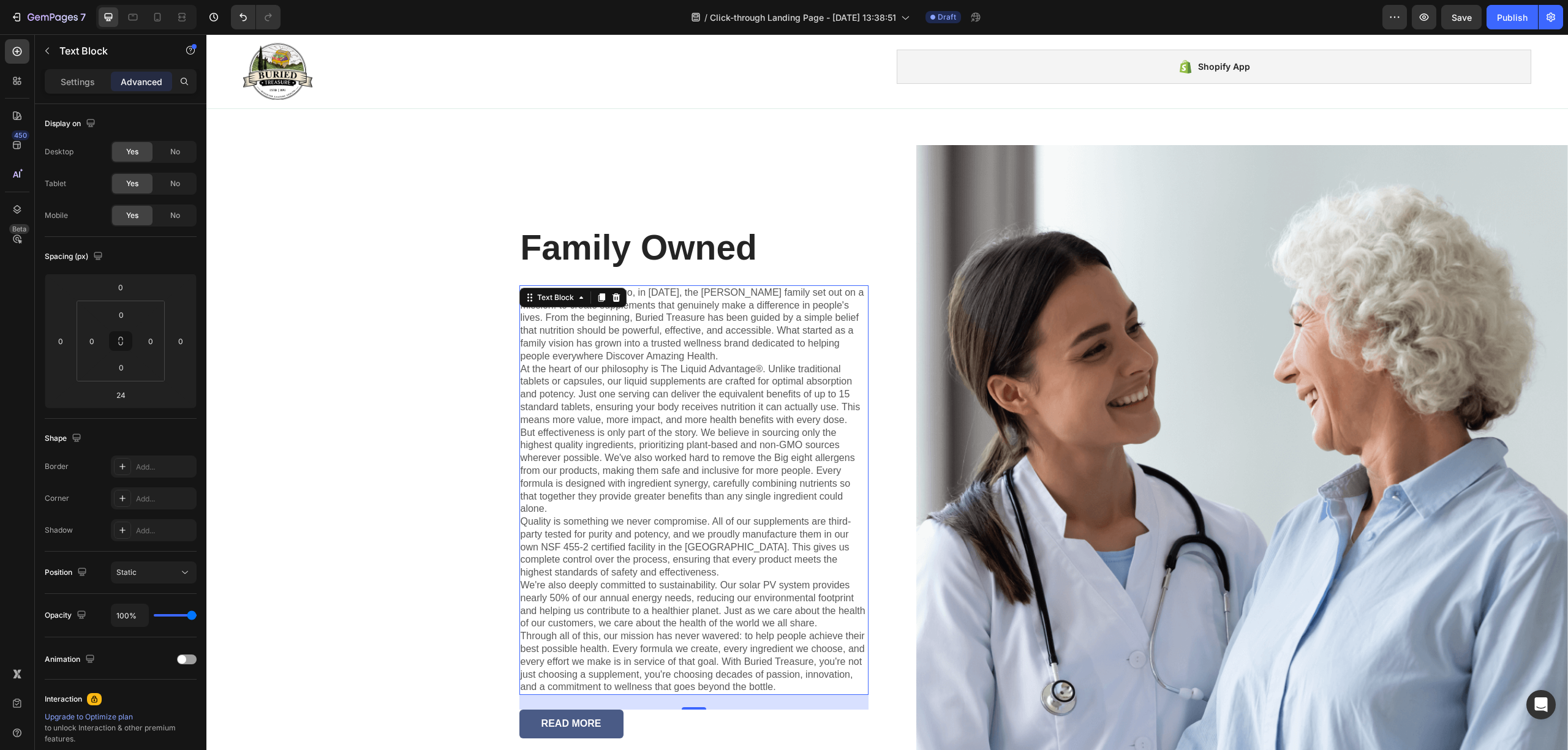
scroll to position [1499, 0]
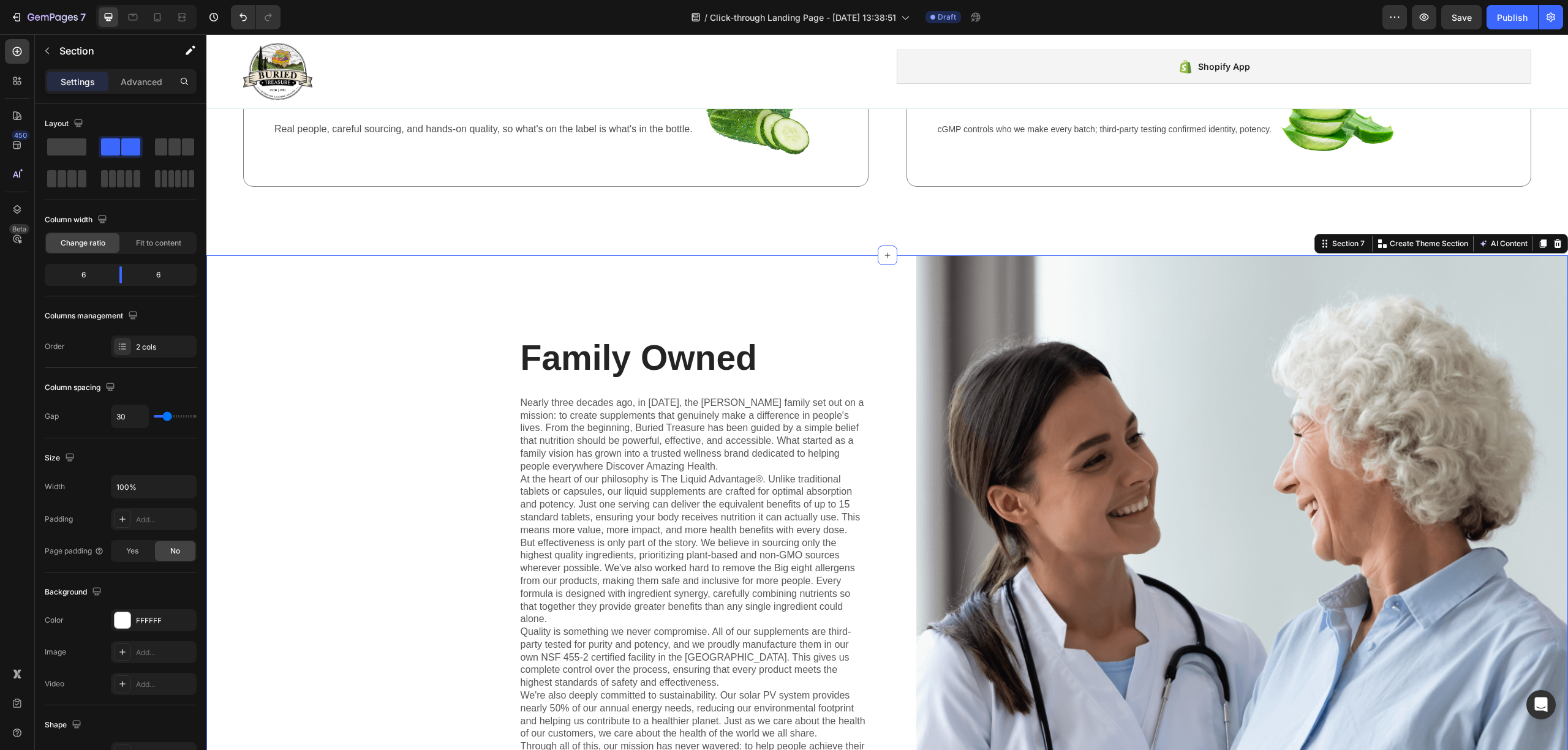
click at [358, 675] on div "Family Owned Heading Nearly three decades ago, in [DATE], the [PERSON_NAME] fam…" at bounding box center [542, 593] width 672 height 675
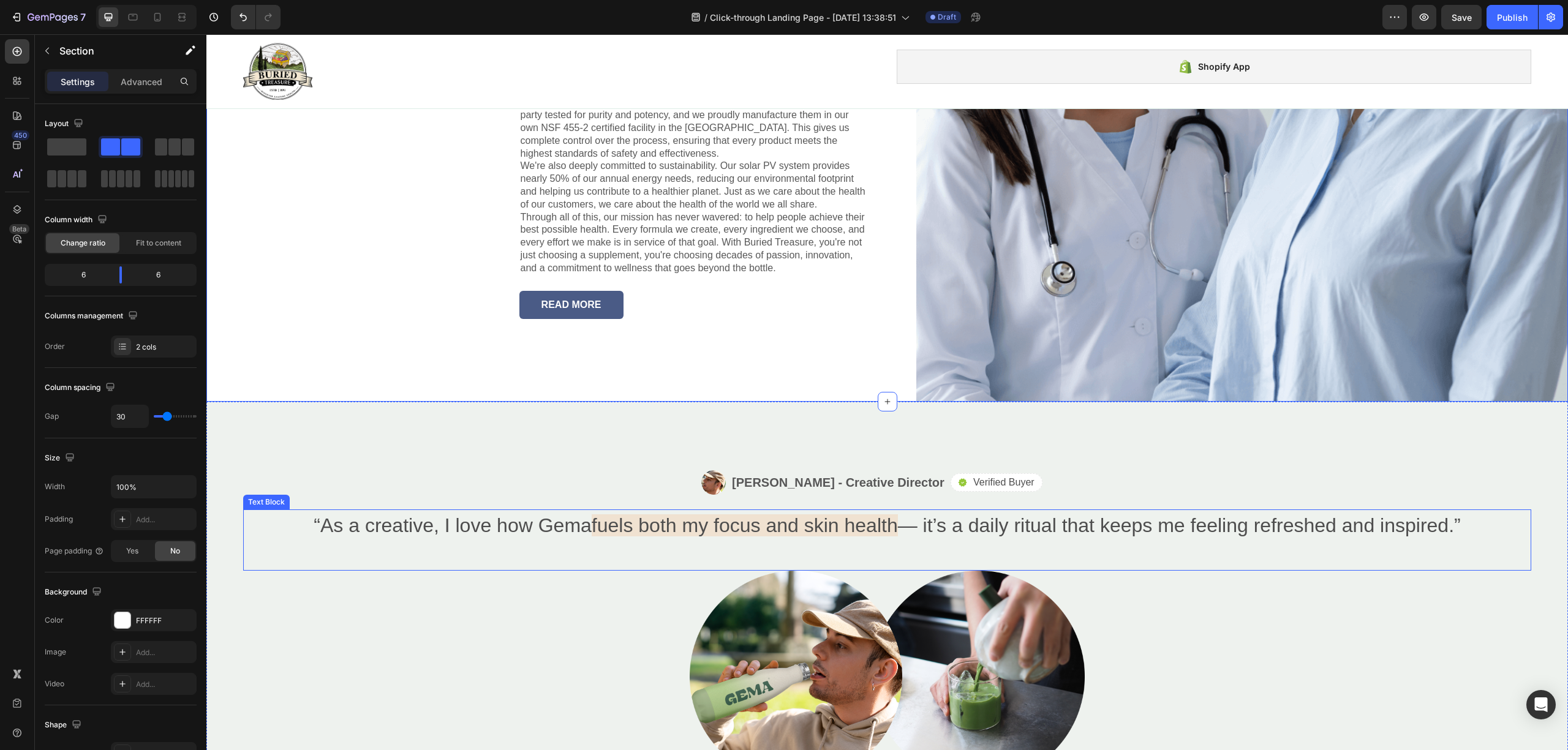
scroll to position [2315, 0]
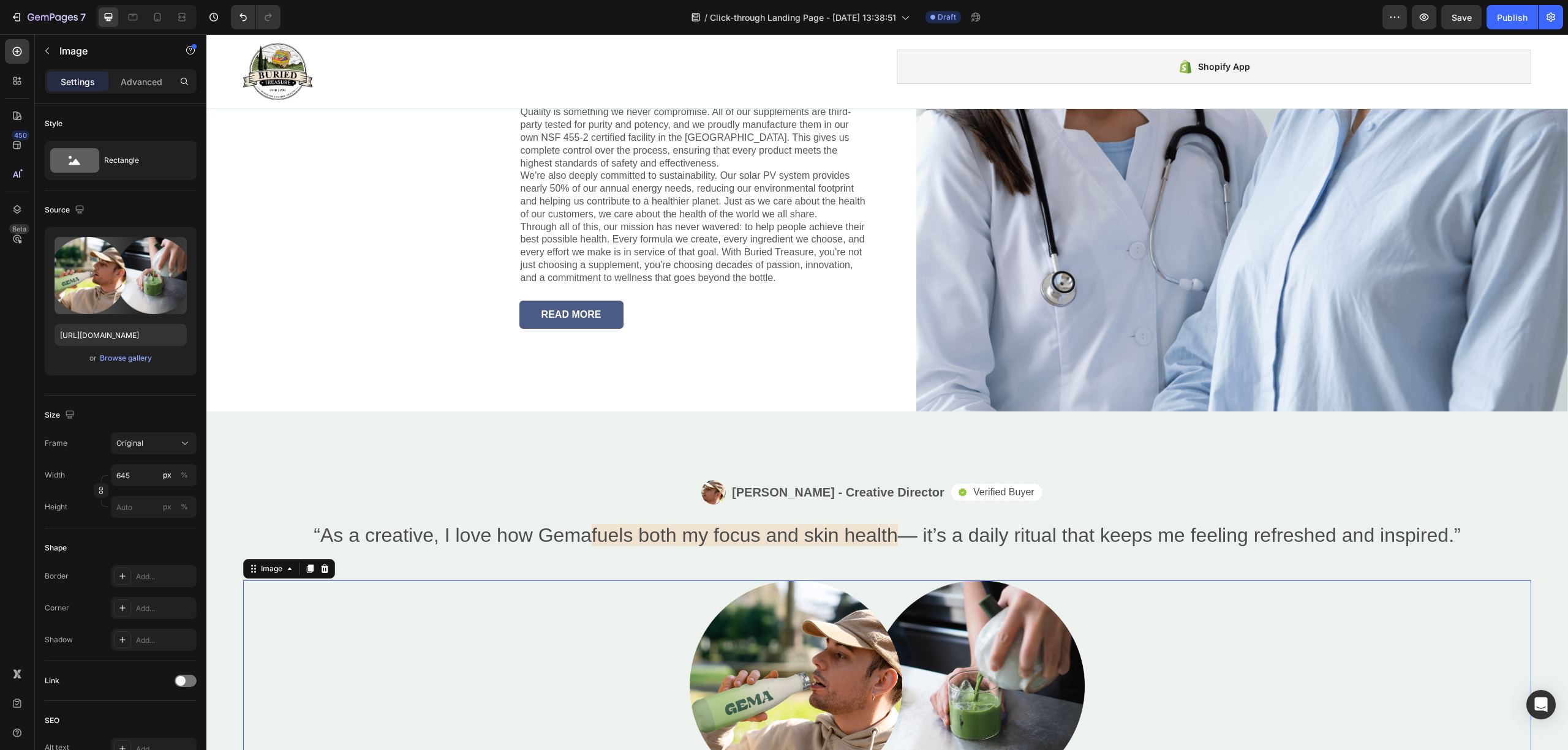
click at [329, 684] on div at bounding box center [887, 686] width 1288 height 212
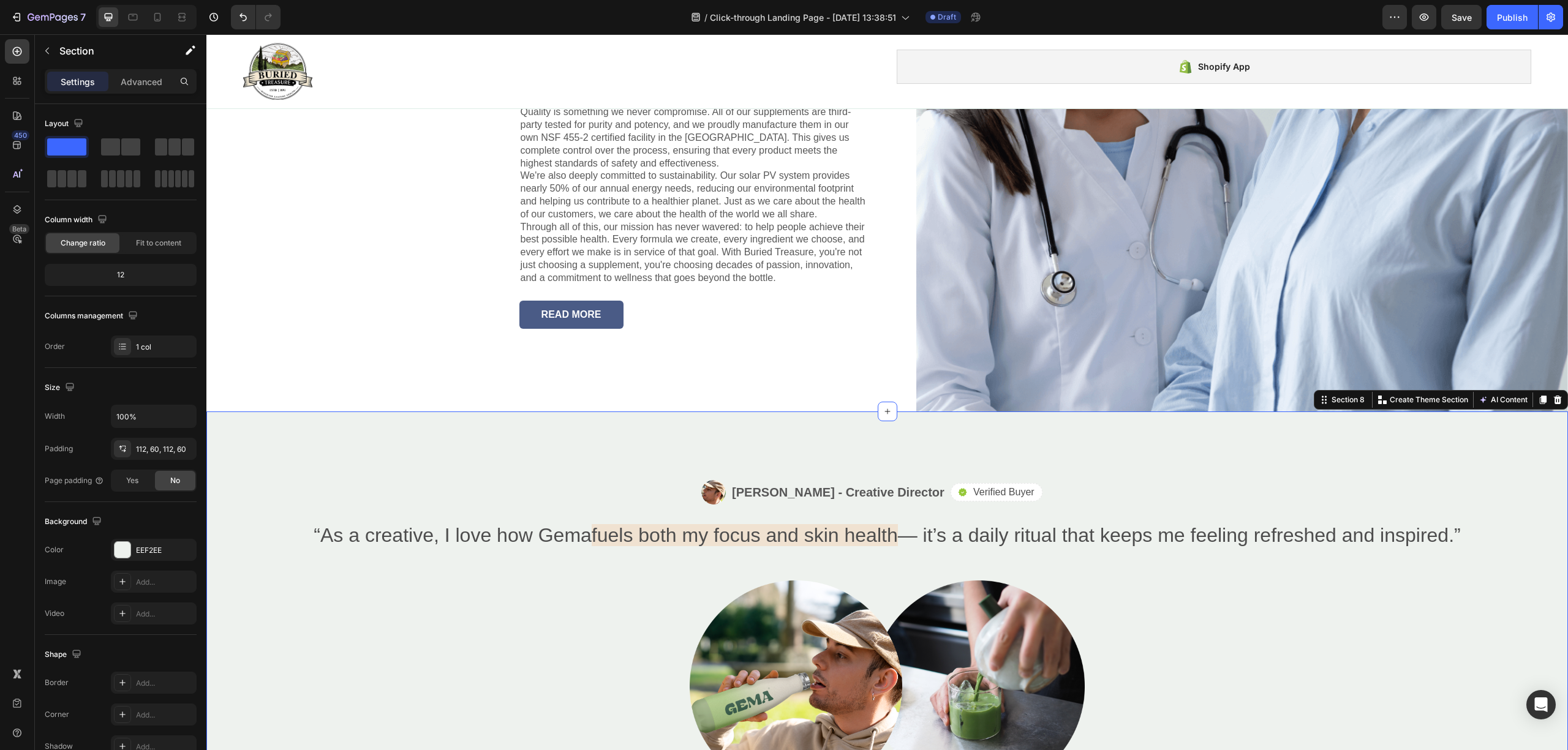
click at [276, 471] on div "Image [PERSON_NAME] - Creative Director Text Block Row Icon Verified Buyer Text…" at bounding box center [887, 636] width 1361 height 449
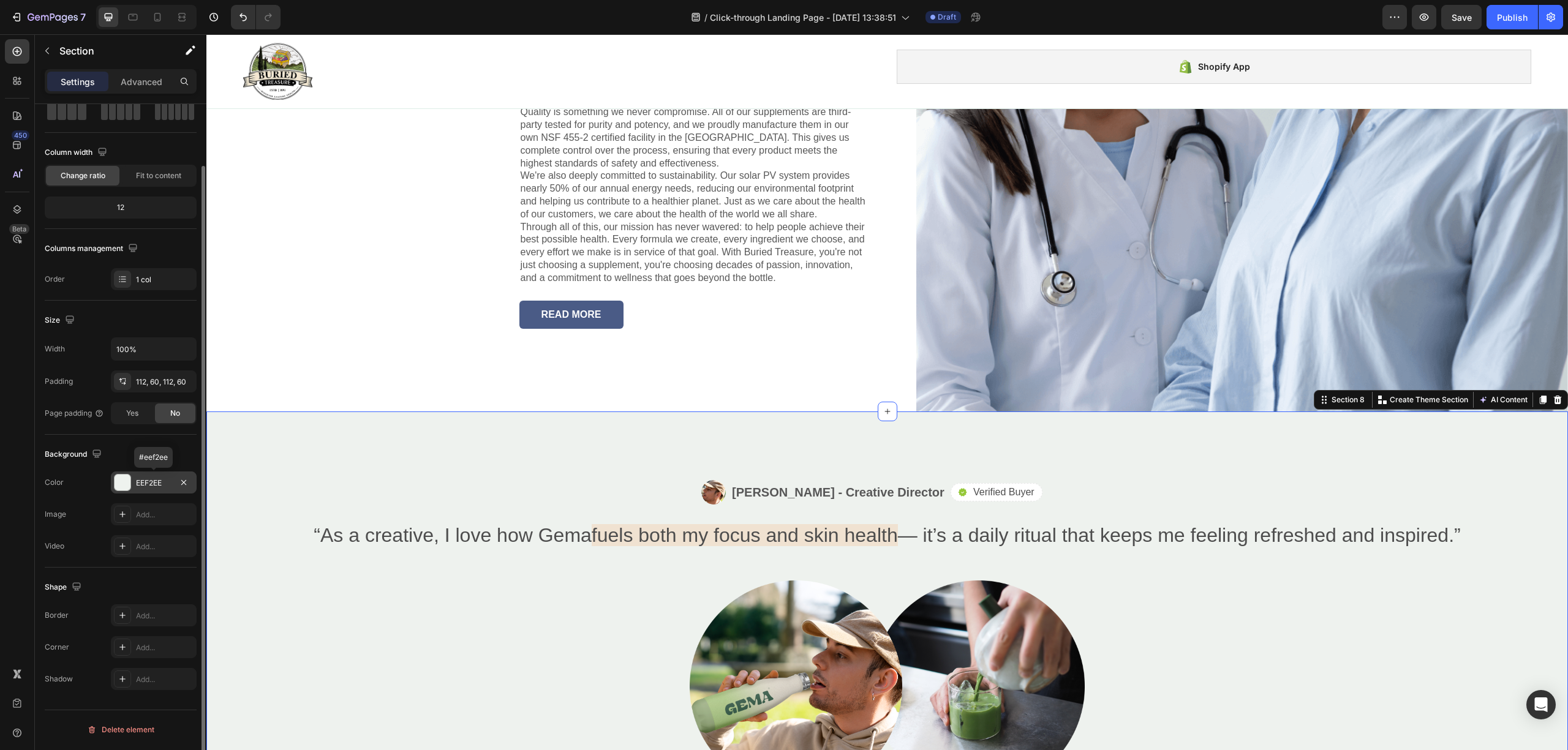
click at [118, 481] on div at bounding box center [122, 482] width 16 height 16
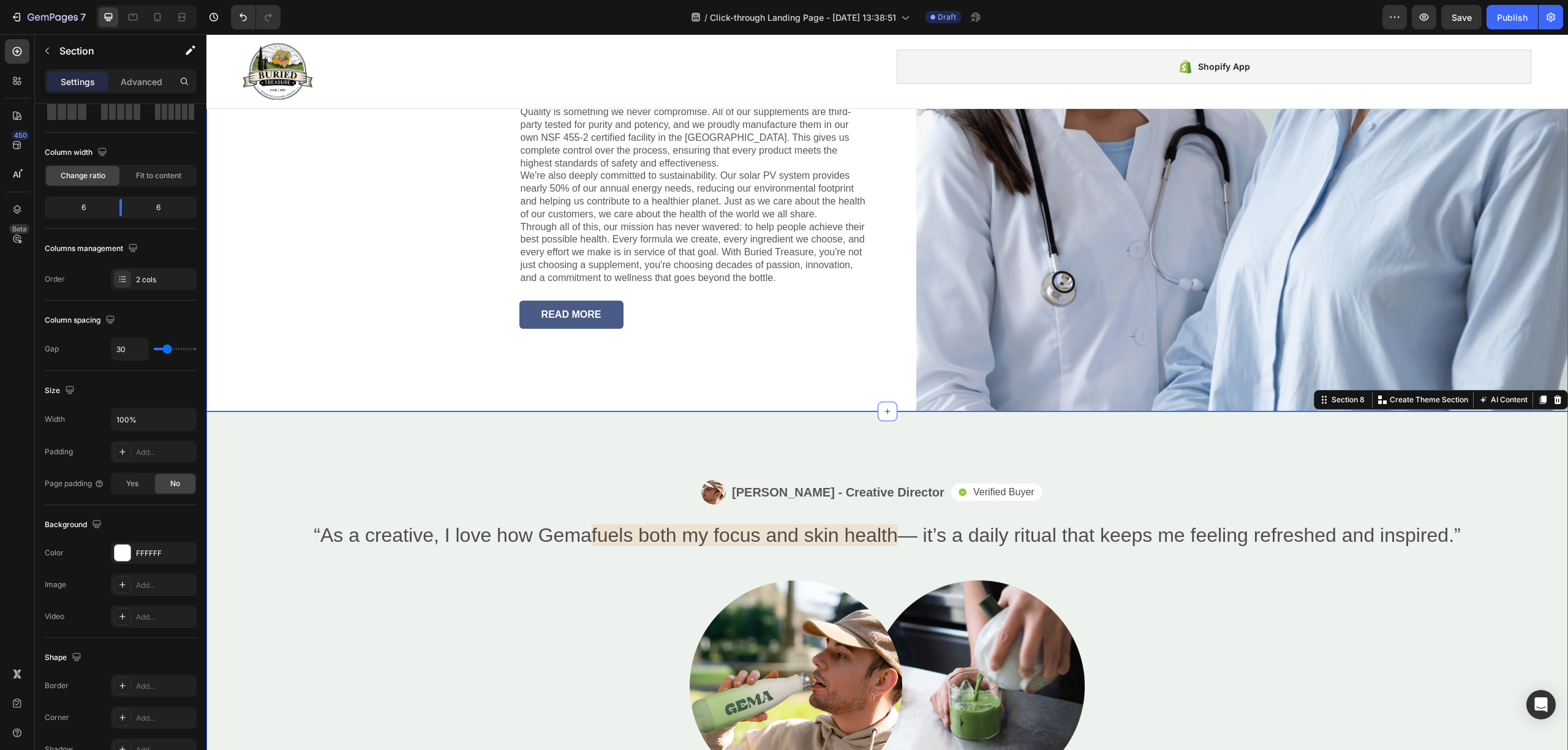
click at [337, 314] on div "Family Owned Heading Nearly three decades ago, in [DATE], the [PERSON_NAME] fam…" at bounding box center [542, 73] width 672 height 675
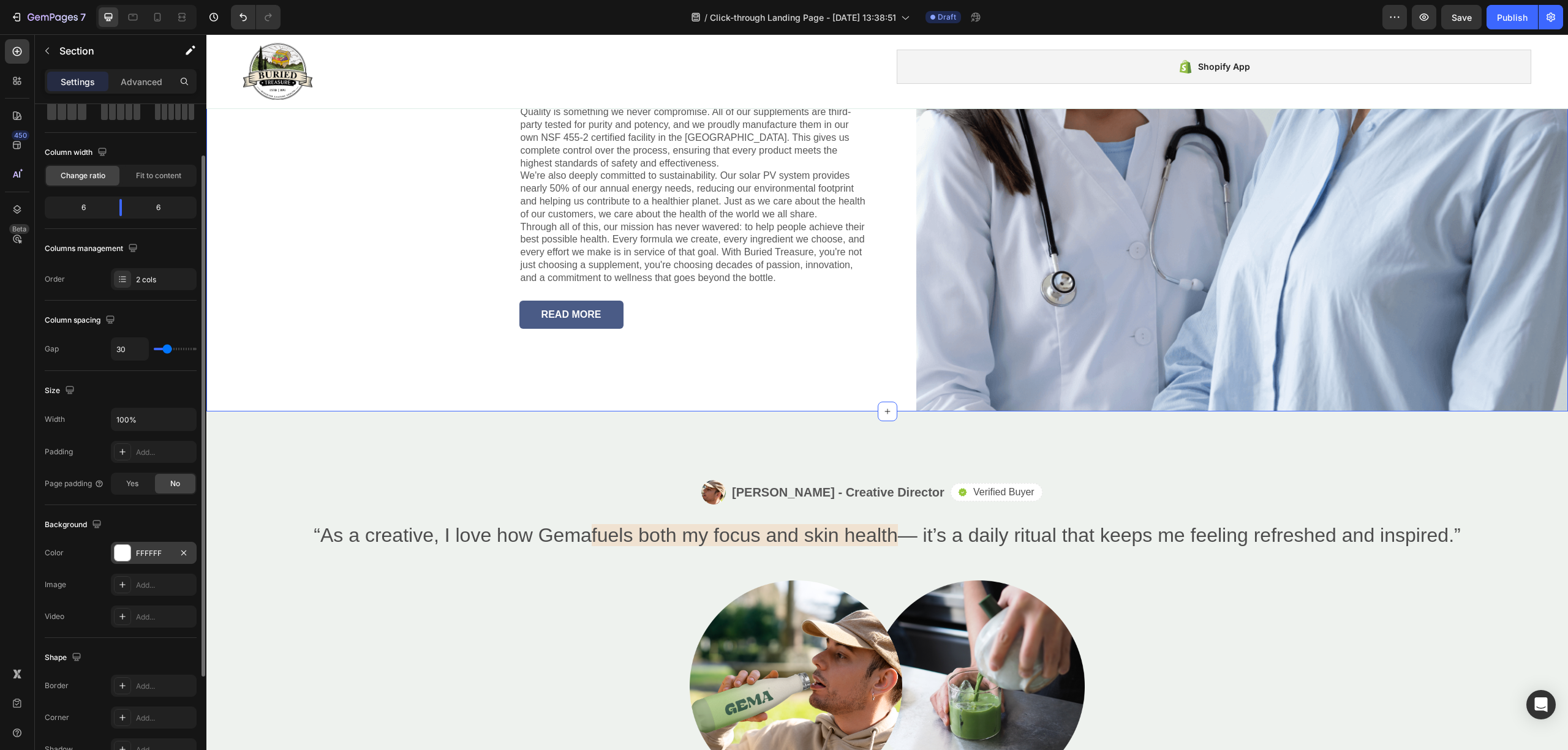
click at [121, 556] on div at bounding box center [122, 552] width 16 height 16
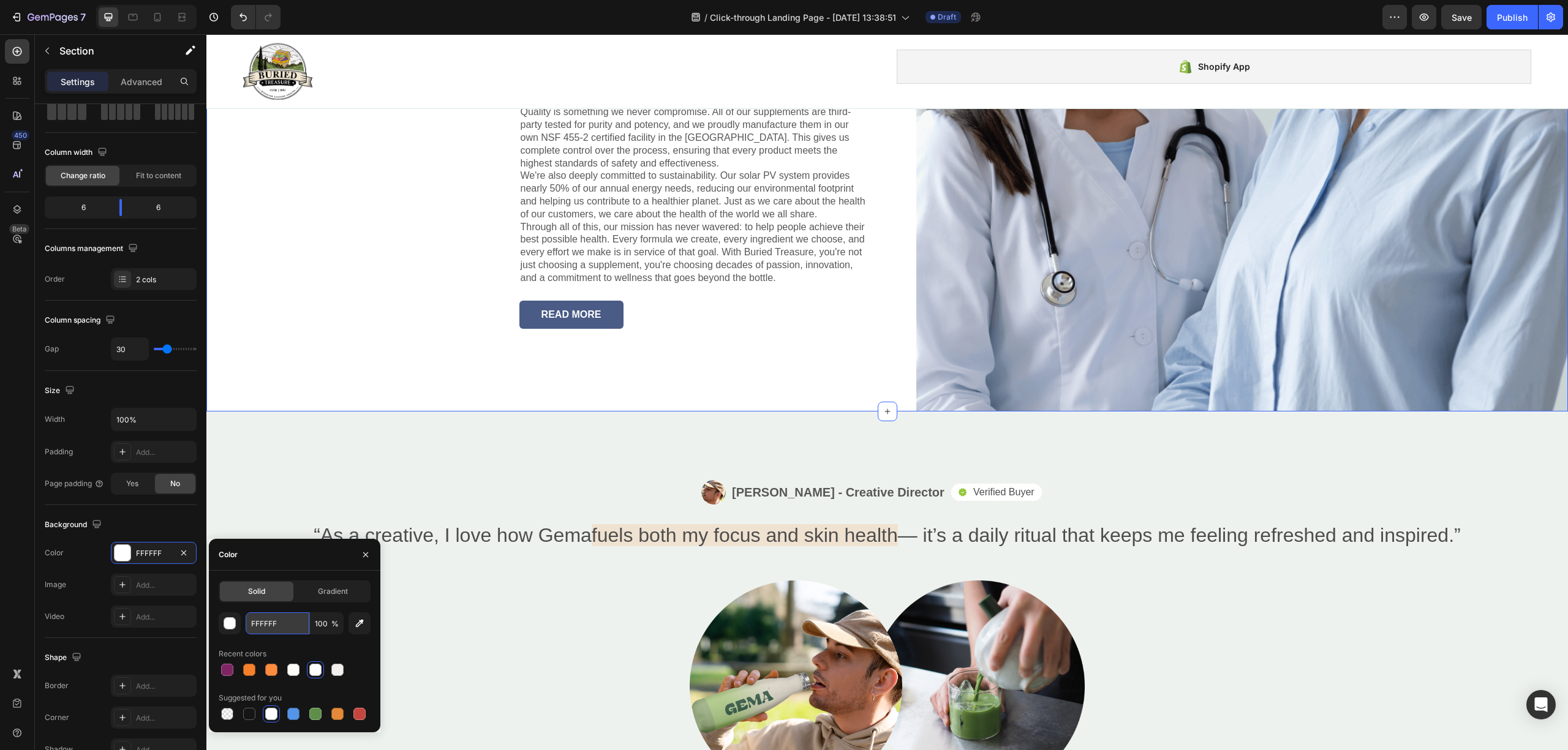
click at [286, 622] on input "FFFFFF" at bounding box center [278, 623] width 64 height 22
paste input "EEF2EE"
type input "EEF2EE"
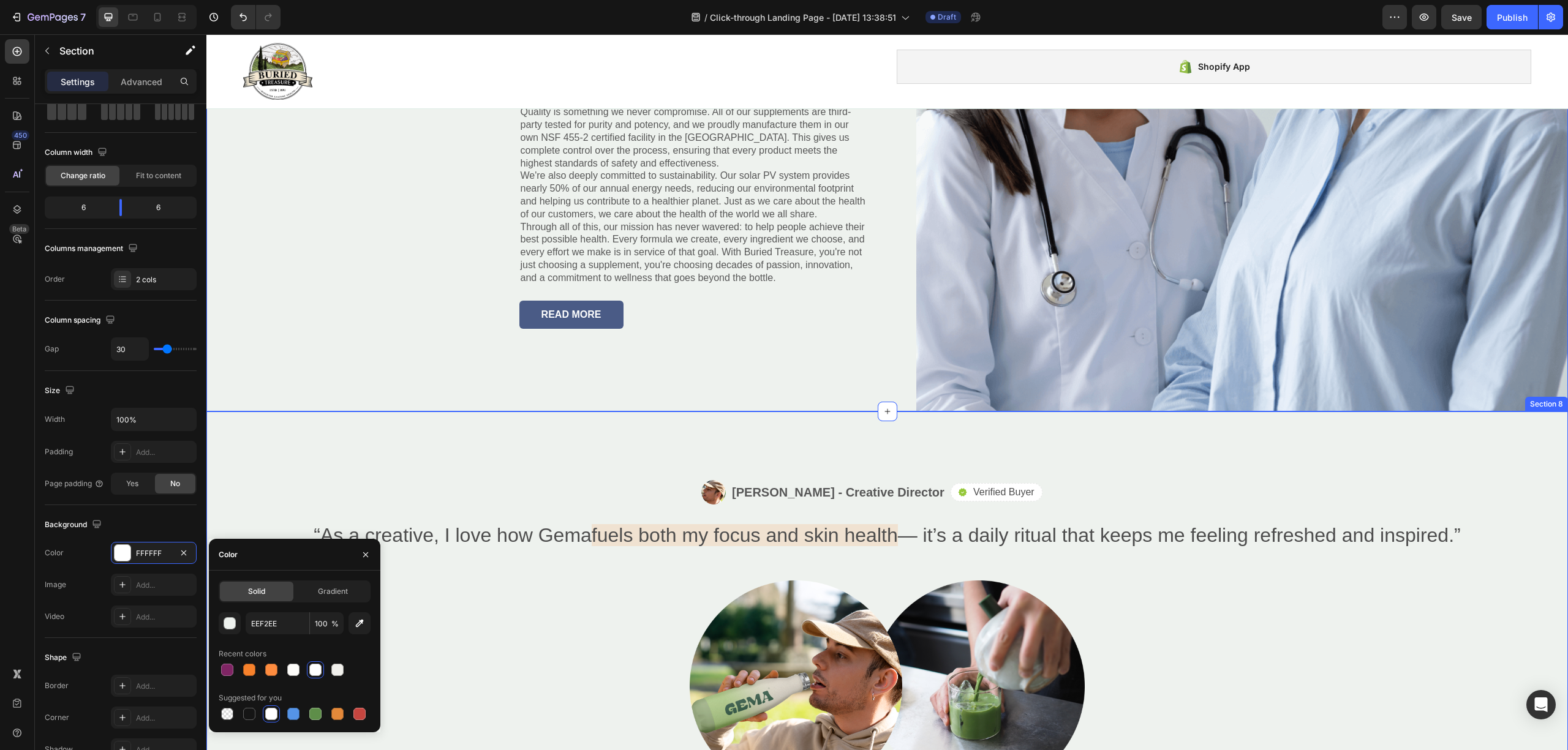
click at [329, 448] on div "Image [PERSON_NAME] - Creative Director Text Block Row Icon Verified Buyer Text…" at bounding box center [887, 636] width 1361 height 449
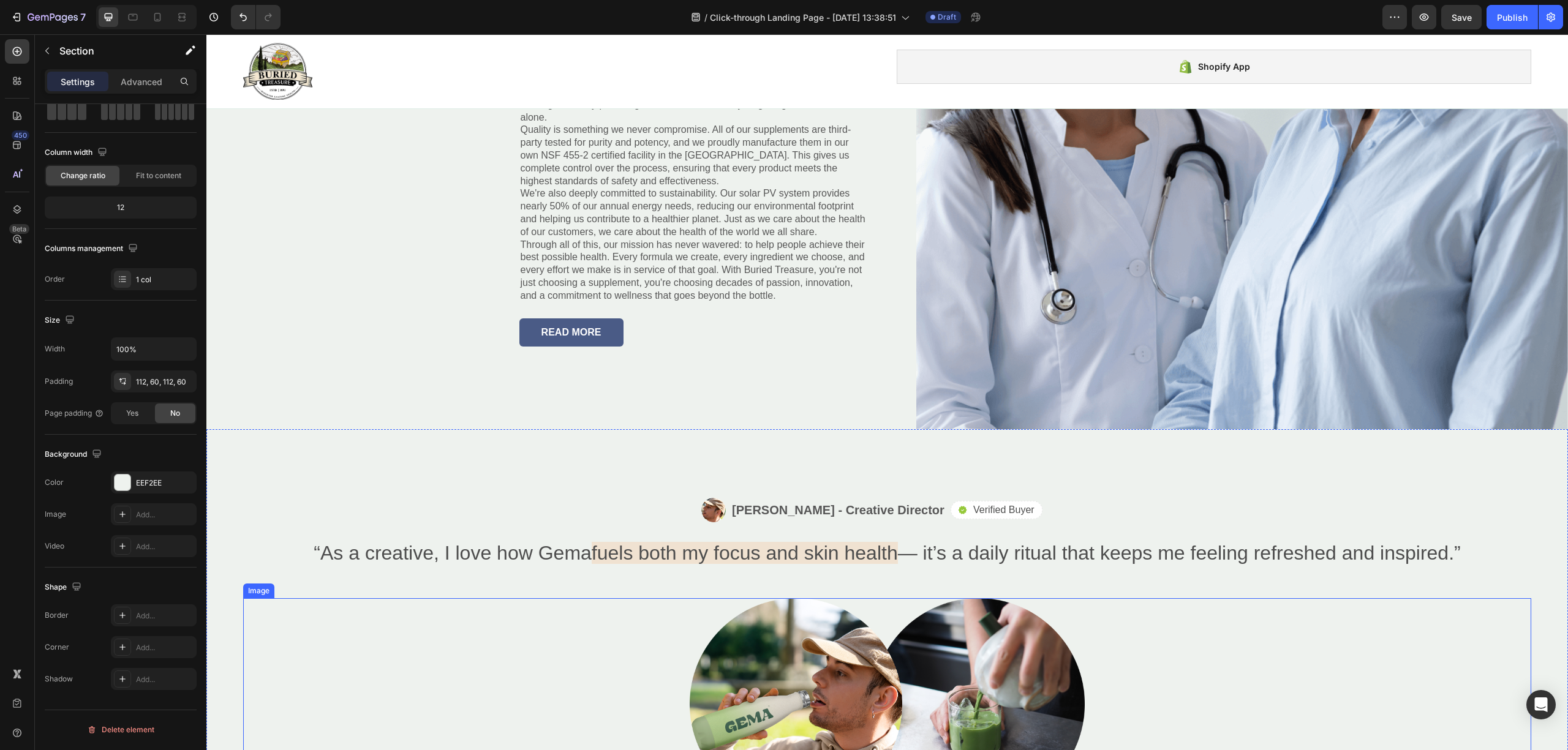
scroll to position [2642, 0]
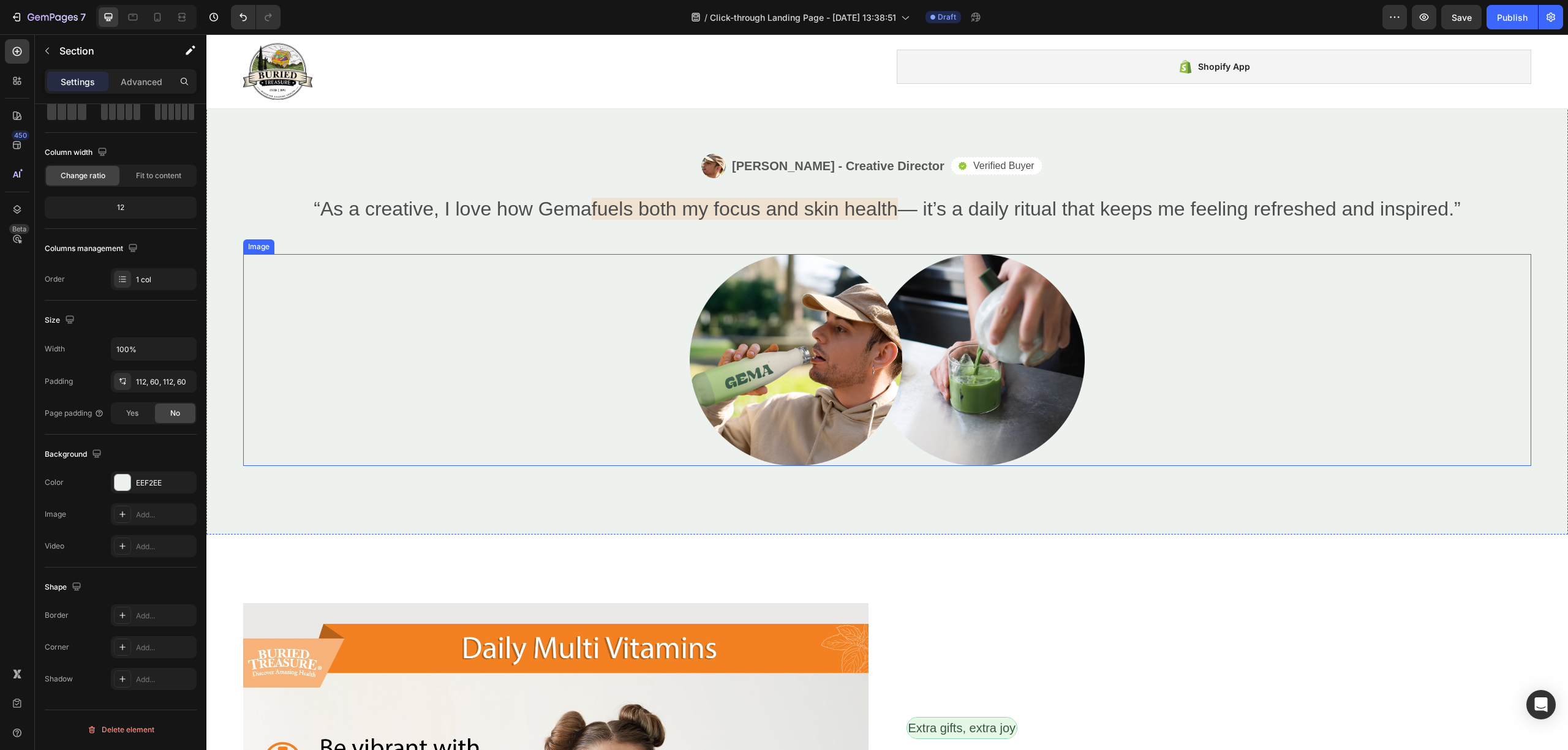
click at [464, 455] on div at bounding box center [887, 359] width 1288 height 212
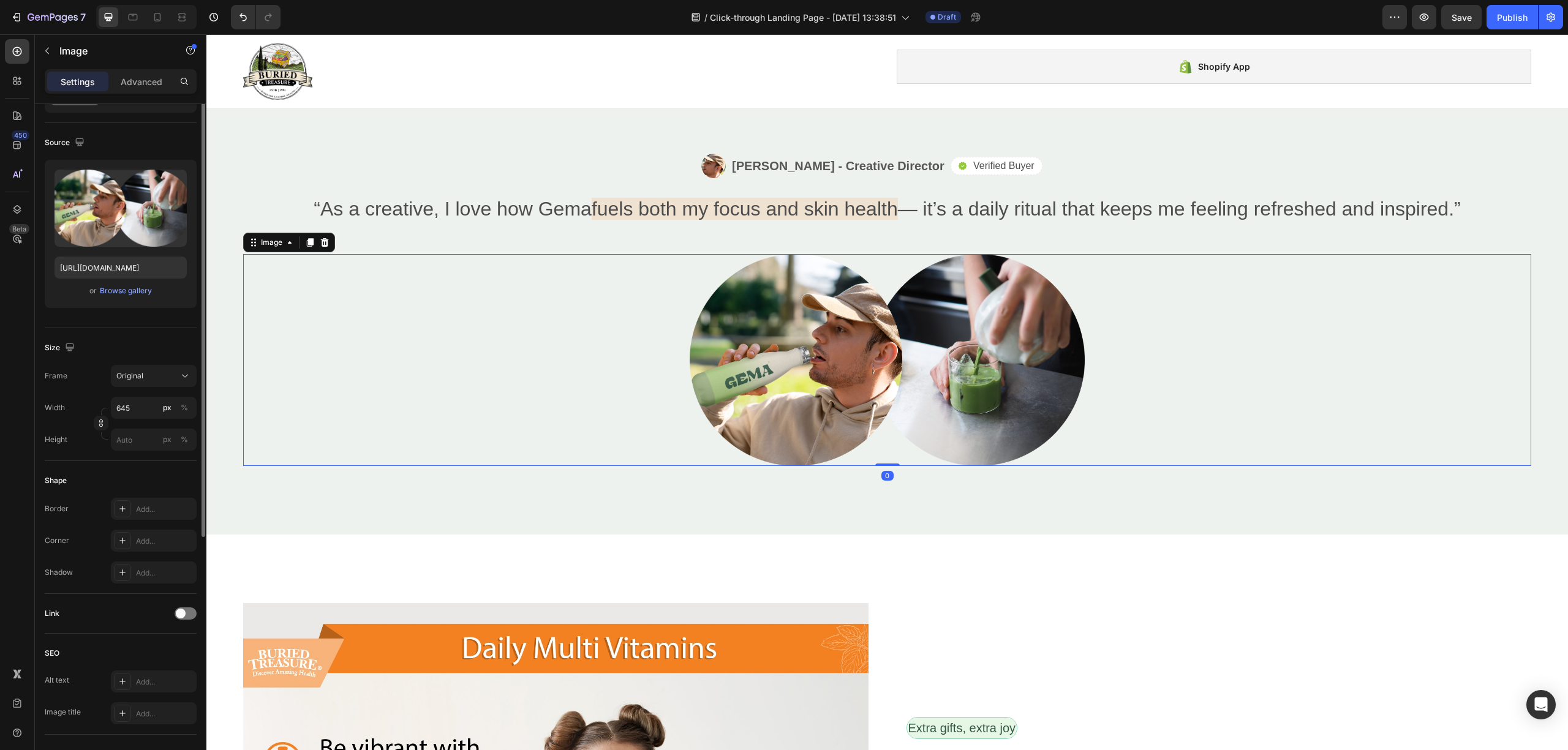
scroll to position [0, 0]
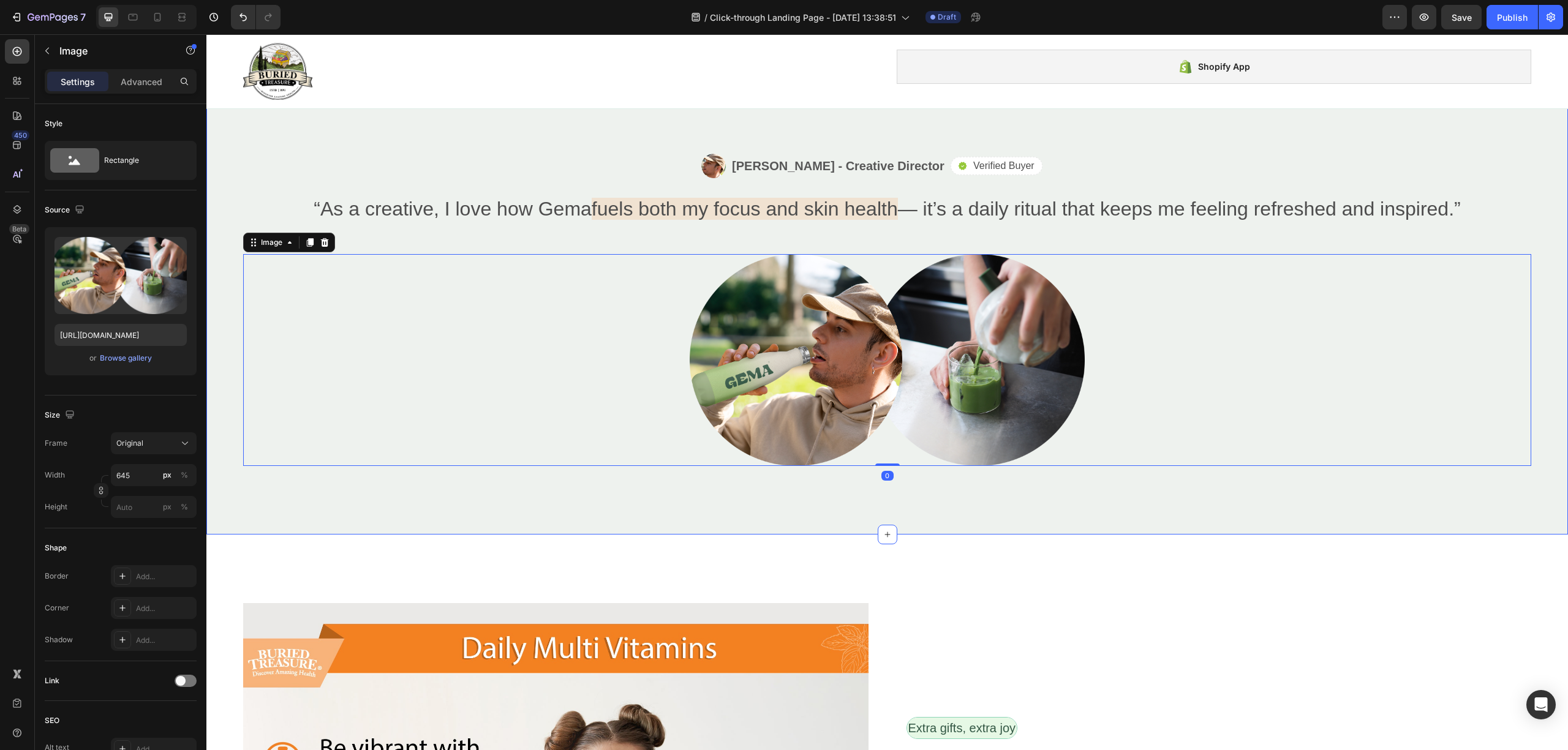
click at [250, 517] on div "Image [PERSON_NAME] - Creative Director Text Block Row Icon Verified Buyer Text…" at bounding box center [887, 309] width 1361 height 449
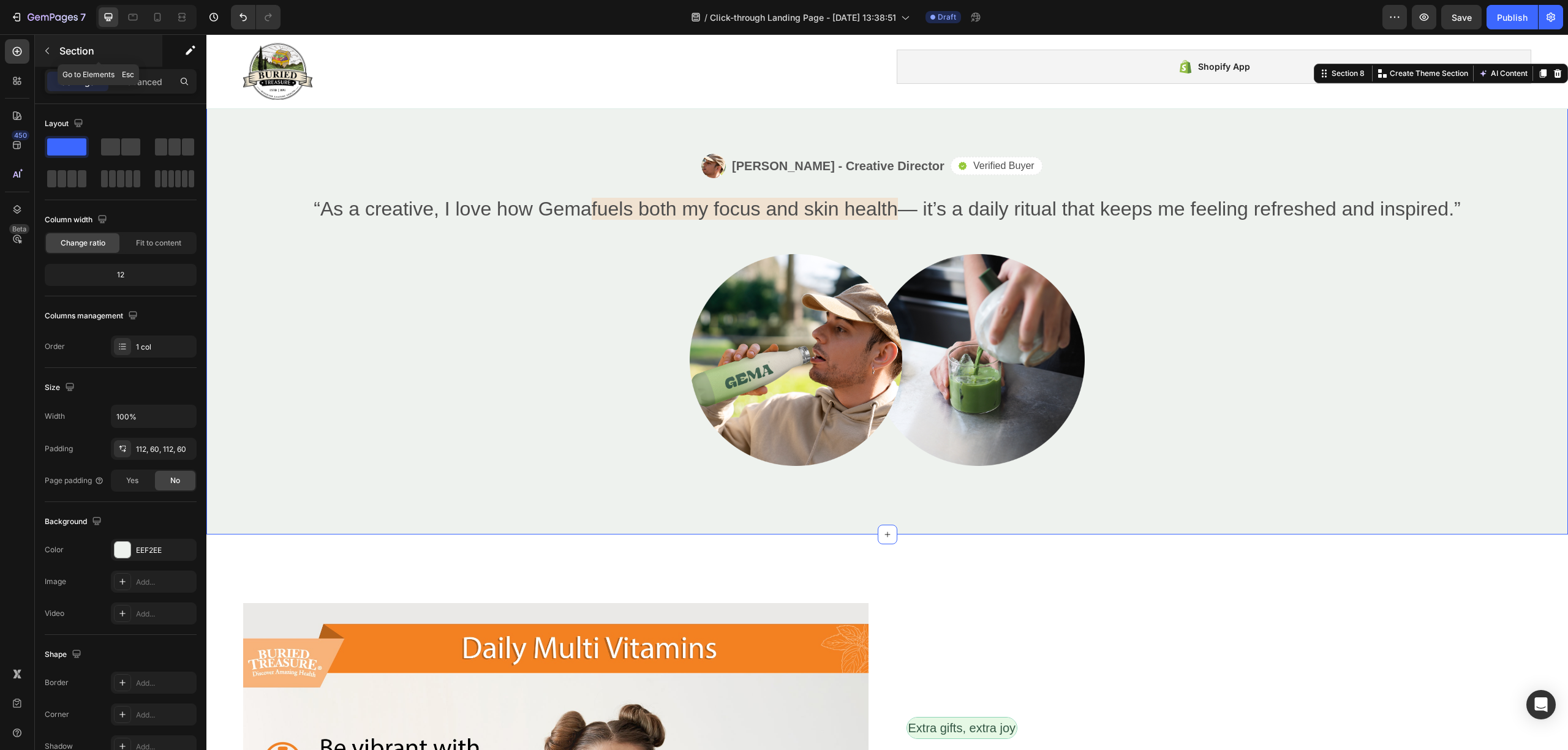
click at [45, 54] on icon "button" at bounding box center [47, 51] width 10 height 10
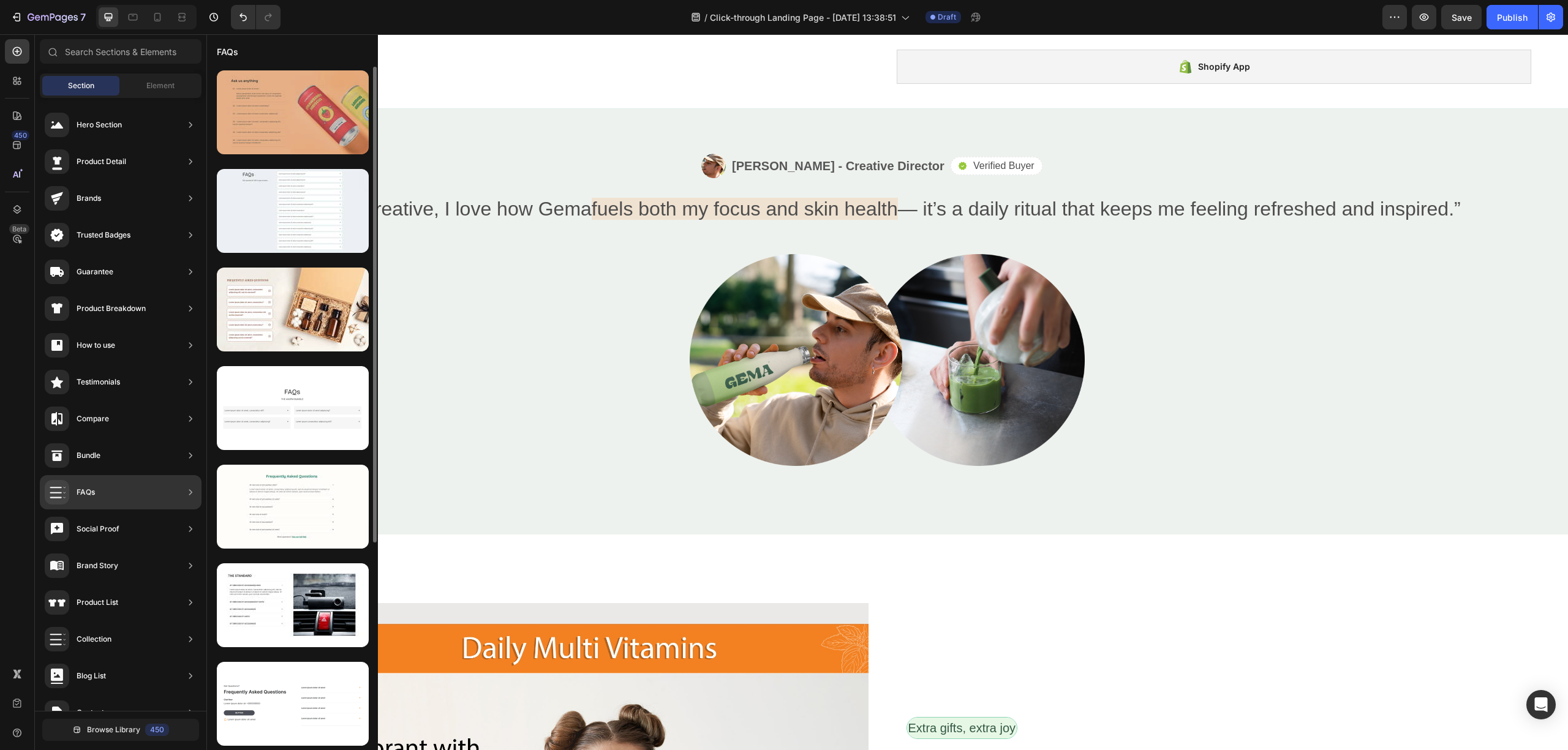
click at [283, 111] on div at bounding box center [293, 112] width 152 height 84
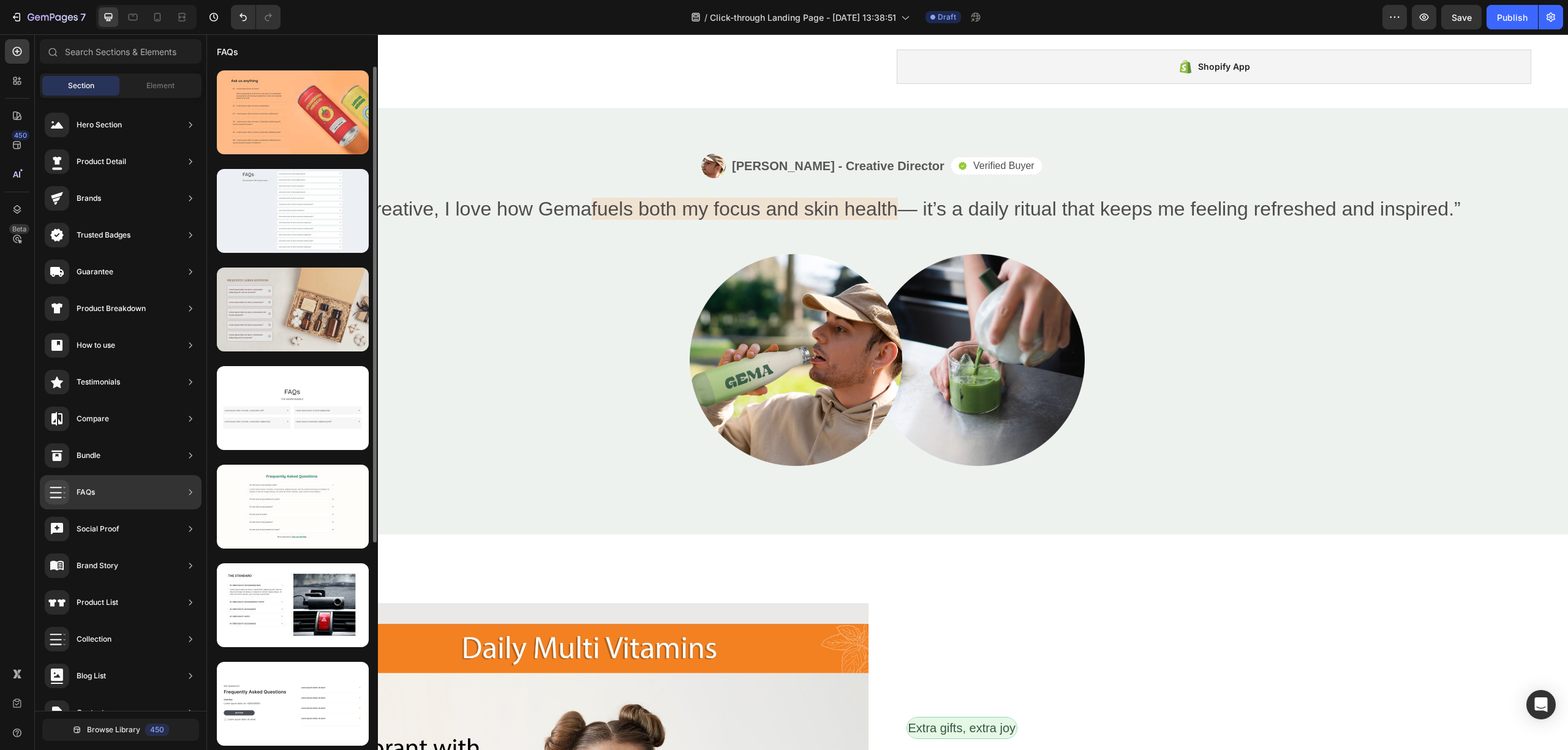
click at [292, 332] on div at bounding box center [293, 309] width 152 height 84
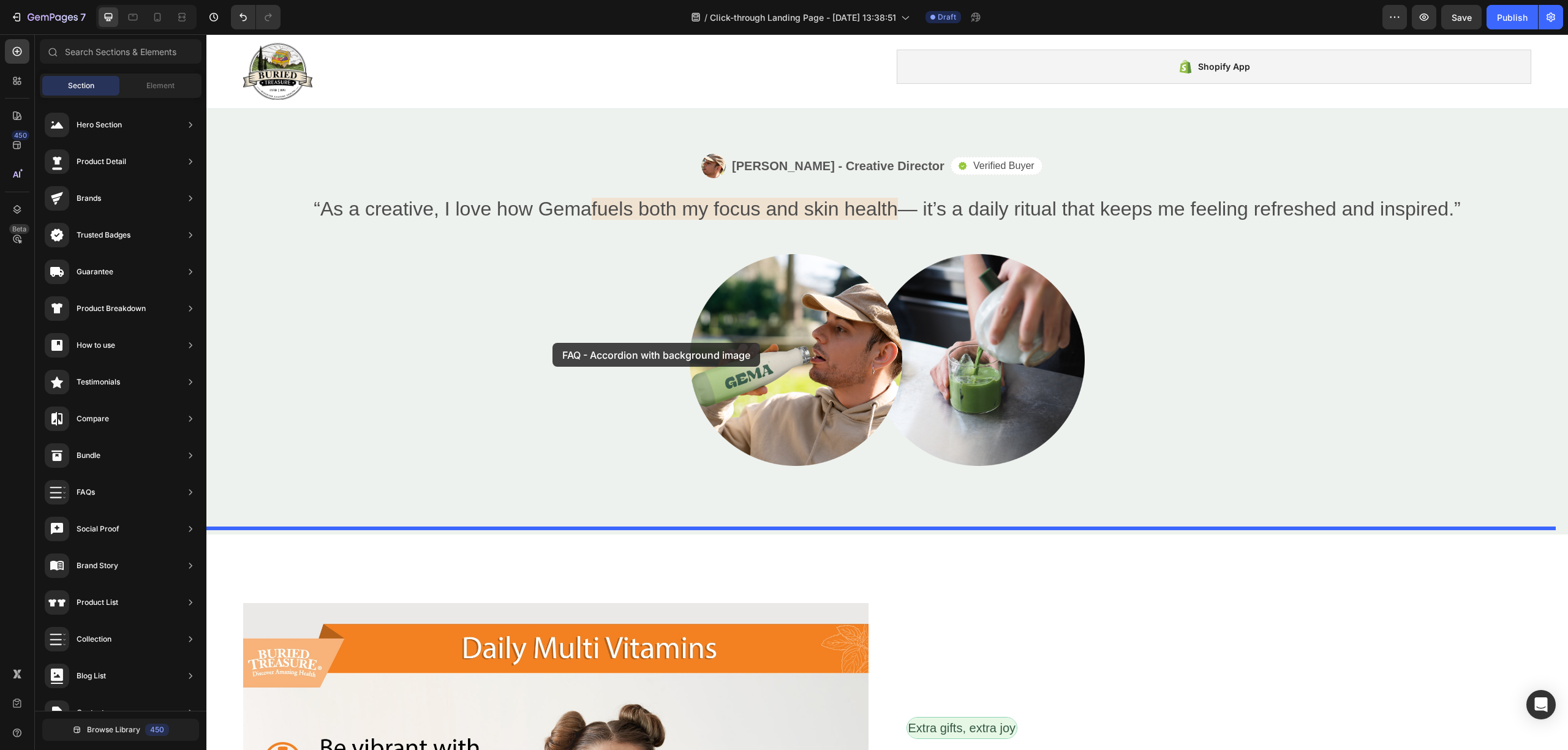
drag, startPoint x: 496, startPoint y: 343, endPoint x: 553, endPoint y: 343, distance: 57.0
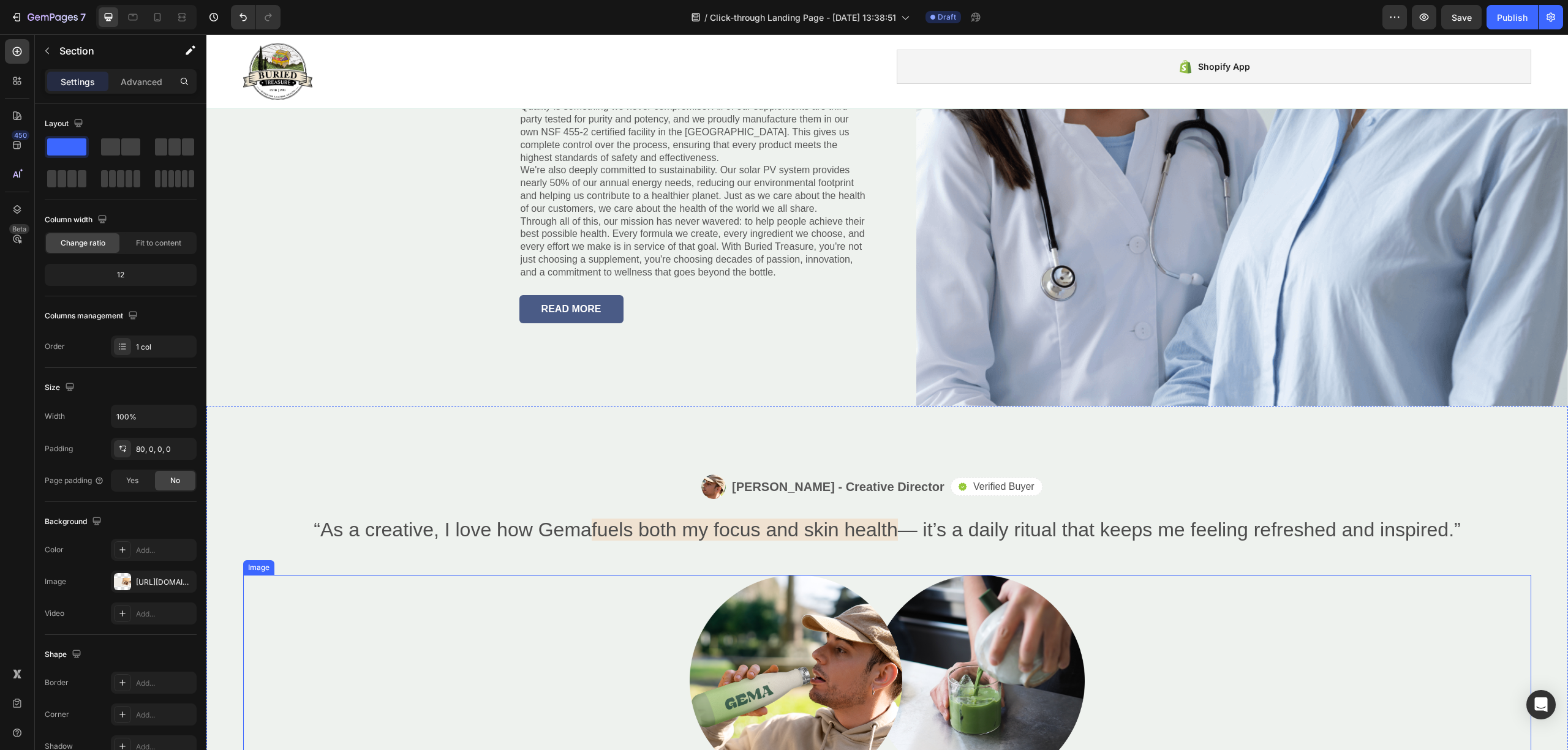
scroll to position [1949, 0]
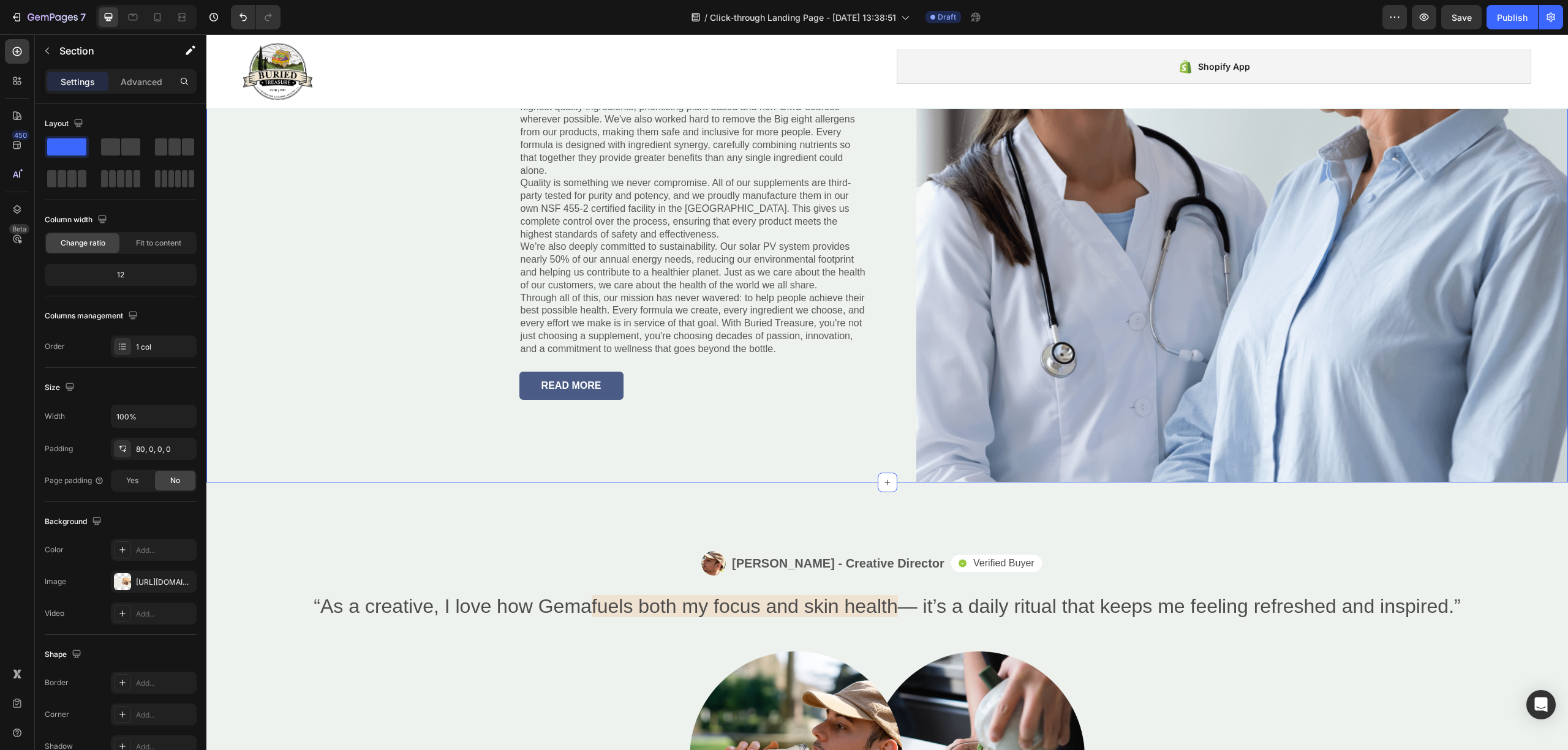
click at [324, 375] on div "Family Owned Heading Nearly three decades ago, in [DATE], the [PERSON_NAME] fam…" at bounding box center [542, 144] width 672 height 675
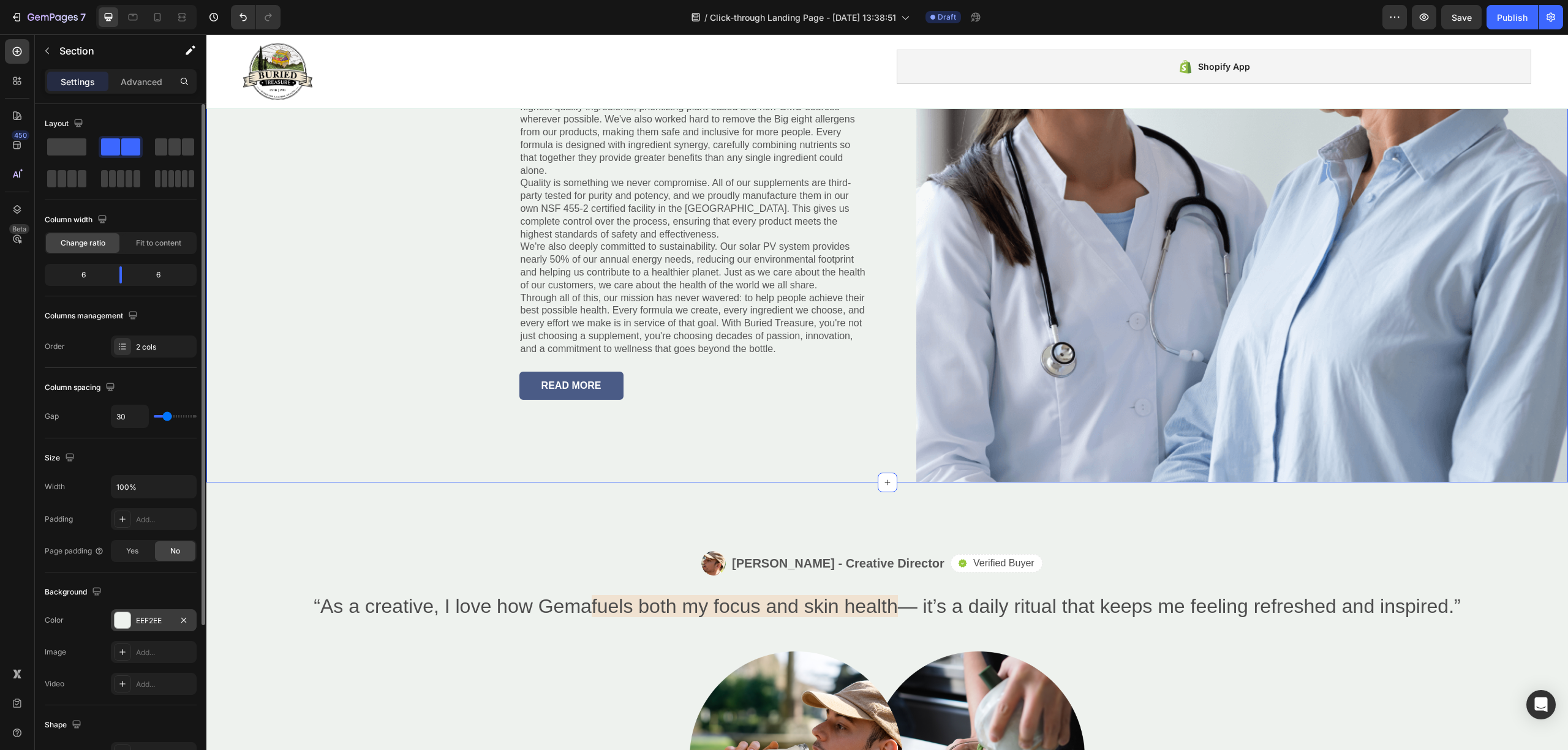
click at [143, 615] on div "EEF2EE" at bounding box center [153, 620] width 86 height 22
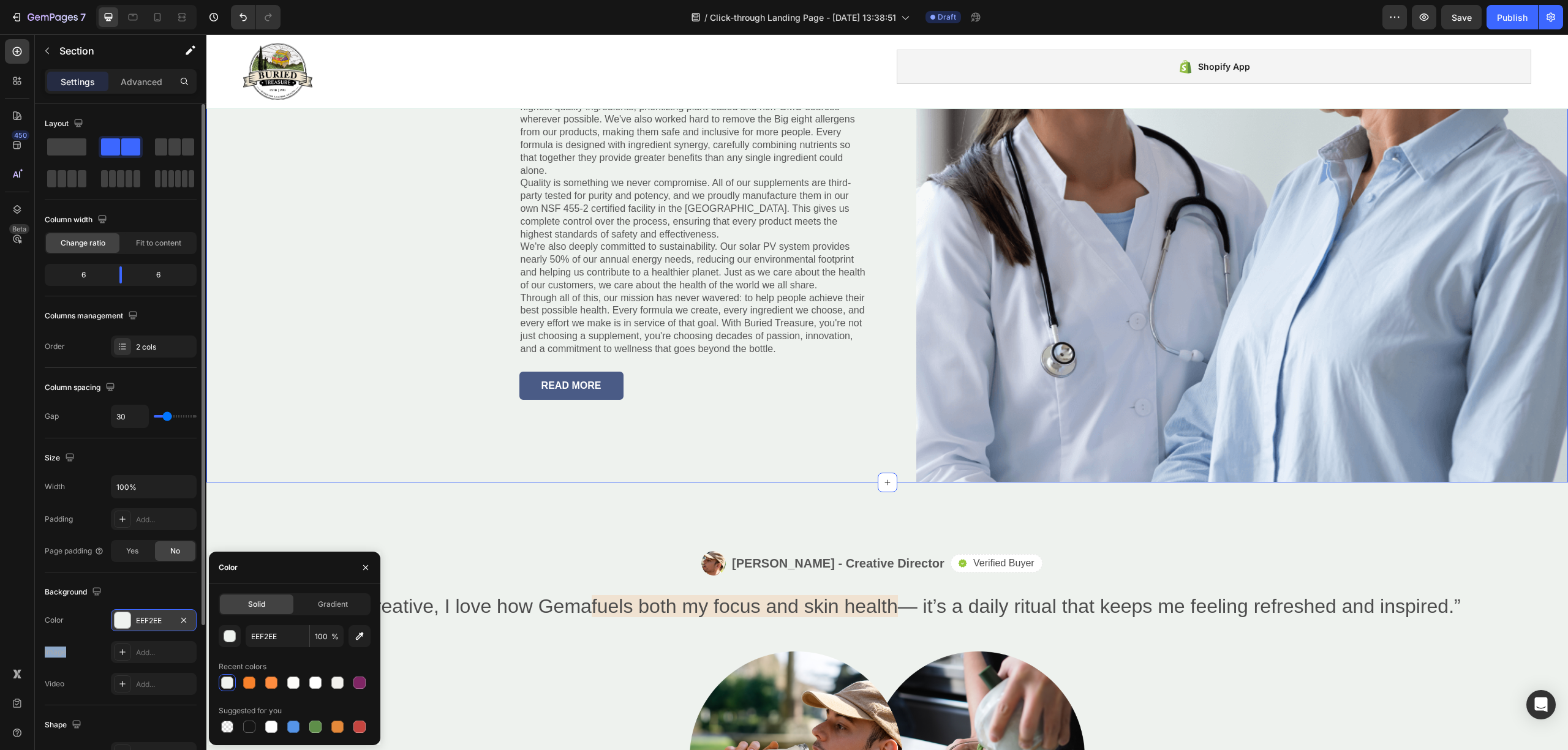
click at [143, 615] on div "EEF2EE" at bounding box center [153, 620] width 86 height 22
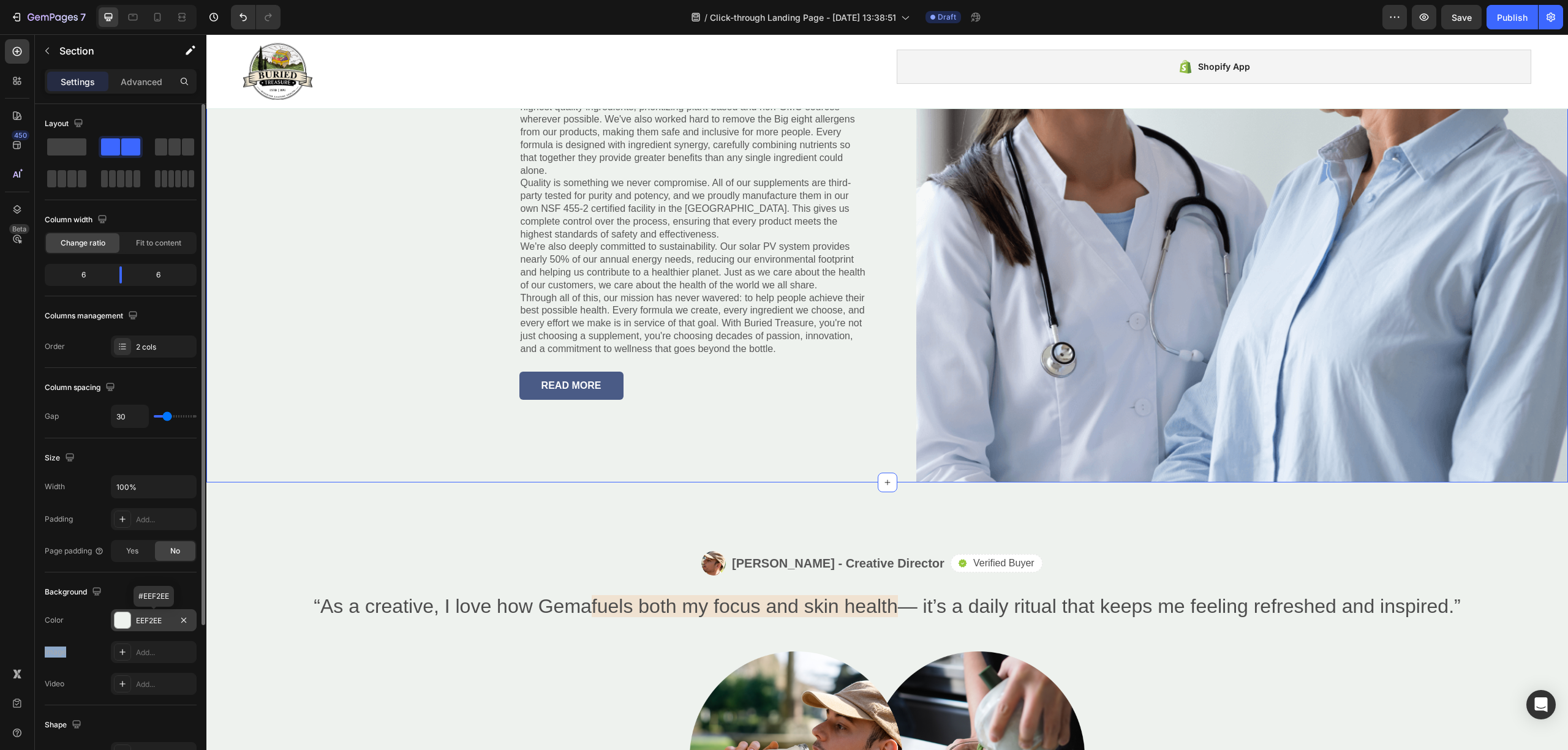
click at [145, 621] on div "EEF2EE" at bounding box center [154, 621] width 36 height 11
click at [161, 620] on div "EEF2EE" at bounding box center [154, 621] width 36 height 11
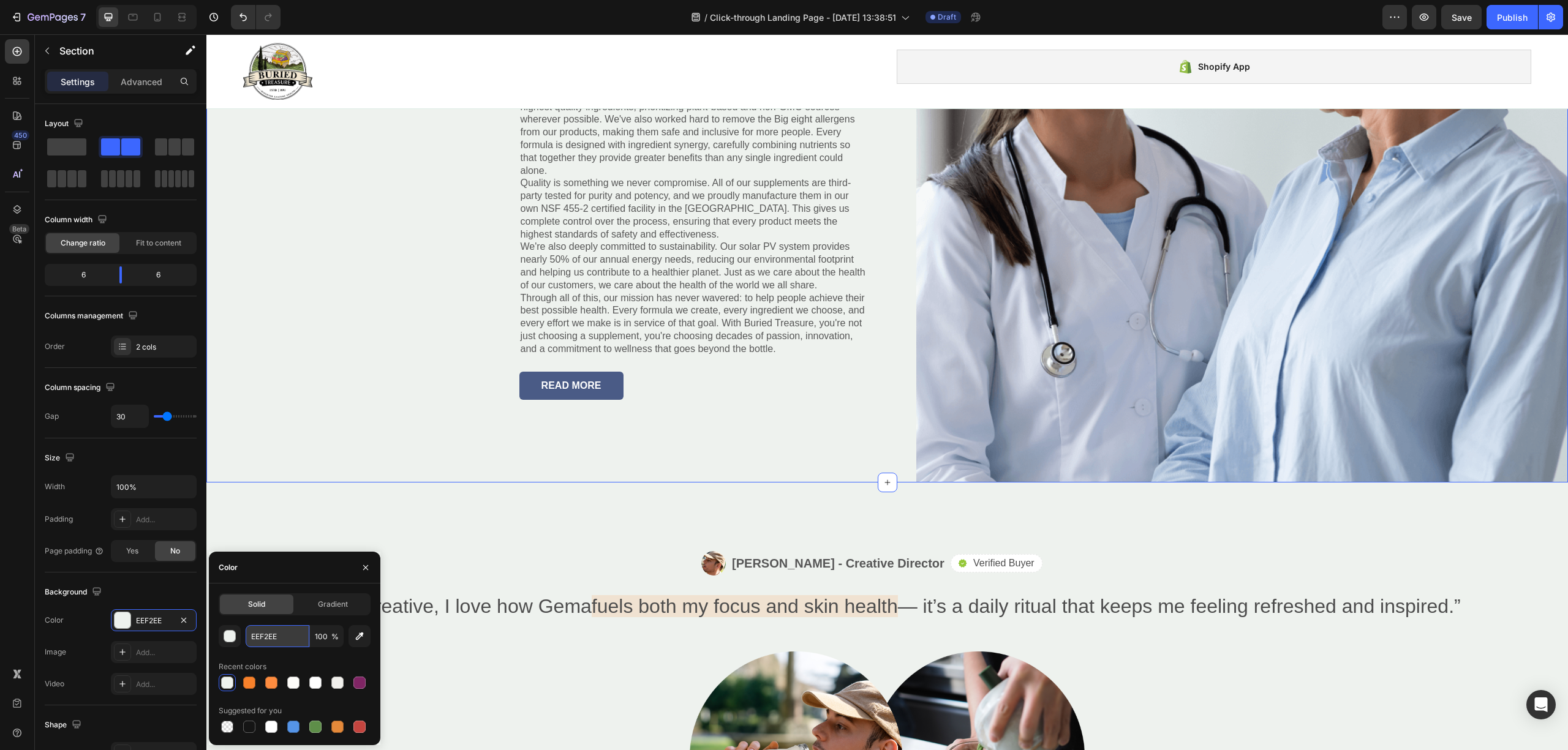
click at [246, 630] on input "EEF2EE" at bounding box center [278, 636] width 64 height 22
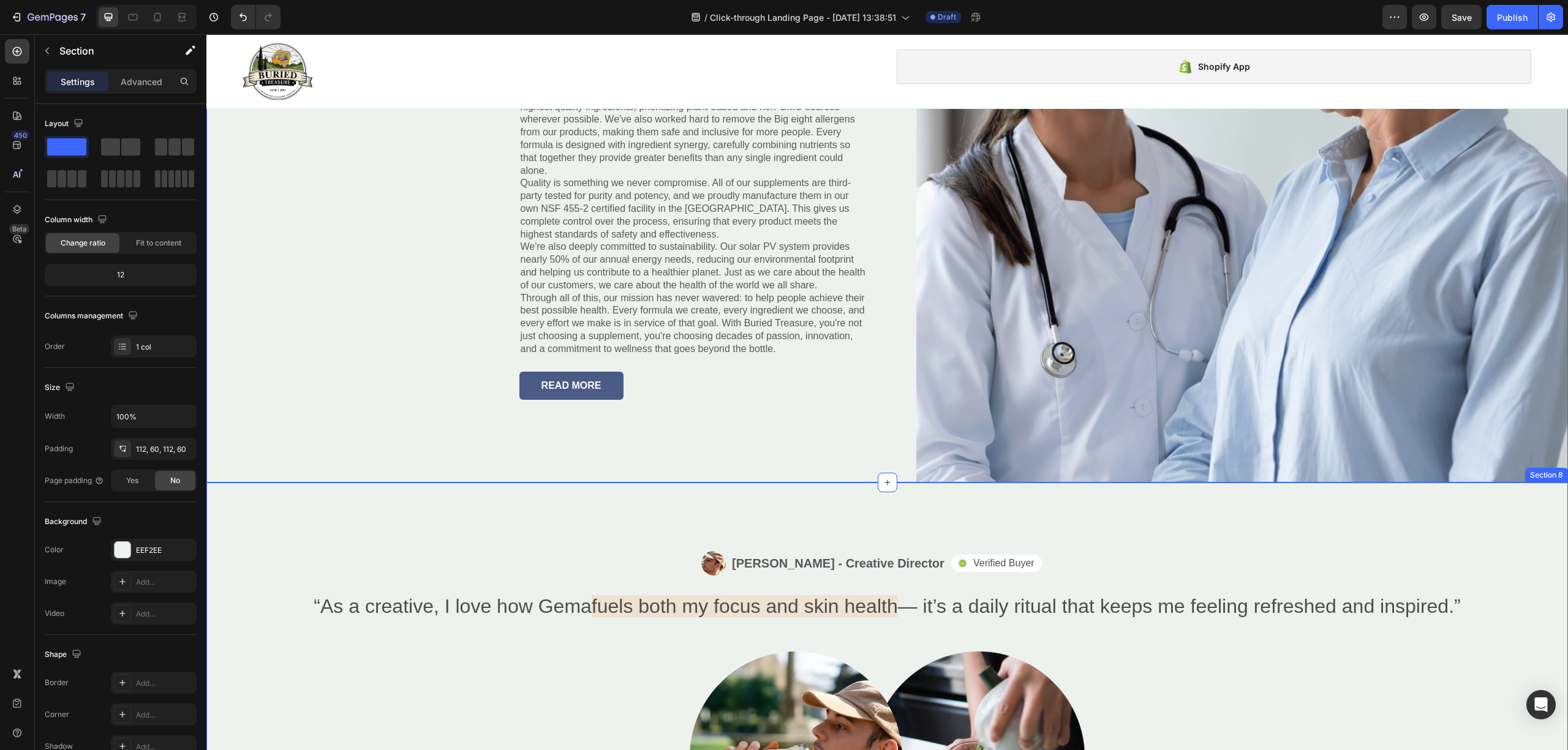
click at [1274, 518] on div "Image [PERSON_NAME] - Creative Director Text Block Row Icon Verified Buyer Text…" at bounding box center [887, 707] width 1361 height 449
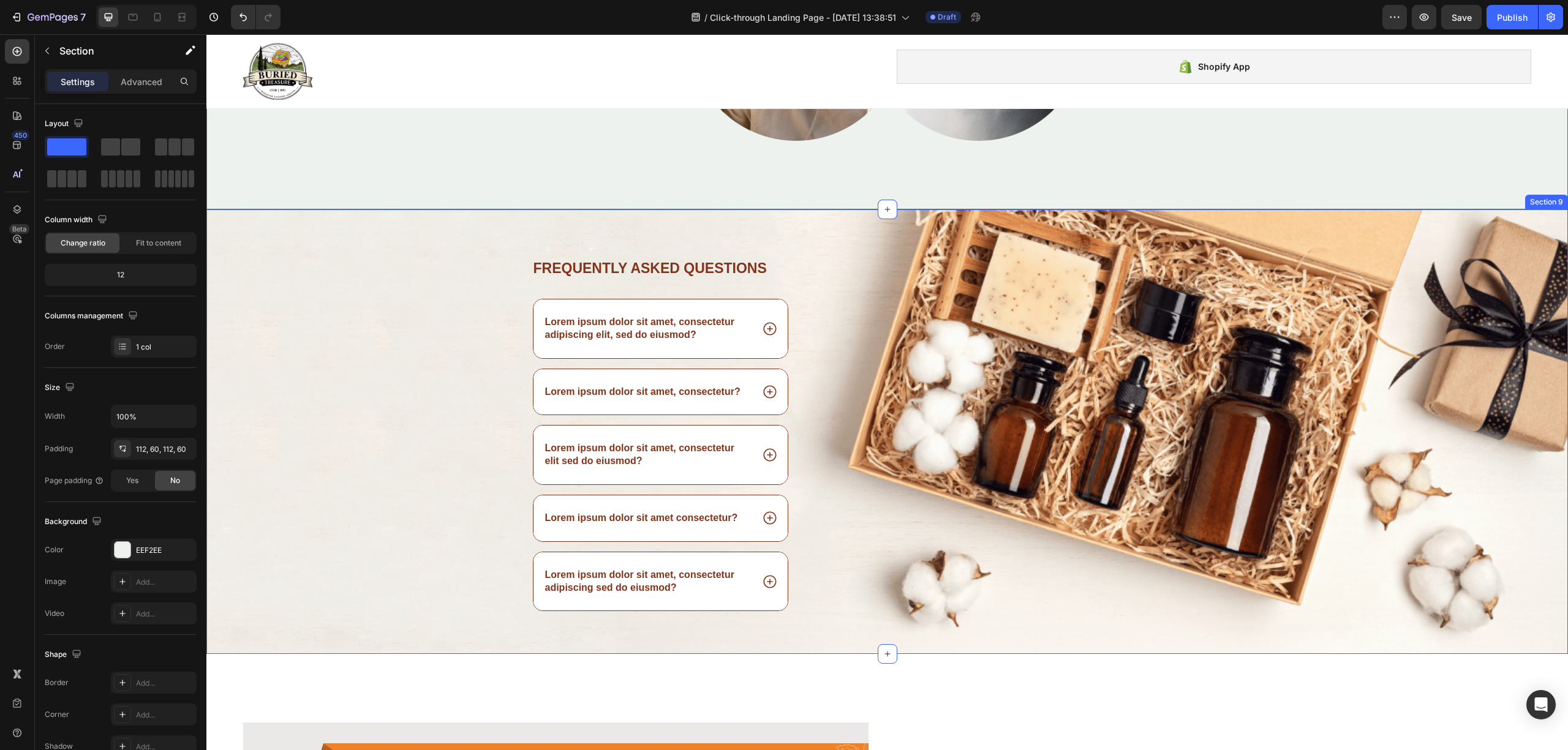
scroll to position [2602, 0]
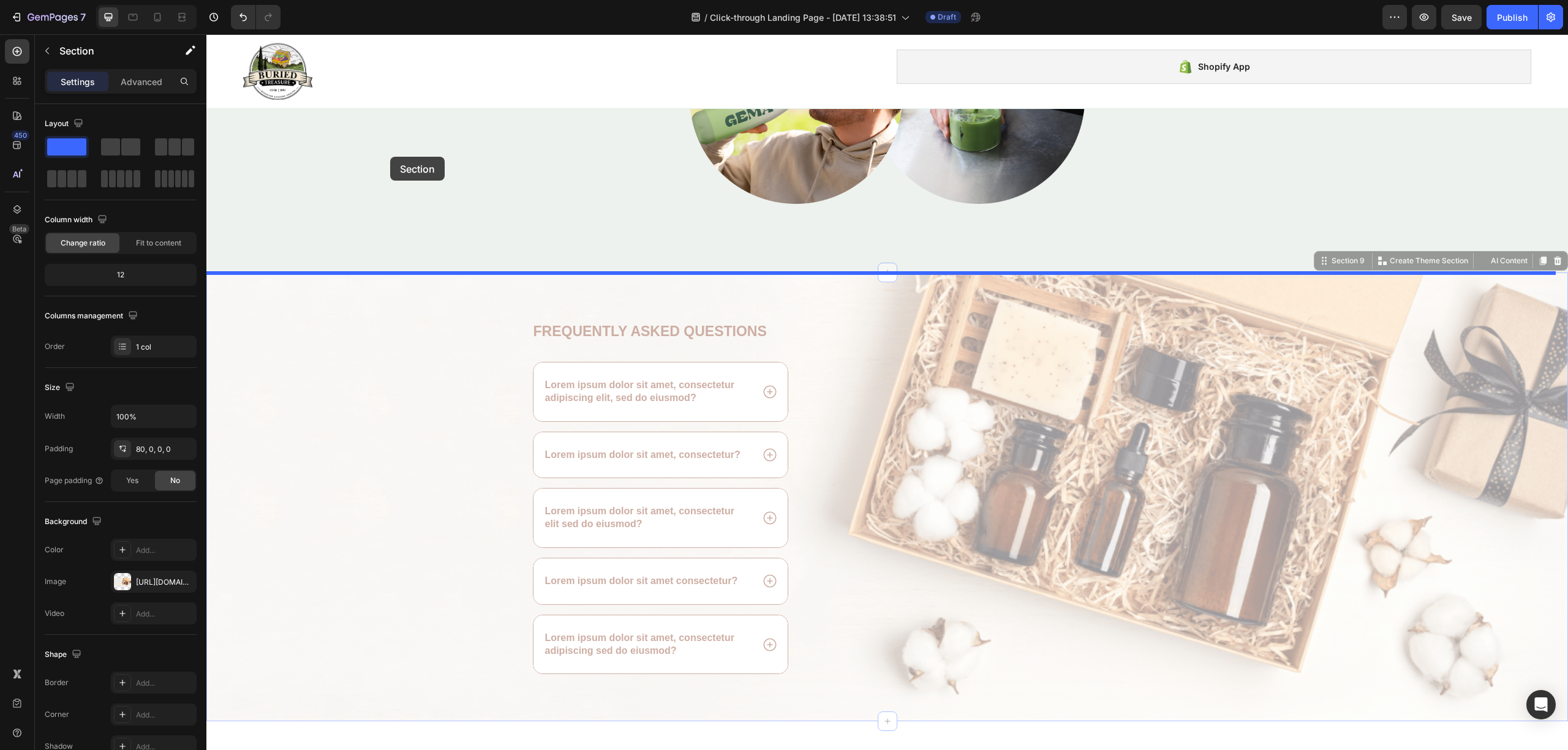
drag, startPoint x: 340, startPoint y: 531, endPoint x: 390, endPoint y: 157, distance: 377.3
click at [390, 157] on div "Header Fuel Your Wellness Button Sticky Image Shopify App Shopify App Row Row S…" at bounding box center [887, 612] width 1361 height 6361
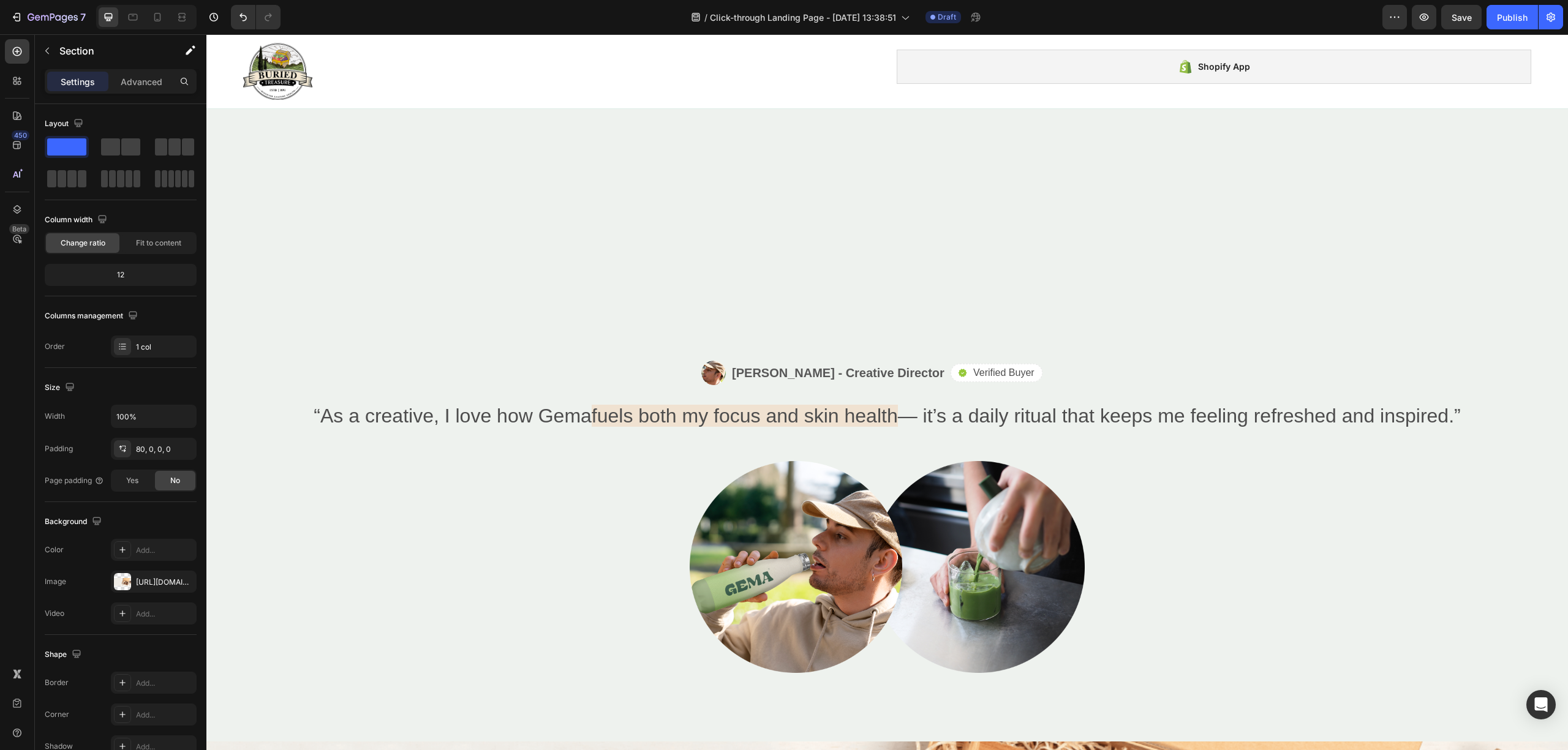
scroll to position [2440, 0]
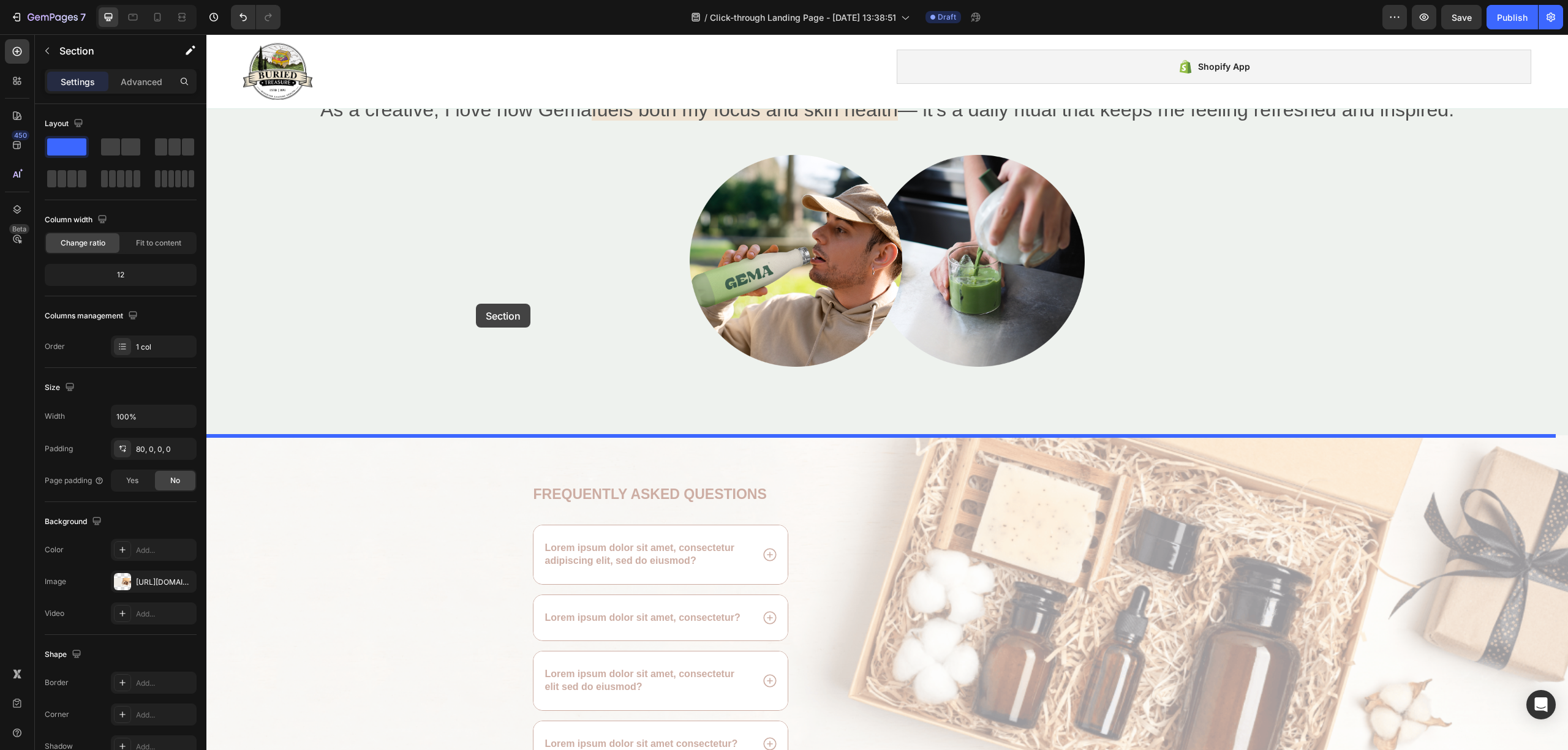
drag, startPoint x: 452, startPoint y: 549, endPoint x: 476, endPoint y: 308, distance: 242.2
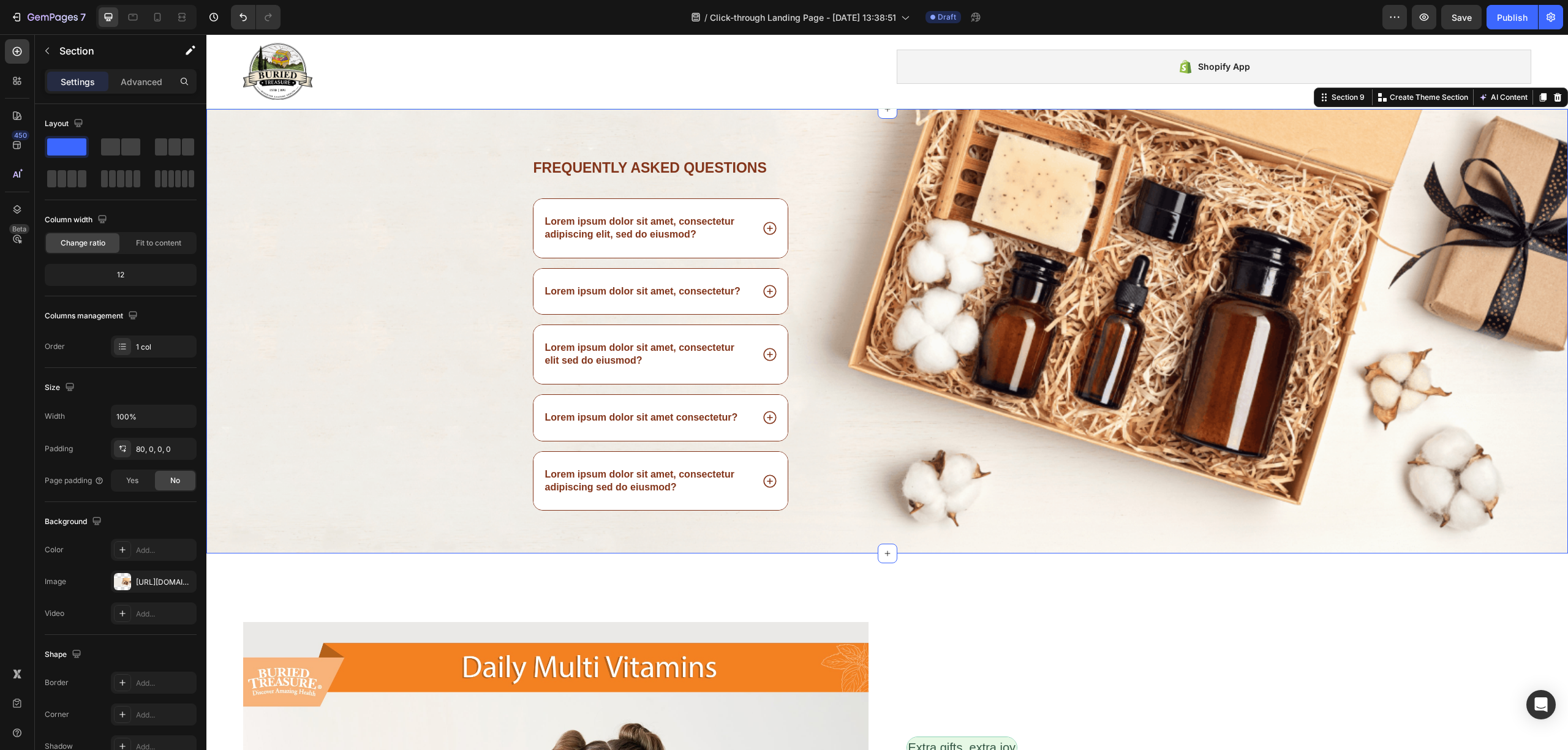
scroll to position [2602, 0]
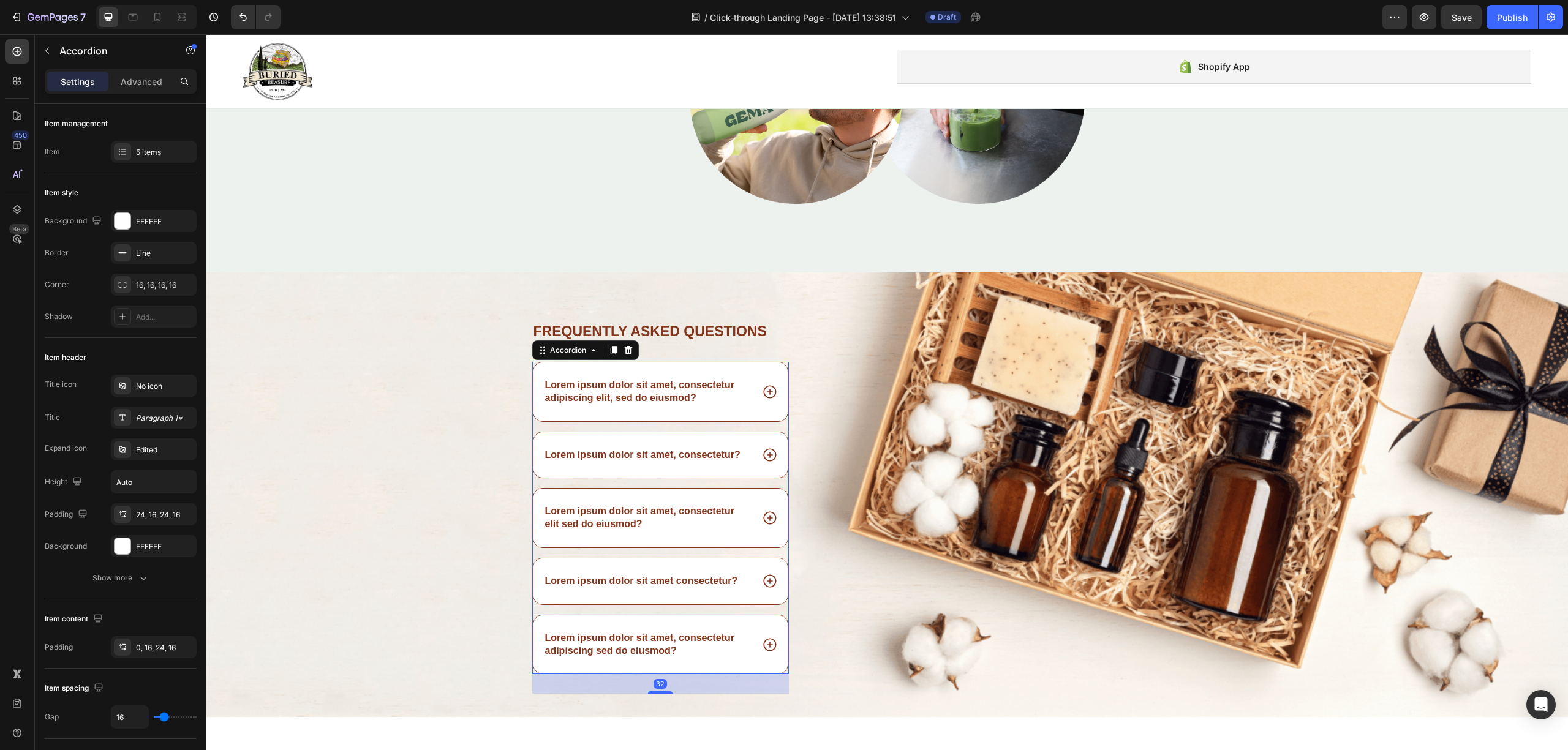
click at [629, 387] on p "Lorem ipsum dolor sit amet, consectetur adipiscing elit, sed do eiusmod?" at bounding box center [648, 392] width 206 height 26
click at [632, 388] on p "Lorem ipsum dolor sit amet, consectetur adipiscing elit, sed do eiusmod?" at bounding box center [648, 392] width 206 height 26
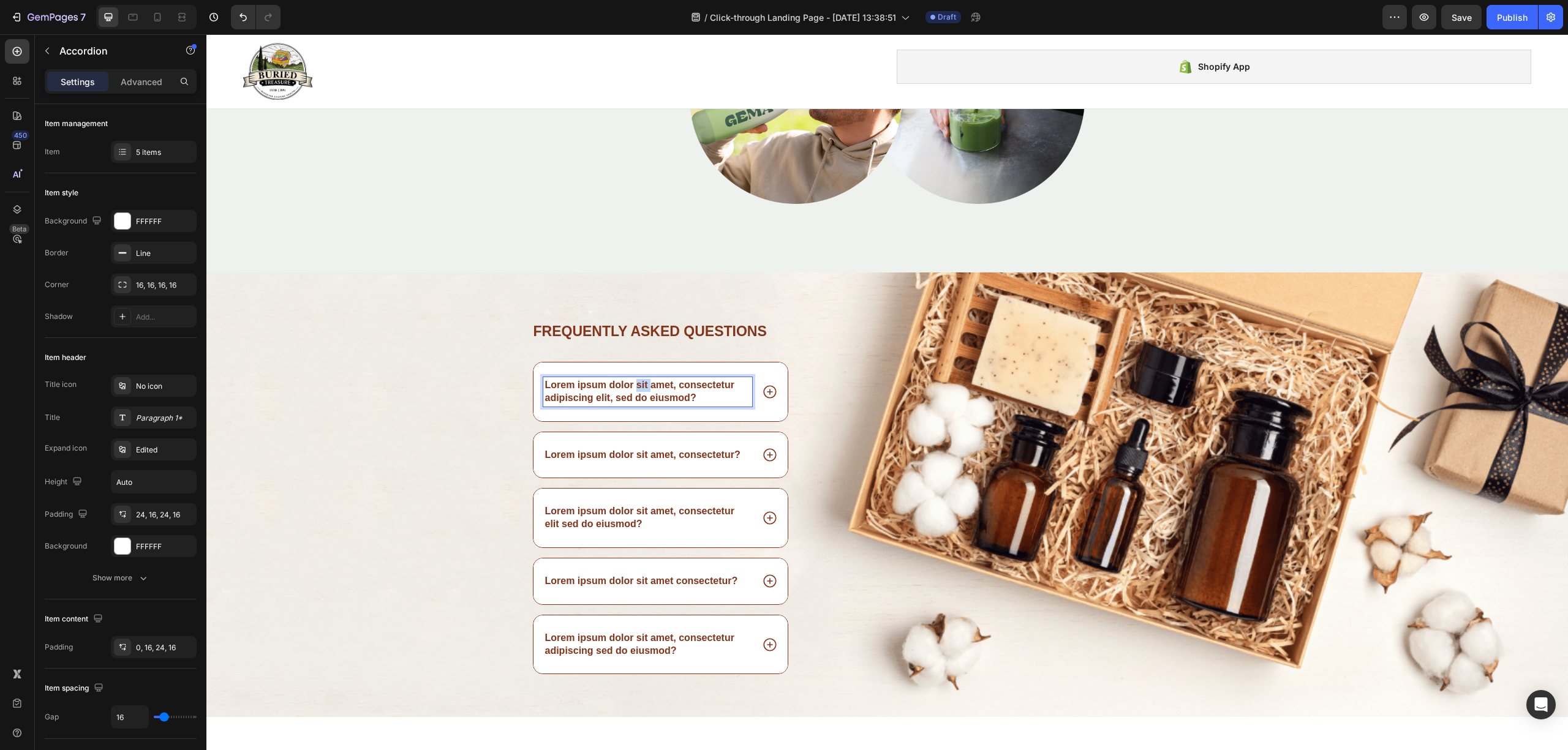
click at [632, 388] on p "Lorem ipsum dolor sit amet, consectetur adipiscing elit, sed do eiusmod?" at bounding box center [648, 392] width 206 height 26
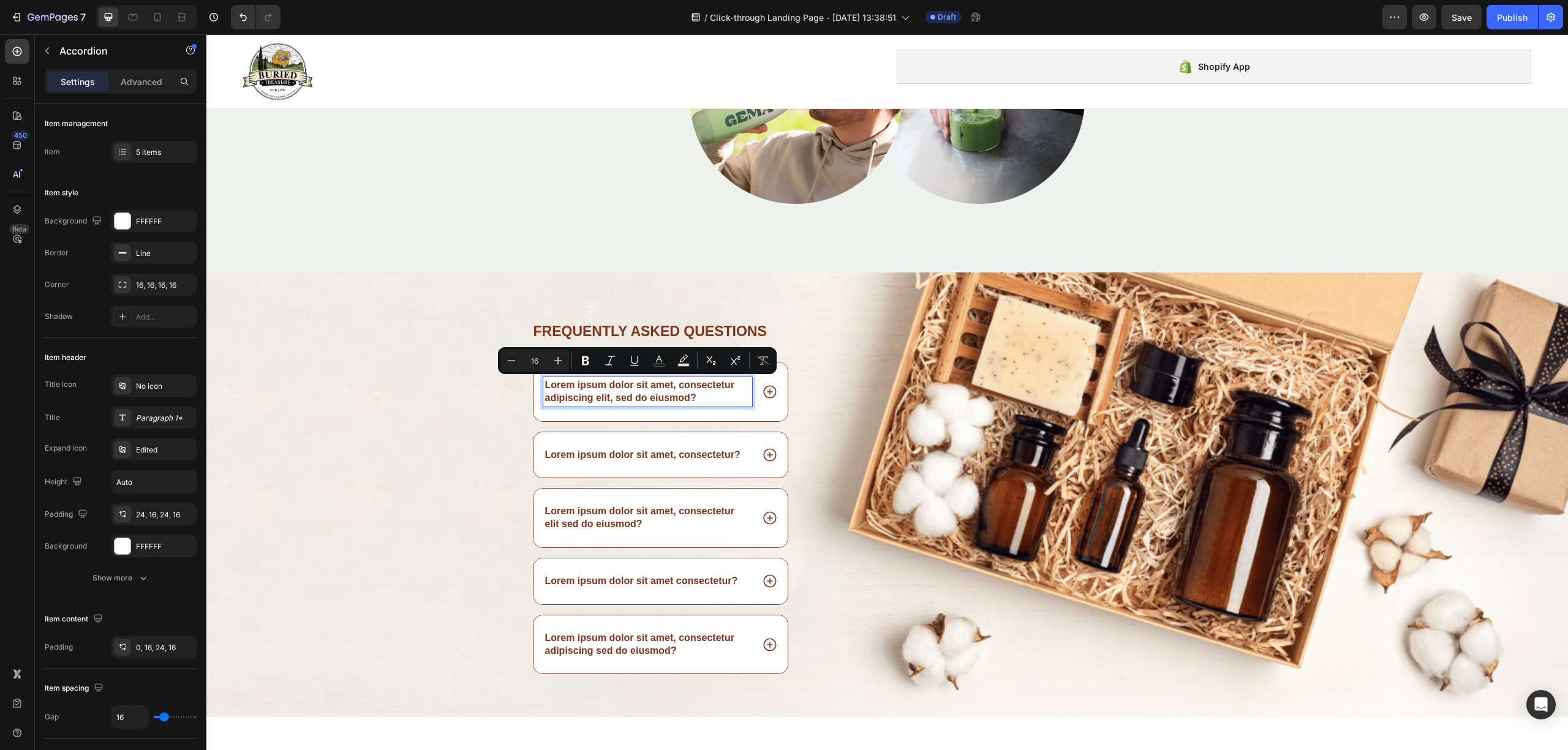
click at [625, 386] on p "Lorem ipsum dolor sit amet, consectetur adipiscing elit, sed do eiusmod?" at bounding box center [648, 392] width 206 height 26
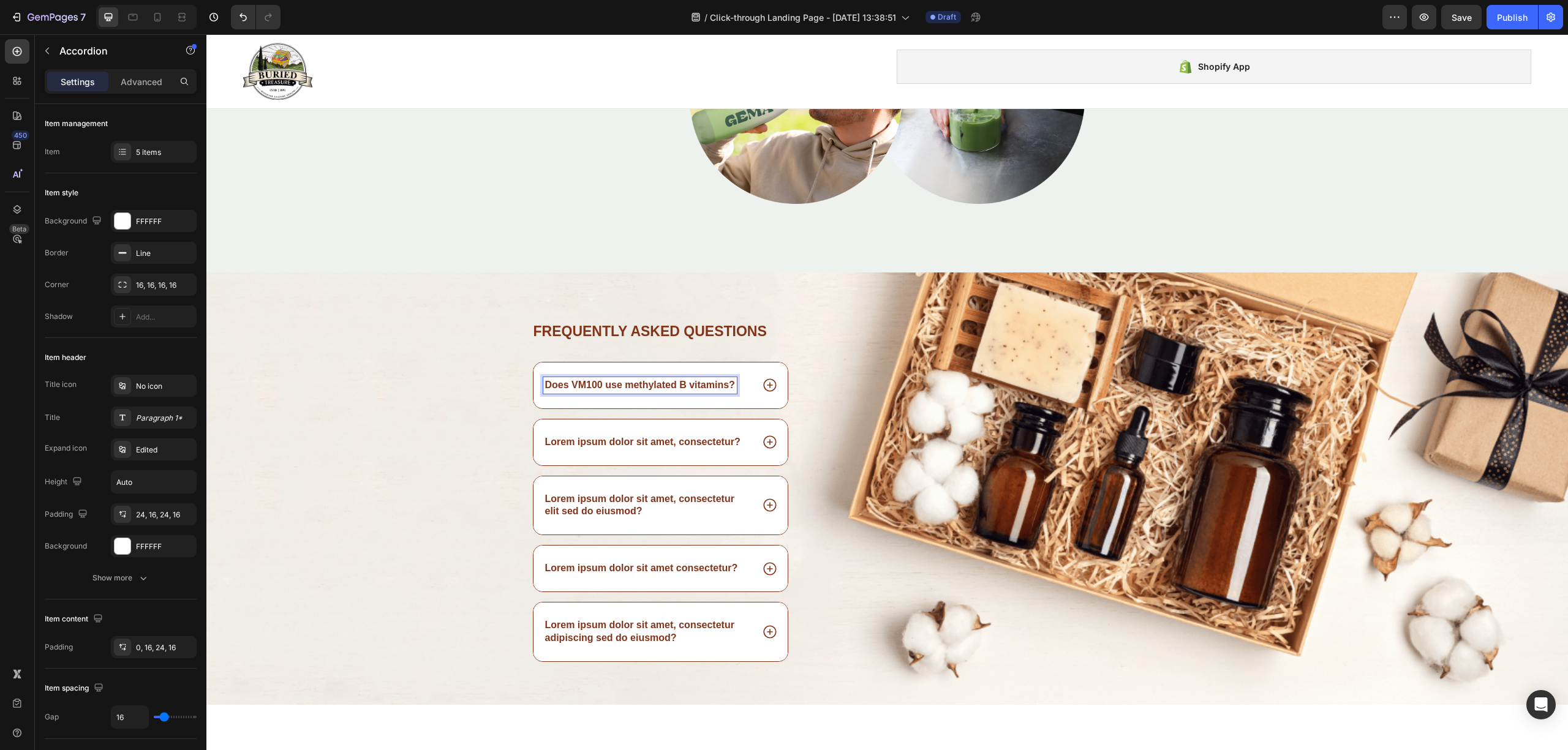
click at [632, 381] on p "Does VM100 use methylated B vitamins?" at bounding box center [639, 386] width 190 height 13
click at [762, 383] on icon at bounding box center [769, 385] width 16 height 16
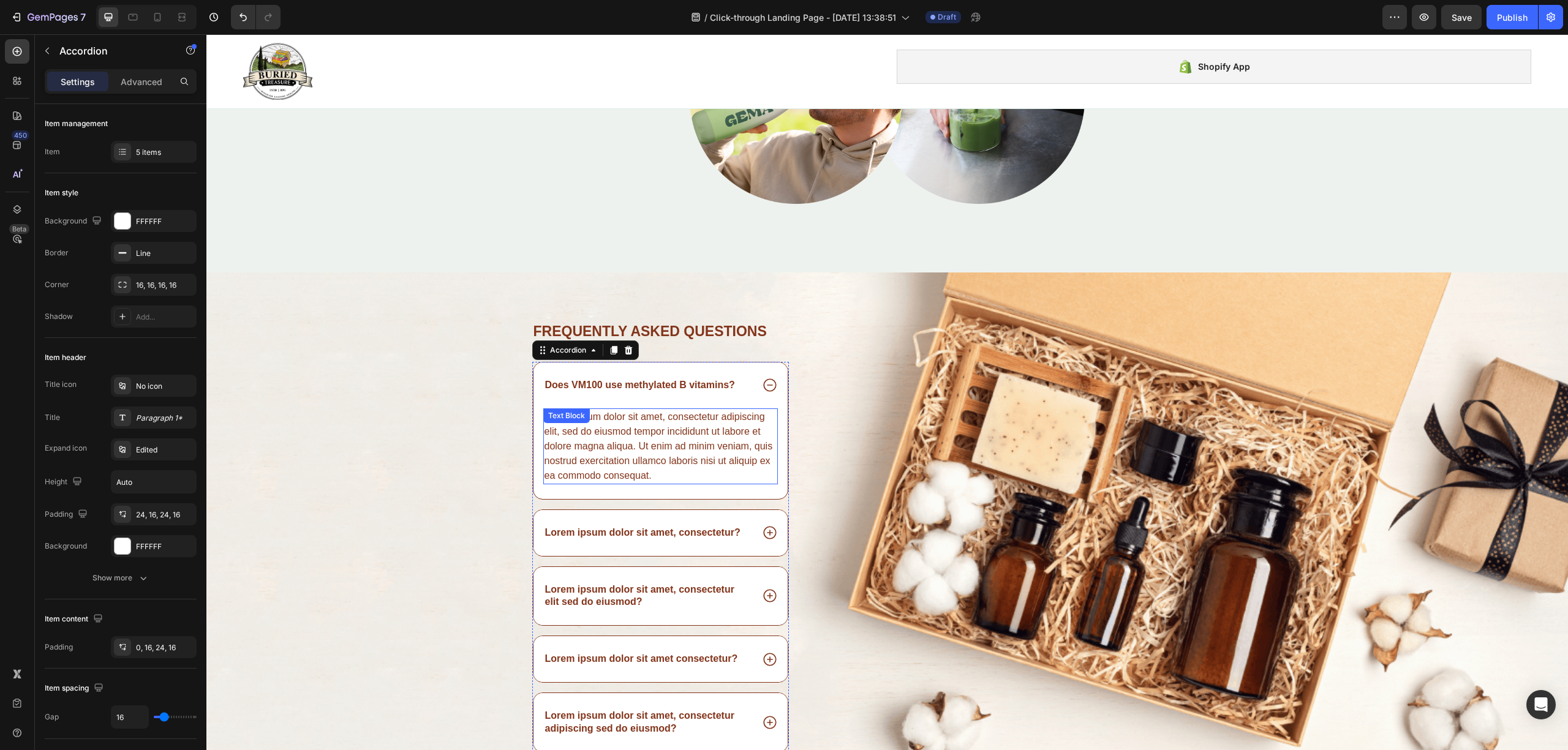
click at [614, 462] on div "Lorem ipsum dolor sit amet, consectetur adipiscing elit, sed do eiusmod tempor …" at bounding box center [661, 446] width 235 height 76
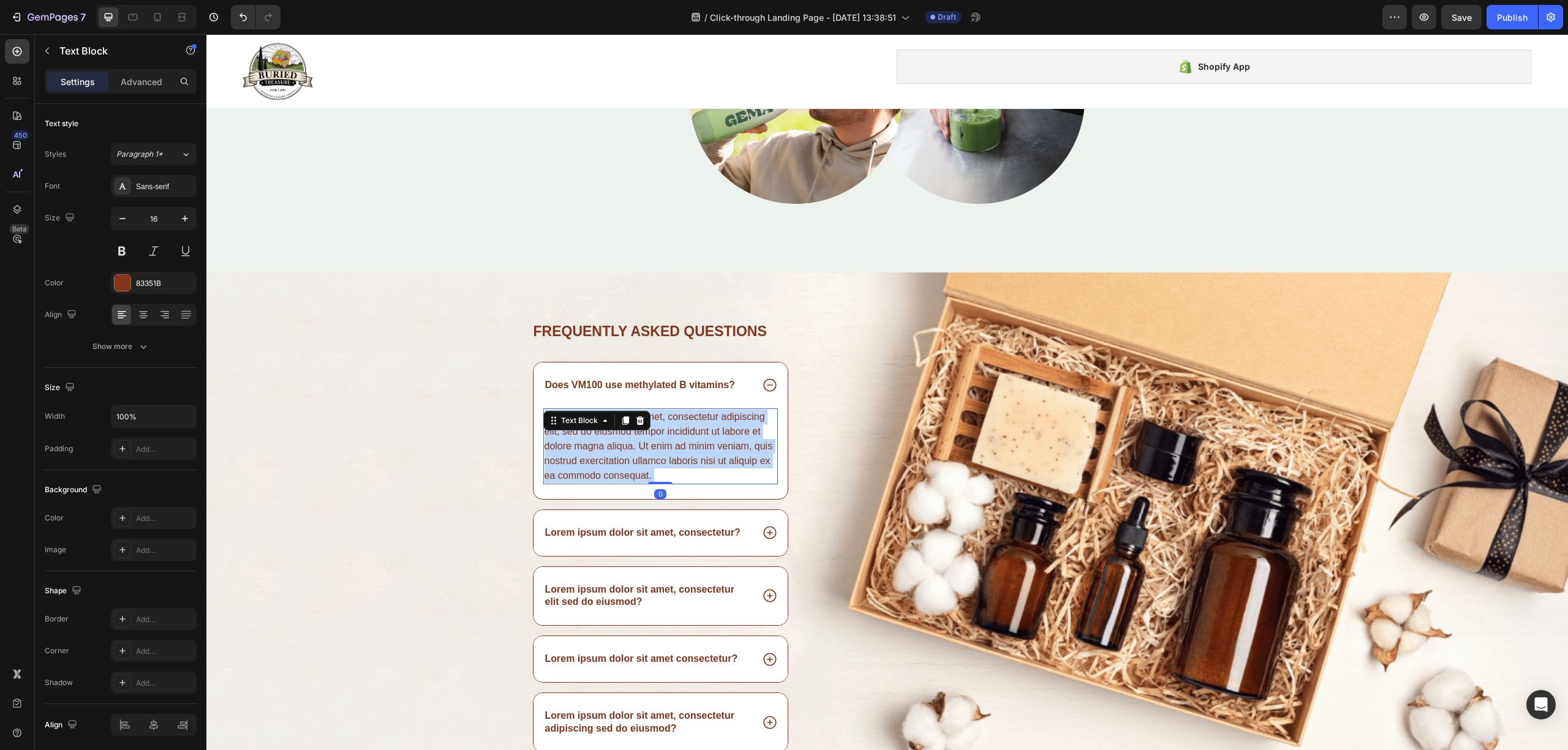
click at [618, 449] on div "Lorem ipsum dolor sit amet, consectetur adipiscing elit, sed do eiusmod tempor …" at bounding box center [661, 446] width 235 height 76
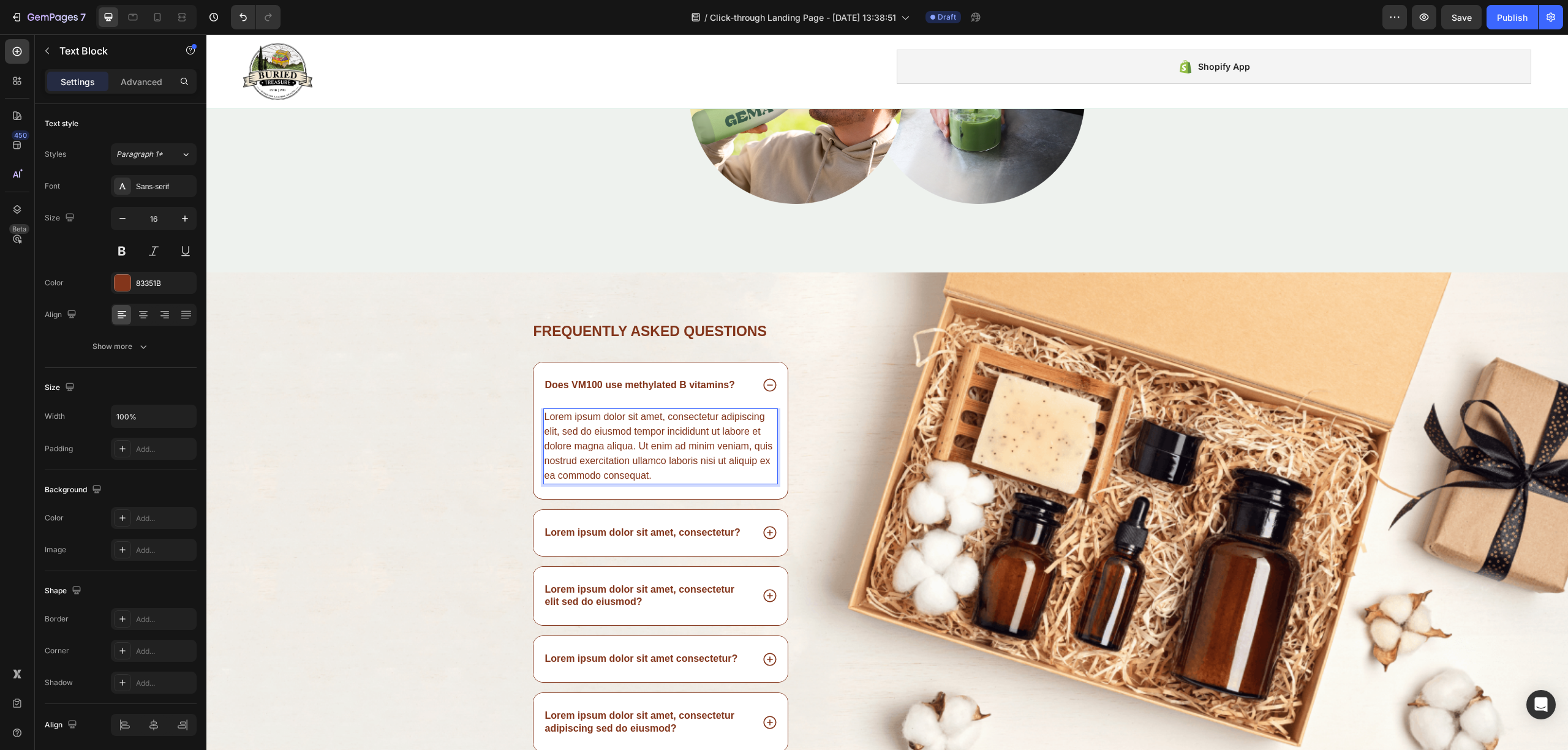
click at [616, 444] on p "Lorem ipsum dolor sit amet, consectetur adipiscing elit, sed do eiusmod tempor …" at bounding box center [661, 446] width 233 height 74
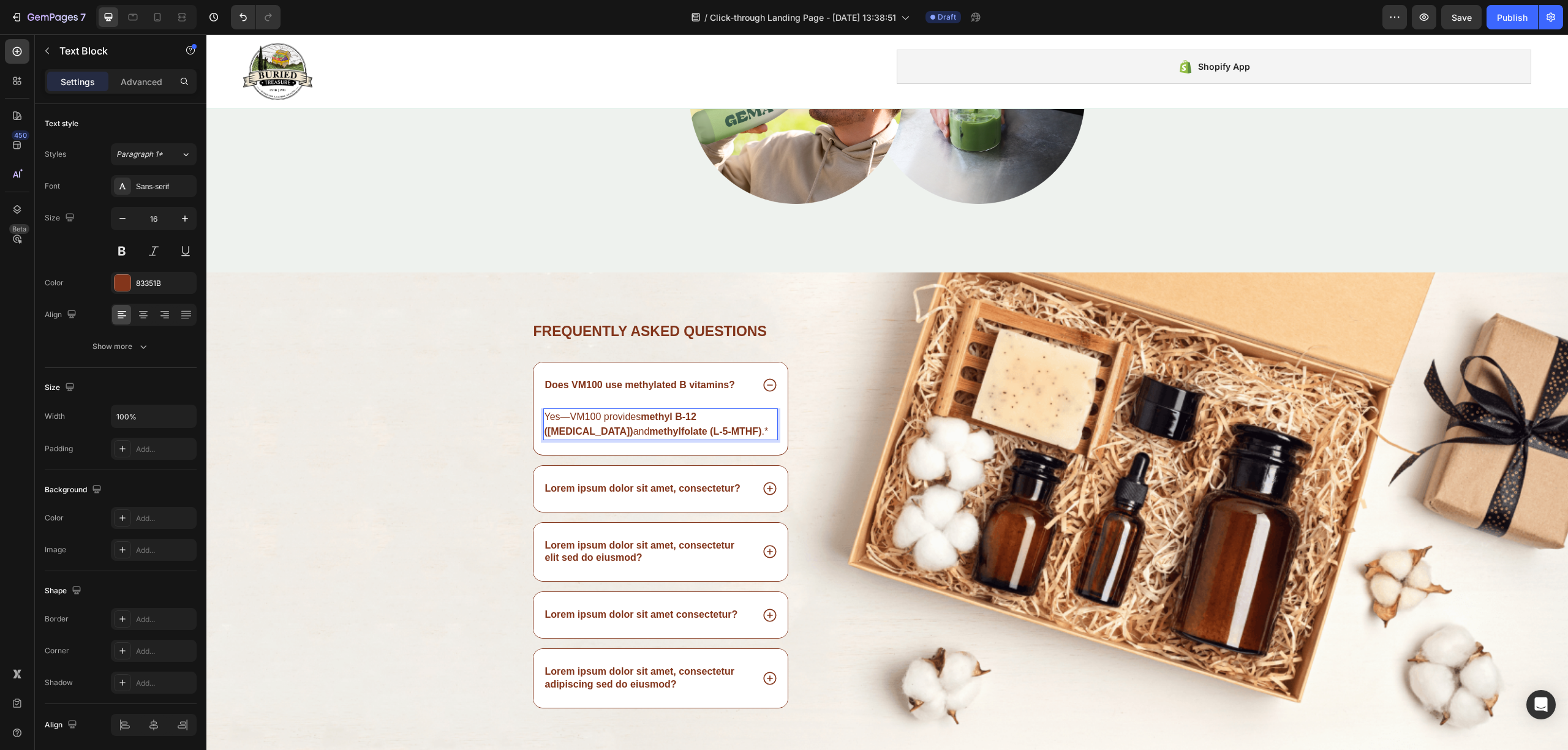
click at [679, 414] on strong "methyl B‑12 ([MEDICAL_DATA])" at bounding box center [620, 424] width 152 height 25
click at [558, 414] on p "Yes—VM100 provides methyl B‑12 ([MEDICAL_DATA]) and methylfolate (L‑5‑MTHF) .*" at bounding box center [661, 425] width 233 height 29
click at [622, 481] on div "Lorem ipsum dolor sit amet, consectetur?" at bounding box center [643, 489] width 199 height 17
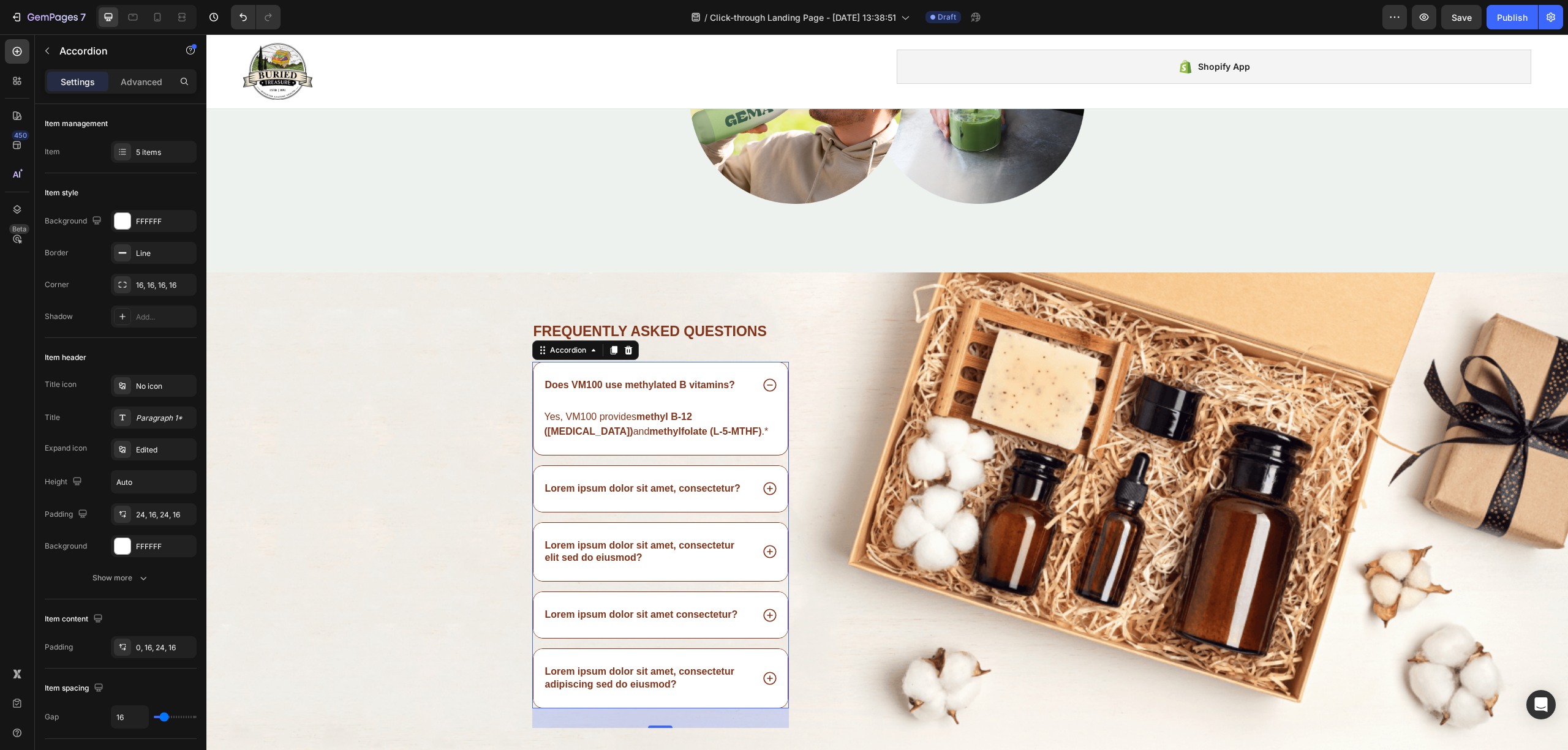
click at [588, 481] on div "Lorem ipsum dolor sit amet, consectetur?" at bounding box center [643, 489] width 199 height 17
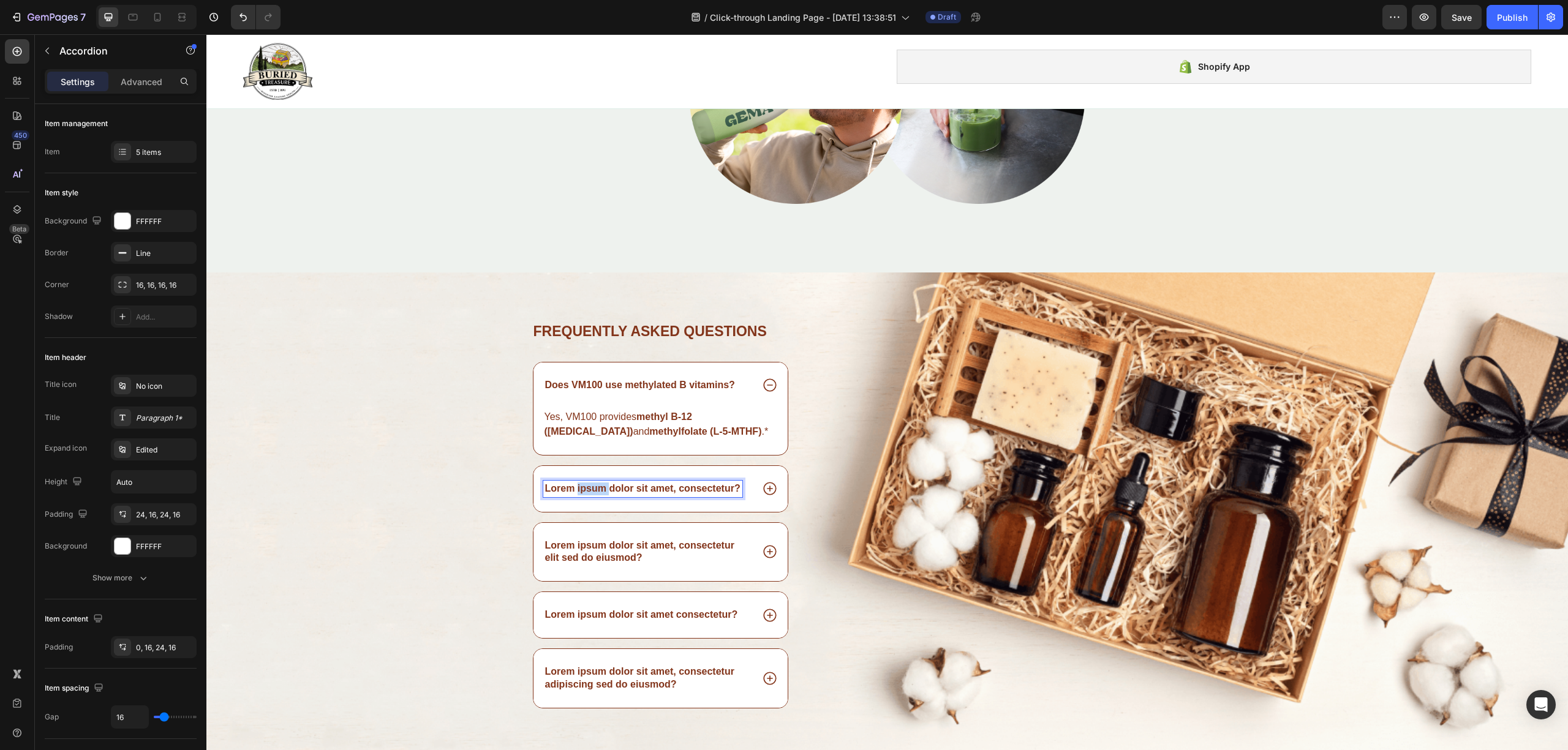
click at [588, 481] on div "Lorem ipsum dolor sit amet, consectetur?" at bounding box center [643, 489] width 199 height 17
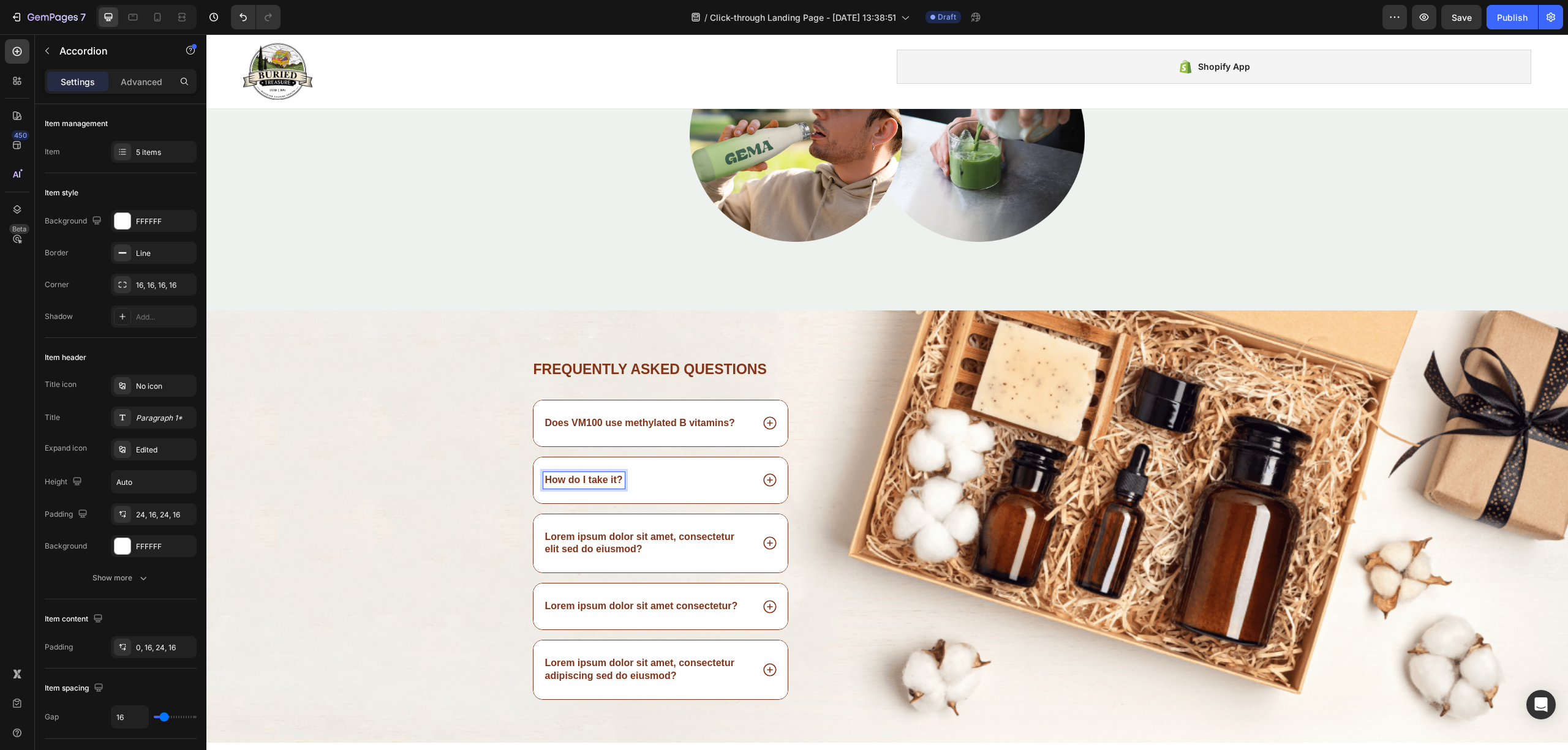
scroll to position [2556, 0]
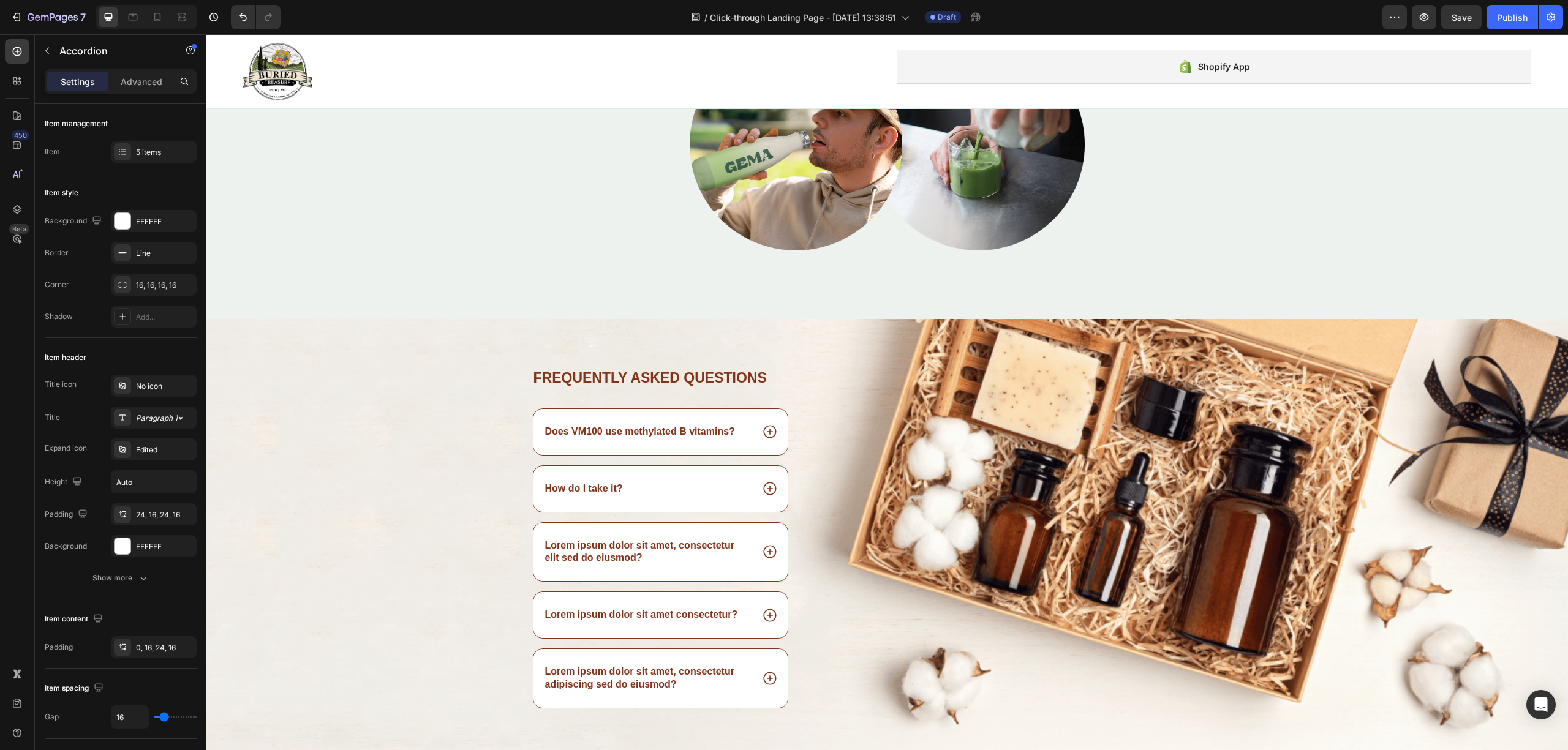
click at [755, 493] on div "How do I take it?" at bounding box center [661, 489] width 255 height 46
